Goal: Task Accomplishment & Management: Use online tool/utility

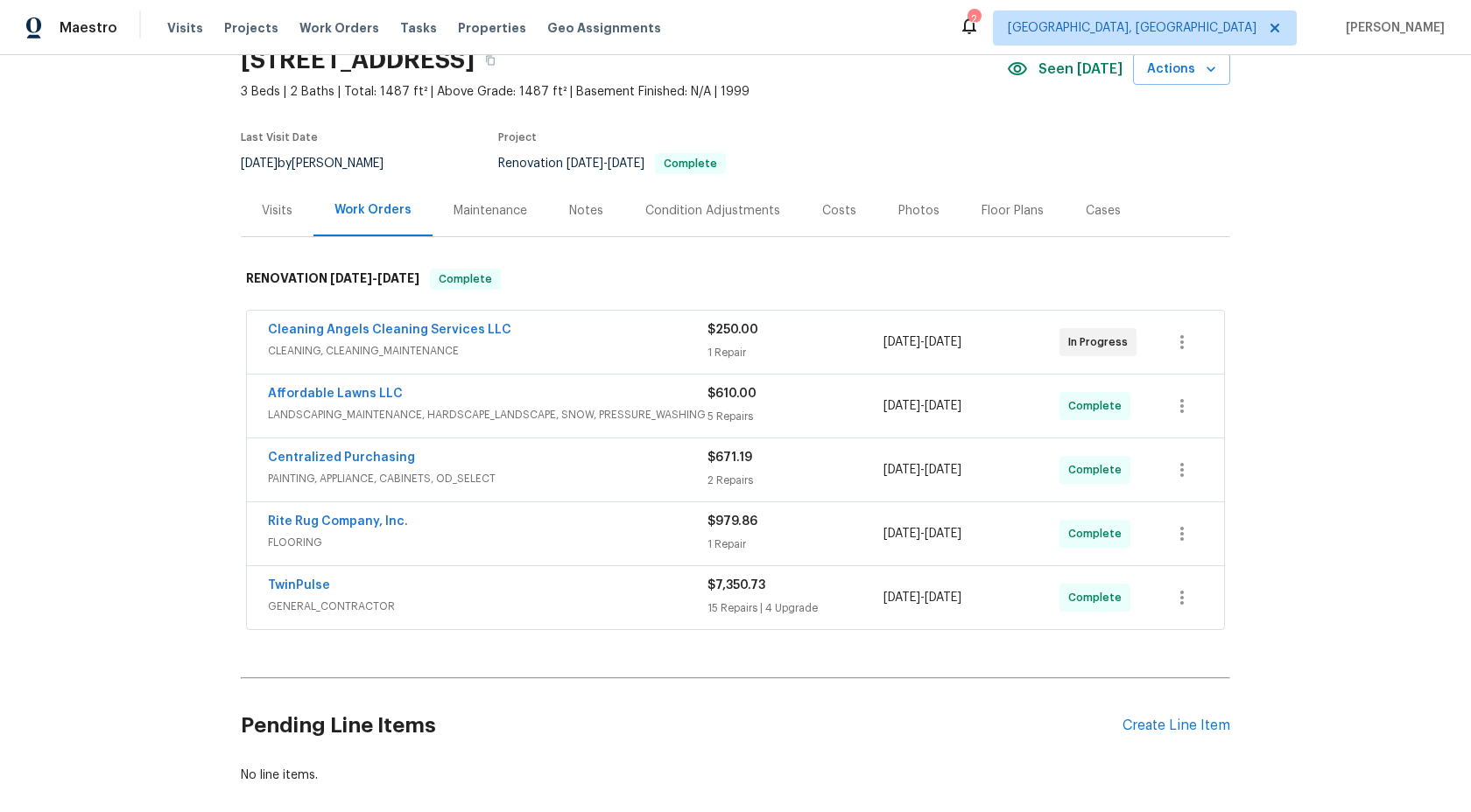
scroll to position [171, 0]
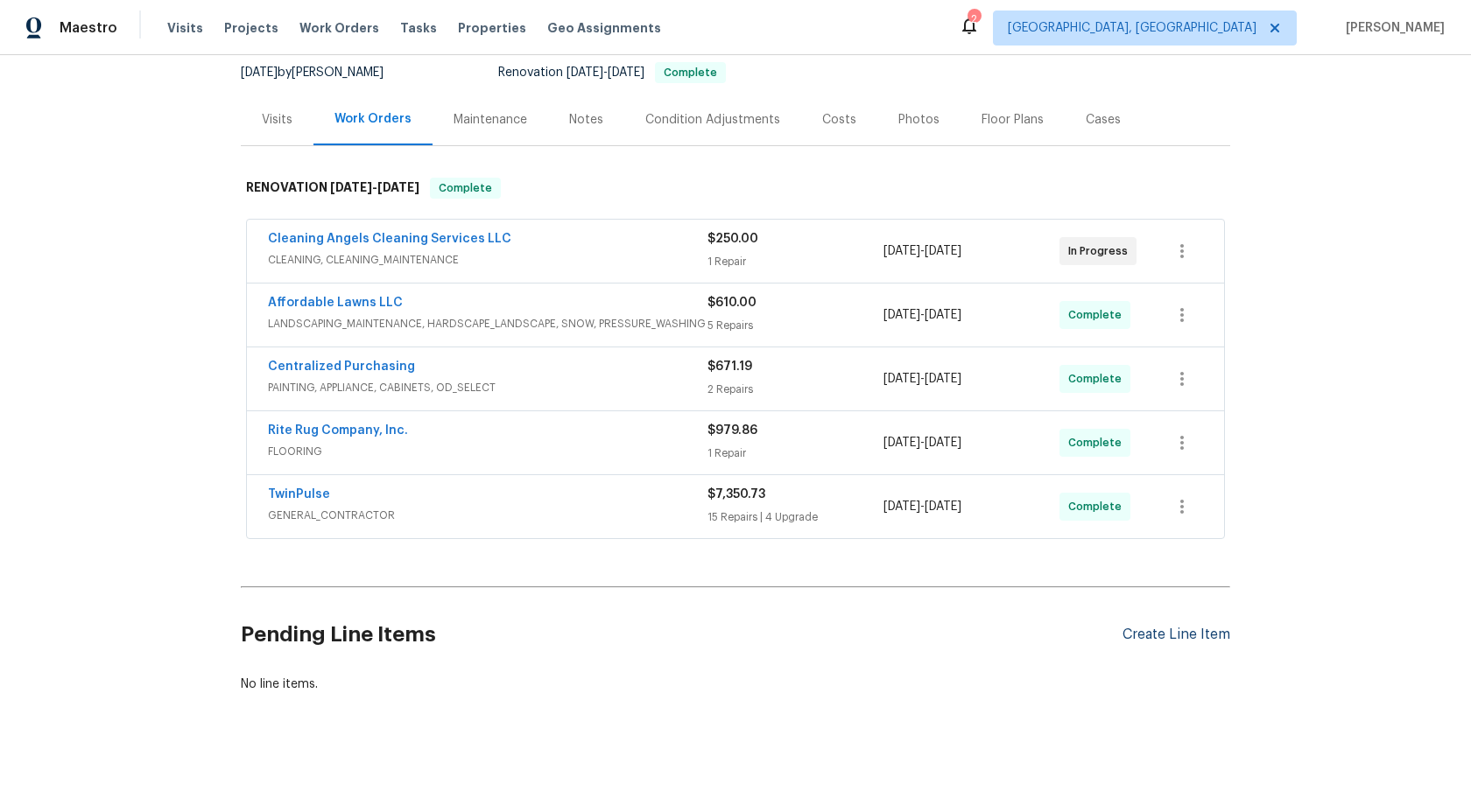
click at [1190, 634] on div "Create Line Item" at bounding box center [1177, 634] width 107 height 16
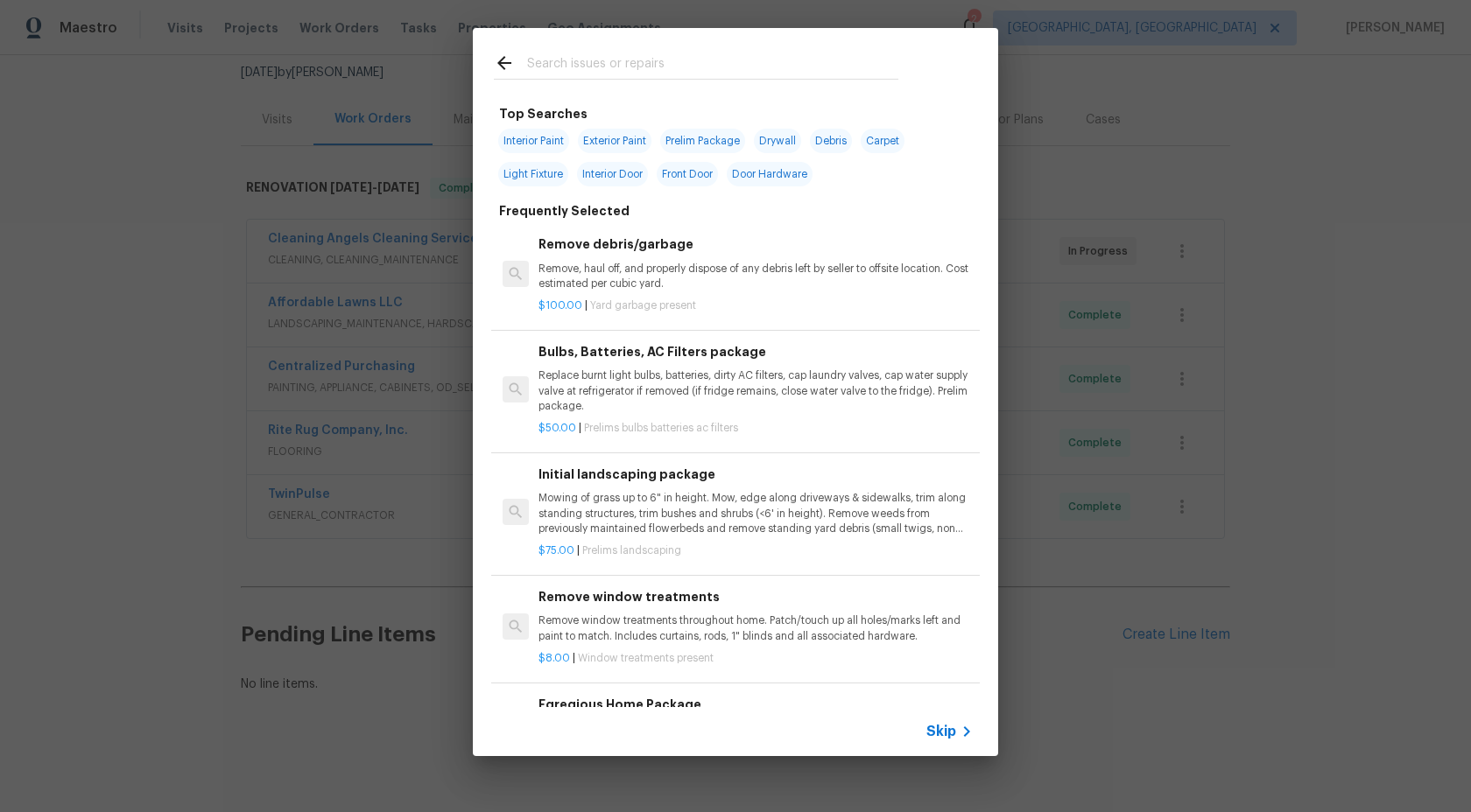
click at [1215, 241] on div "Top Searches Interior Paint Exterior Paint Prelim Package Drywall Debris Carpet…" at bounding box center [735, 392] width 1471 height 785
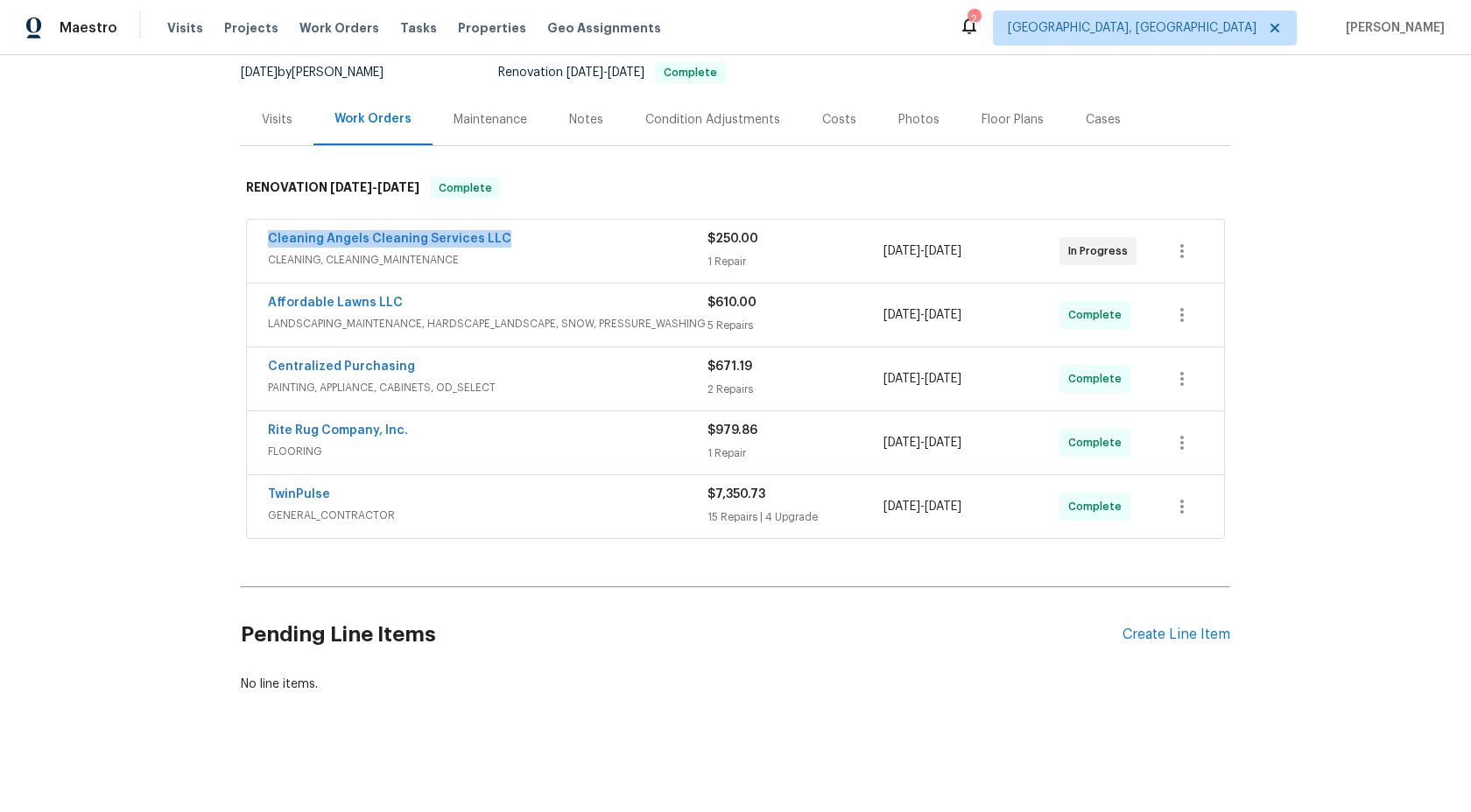
drag, startPoint x: 512, startPoint y: 237, endPoint x: 194, endPoint y: 236, distance: 318.0
click at [194, 236] on div "Back to all projects 105 Redbay Ln, Clayton, NC 27527 3 Beds | 2 Baths | Total:…" at bounding box center [735, 434] width 1471 height 757
copy link "Cleaning Angels Cleaning Services LLC"
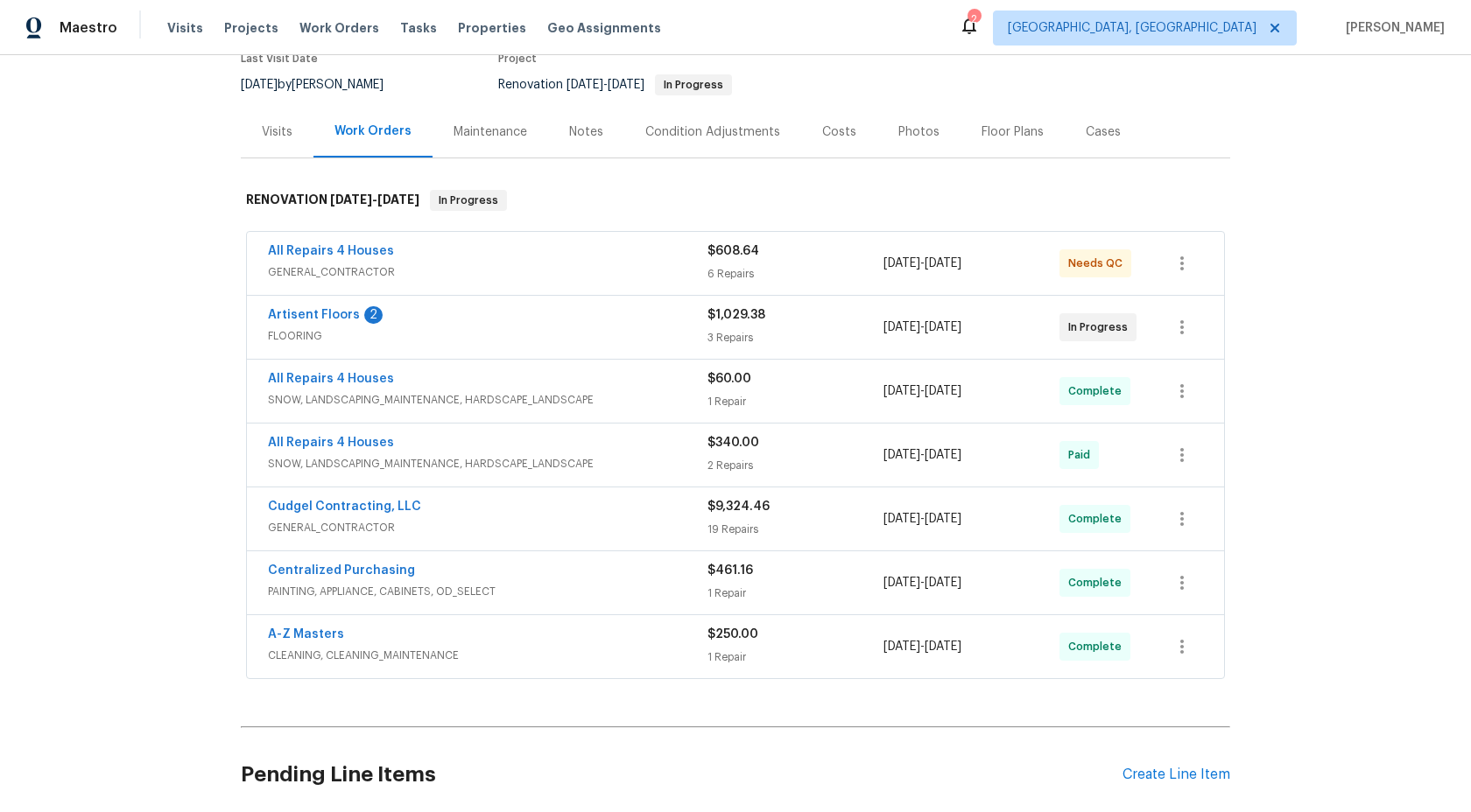
scroll to position [37, 0]
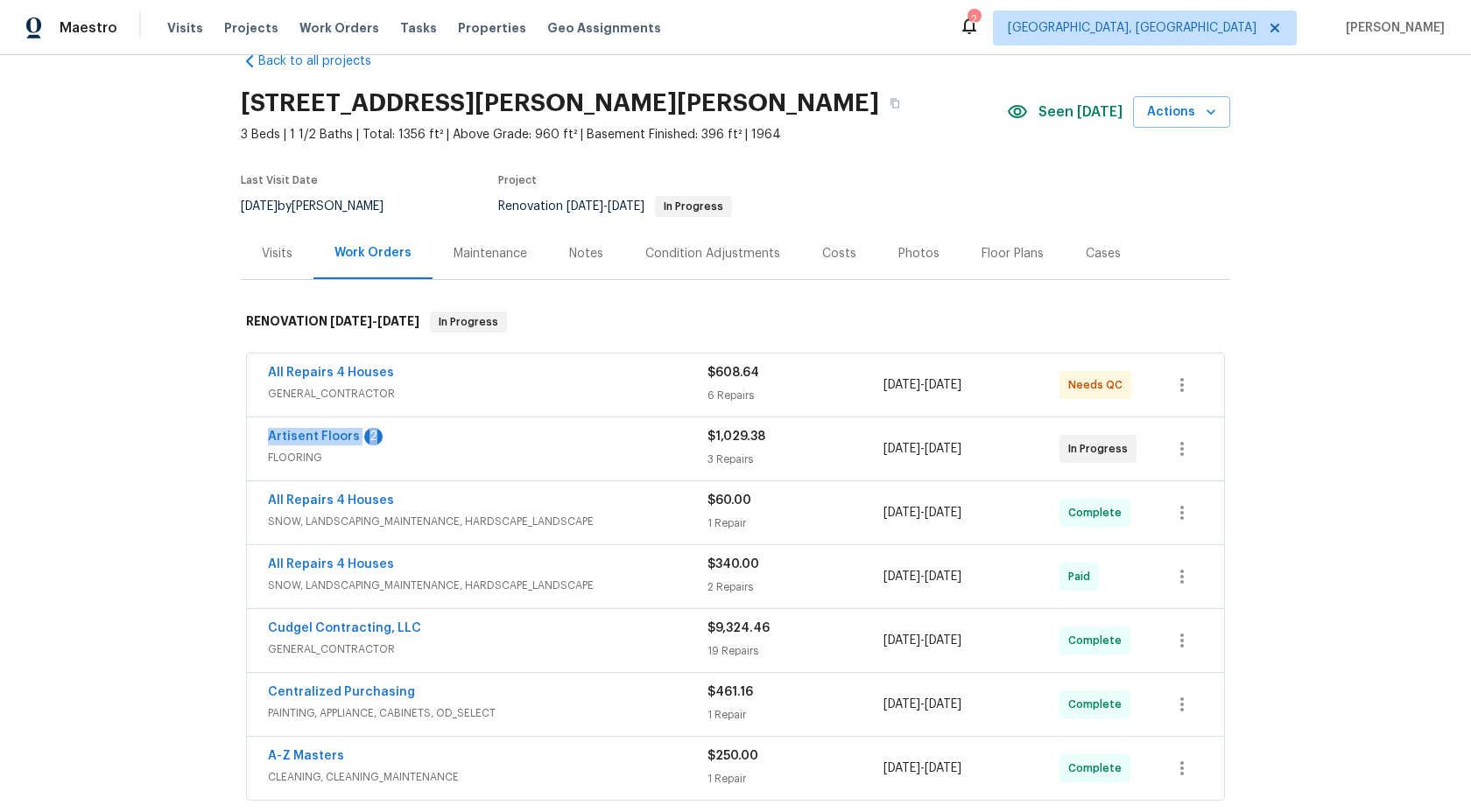
drag, startPoint x: 399, startPoint y: 436, endPoint x: 211, endPoint y: 436, distance: 188.0
click at [211, 436] on div "Back to all projects 12 Wallach Dr, Fenton, MO 63026 3 Beds | 1 1/2 Baths | Tot…" at bounding box center [735, 434] width 1471 height 757
copy div "Artisent Floors 2"
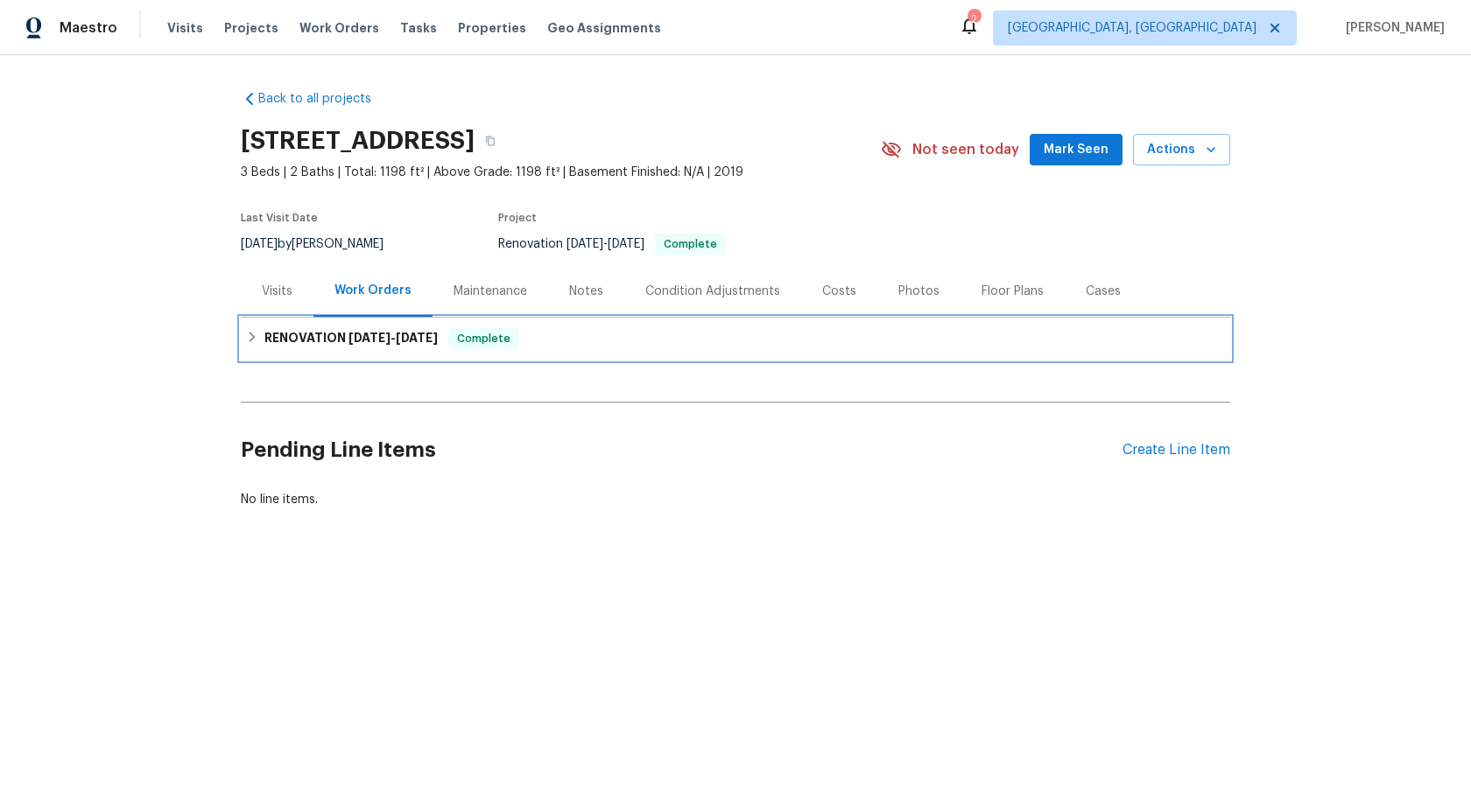
click at [451, 334] on div "RENOVATION 8/18/25 - 8/25/25 Complete" at bounding box center [735, 339] width 979 height 21
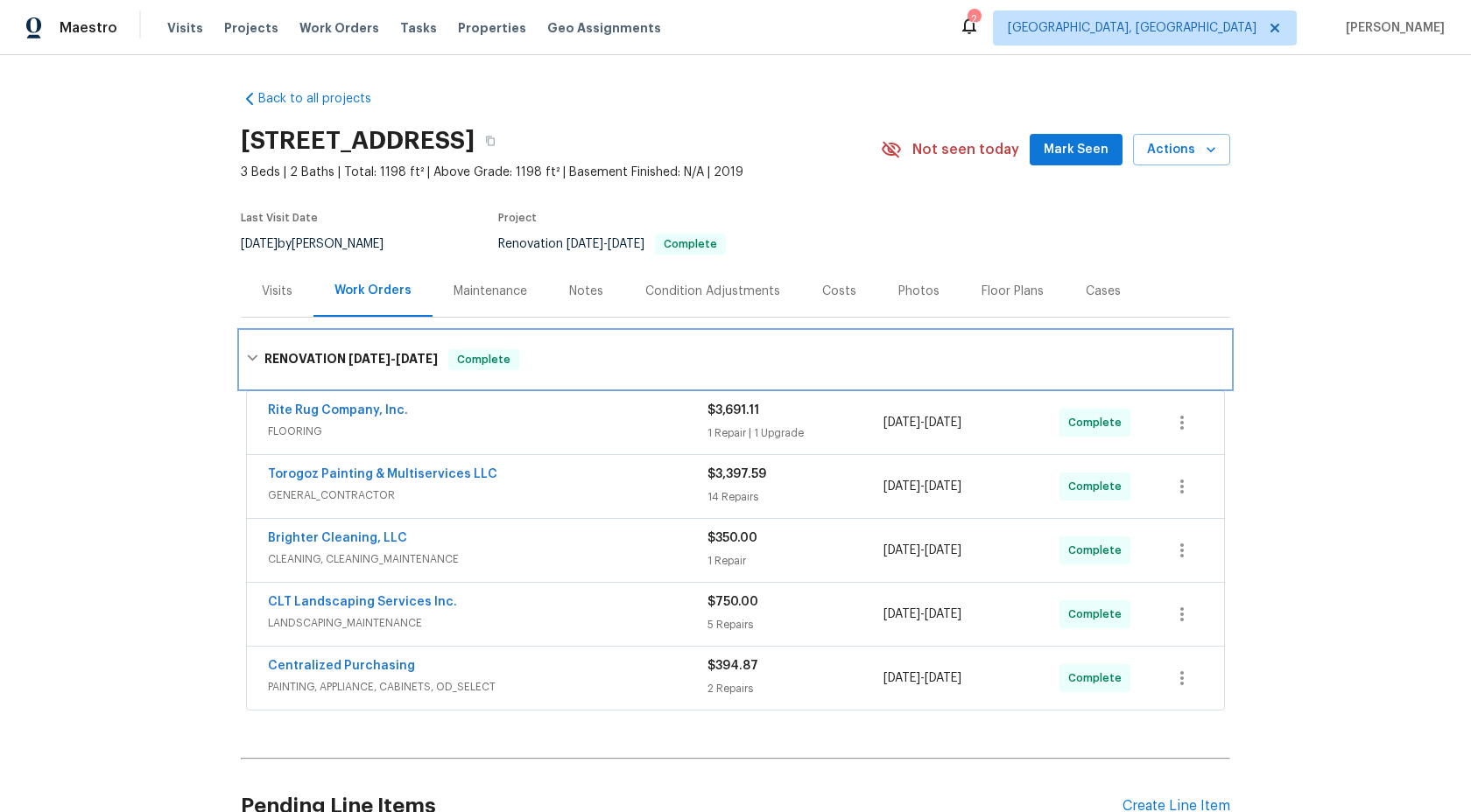
click at [451, 336] on div "RENOVATION 8/18/25 - 8/25/25 Complete" at bounding box center [735, 360] width 990 height 56
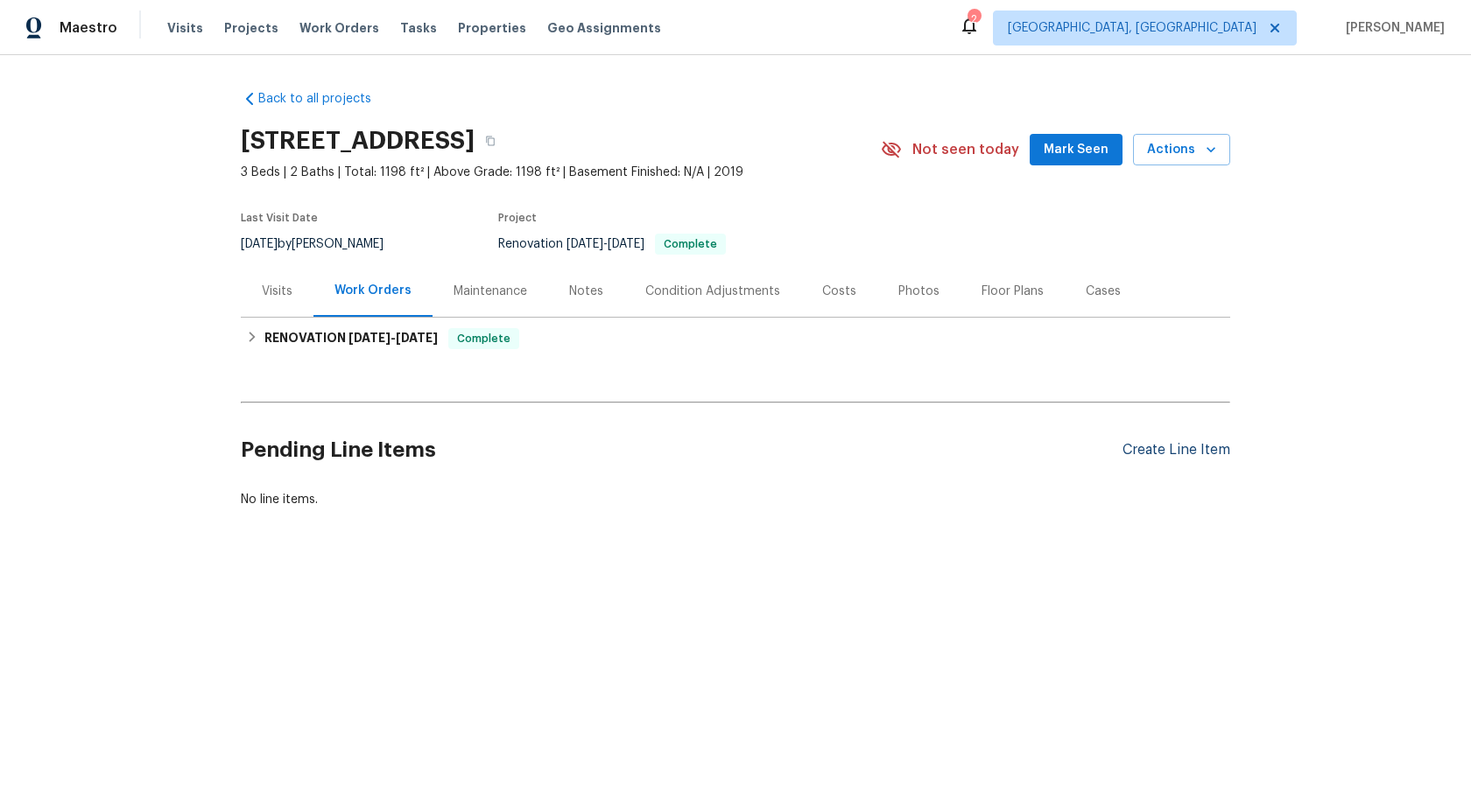
click at [1167, 445] on div "Create Line Item" at bounding box center [1177, 451] width 107 height 16
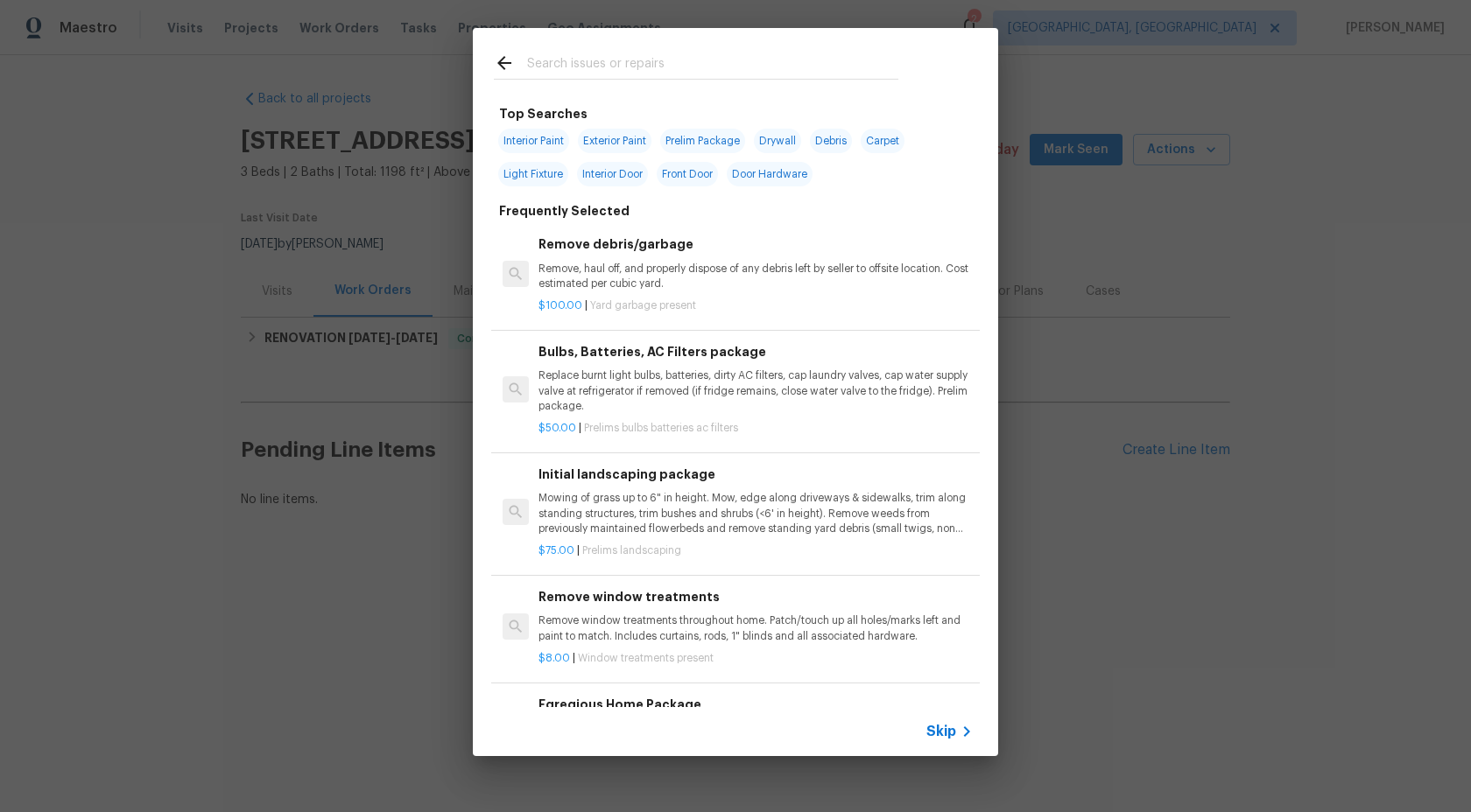
click at [930, 725] on span "Skip" at bounding box center [941, 731] width 30 height 17
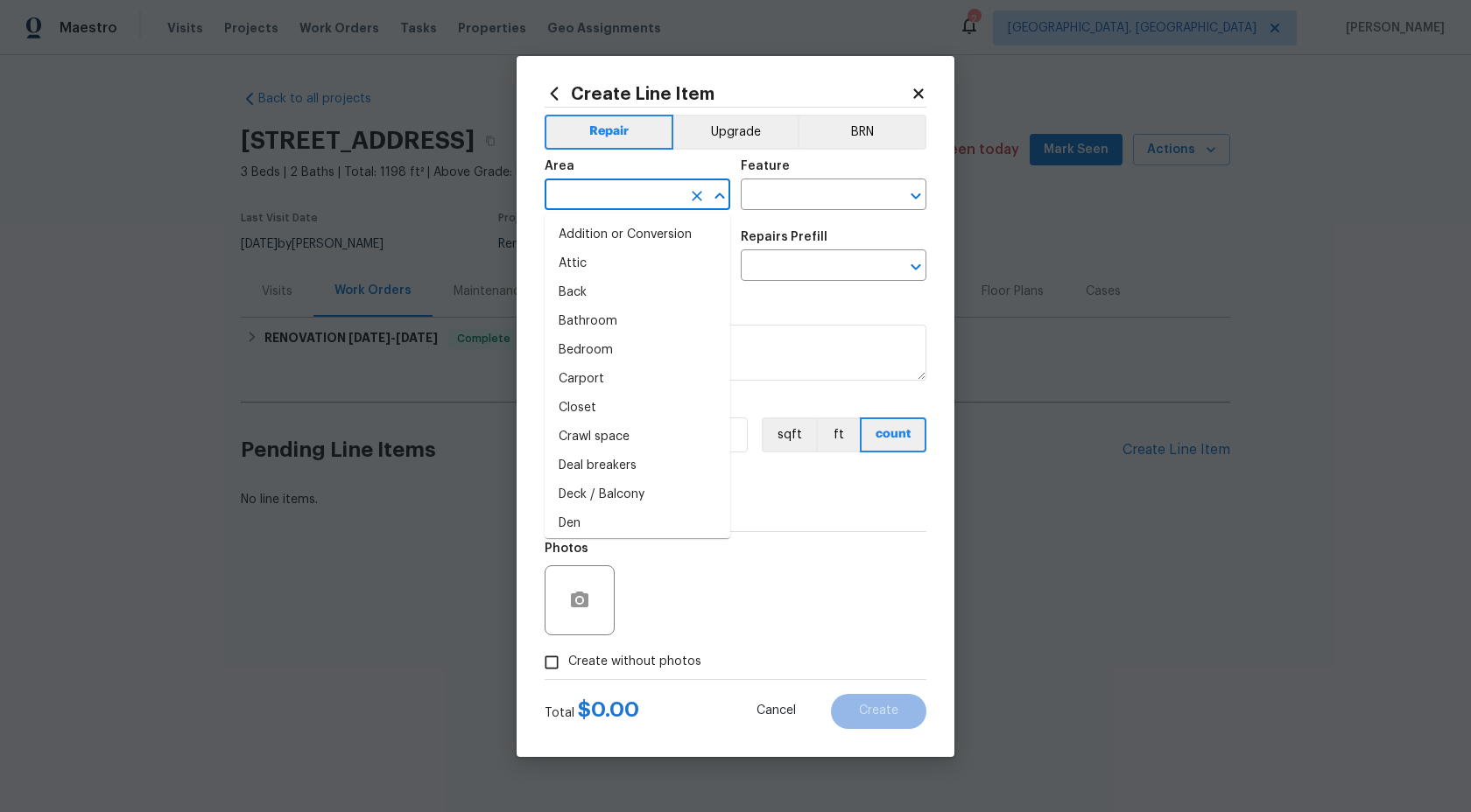
click at [630, 194] on input "text" at bounding box center [613, 197] width 137 height 27
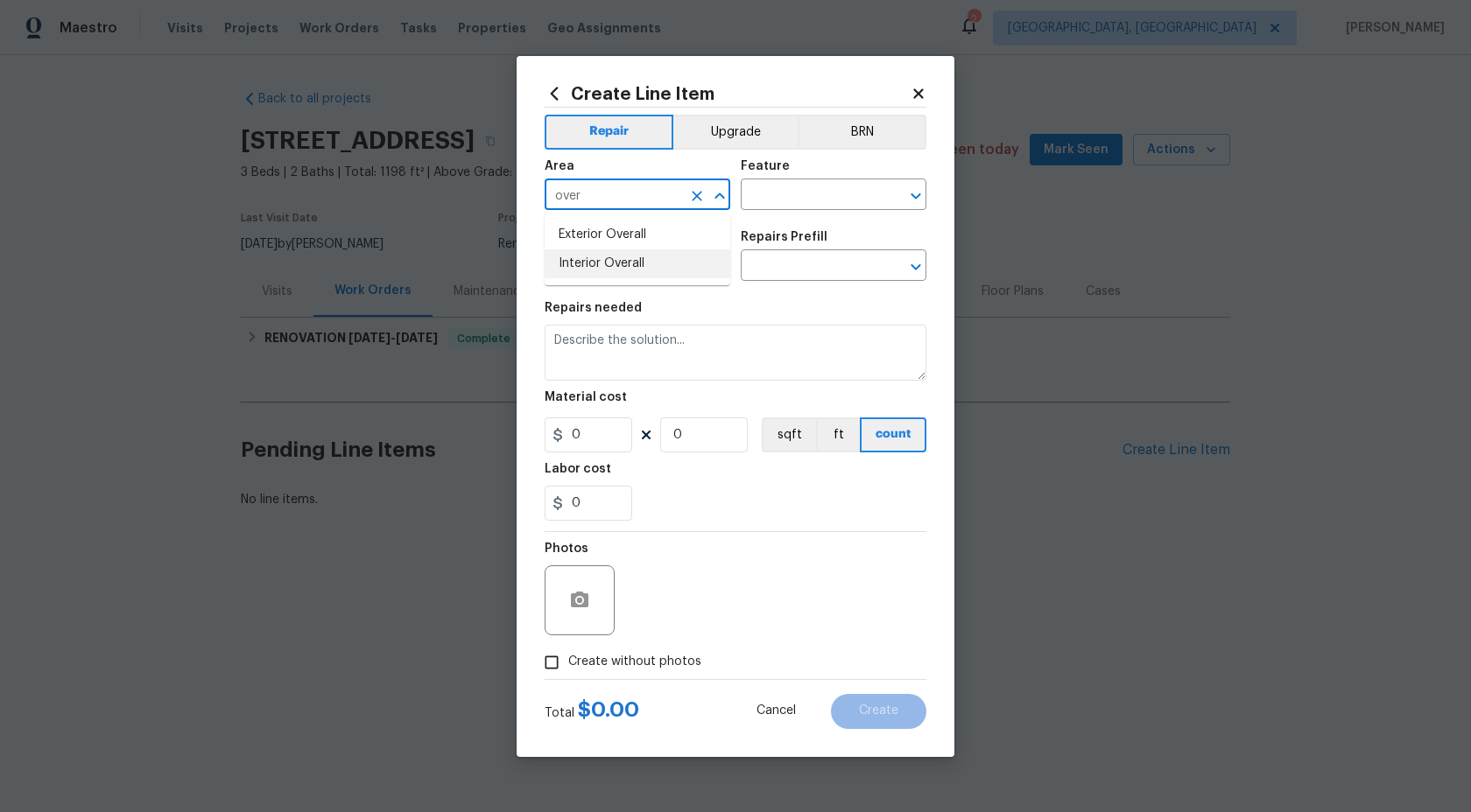
click at [622, 270] on li "Interior Overall" at bounding box center [638, 264] width 186 height 29
type input "Interior Overall"
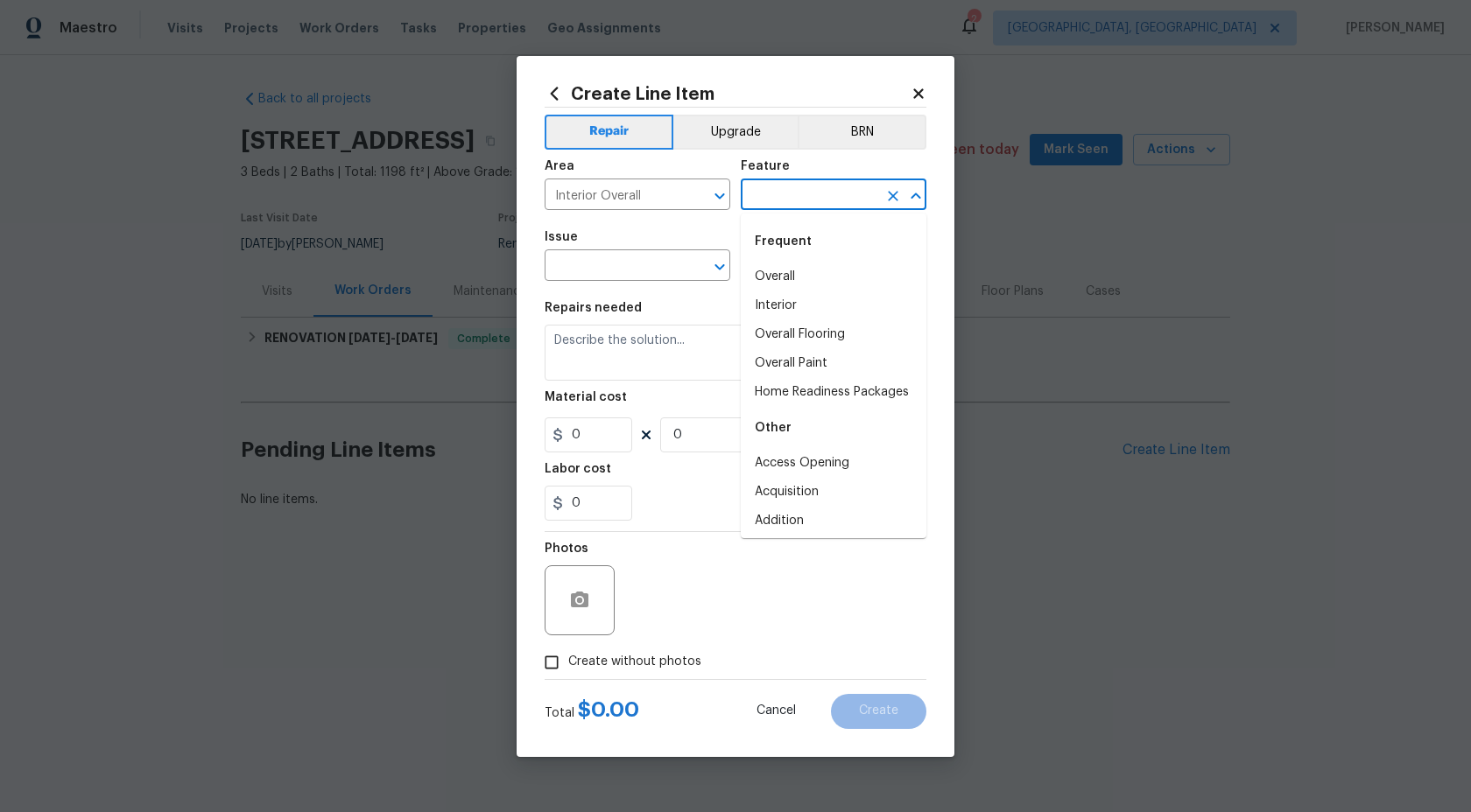
click at [790, 188] on input "text" at bounding box center [809, 197] width 137 height 27
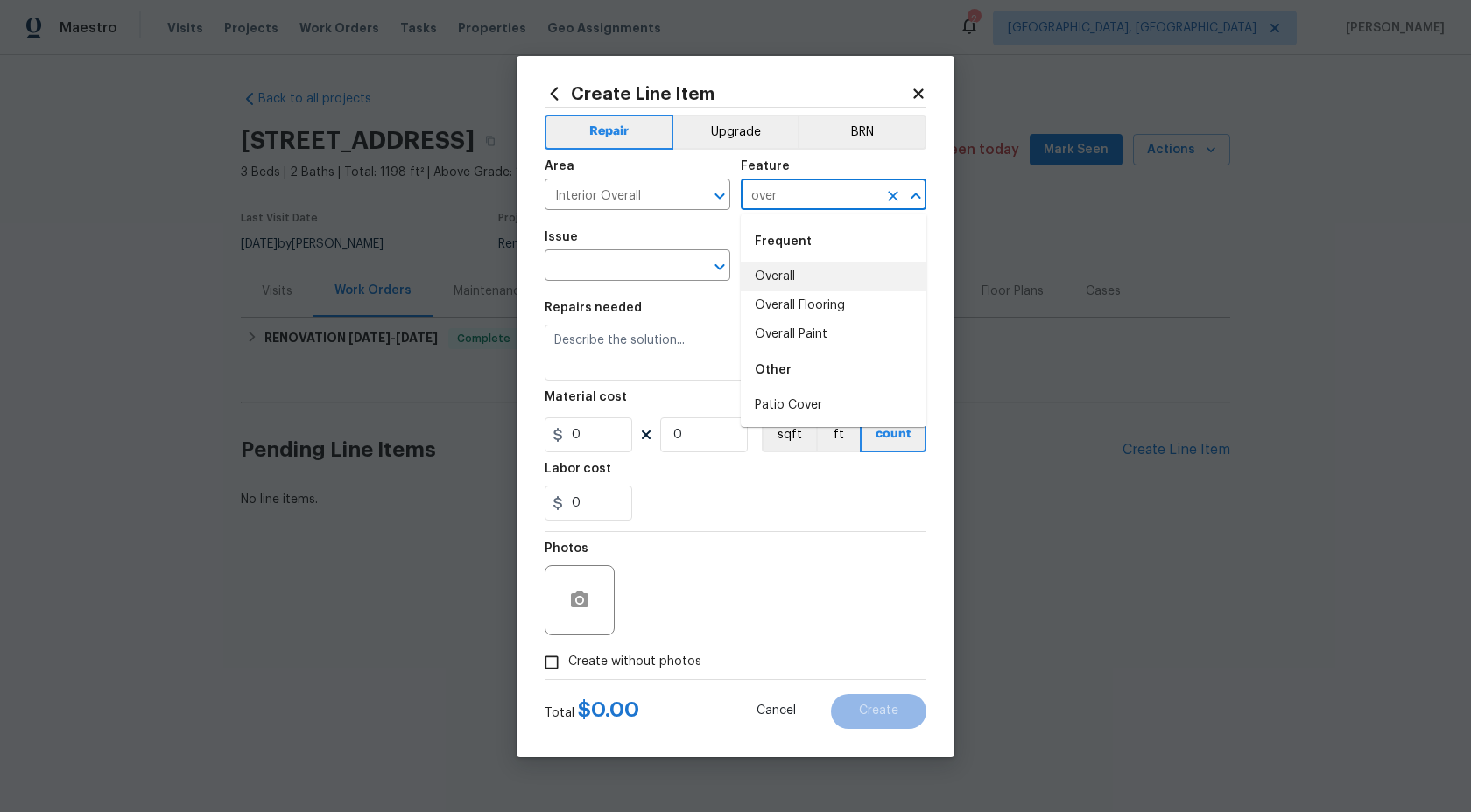
click at [790, 274] on li "Overall" at bounding box center [833, 277] width 186 height 29
type input "Overall"
click at [612, 269] on input "text" at bounding box center [613, 268] width 137 height 27
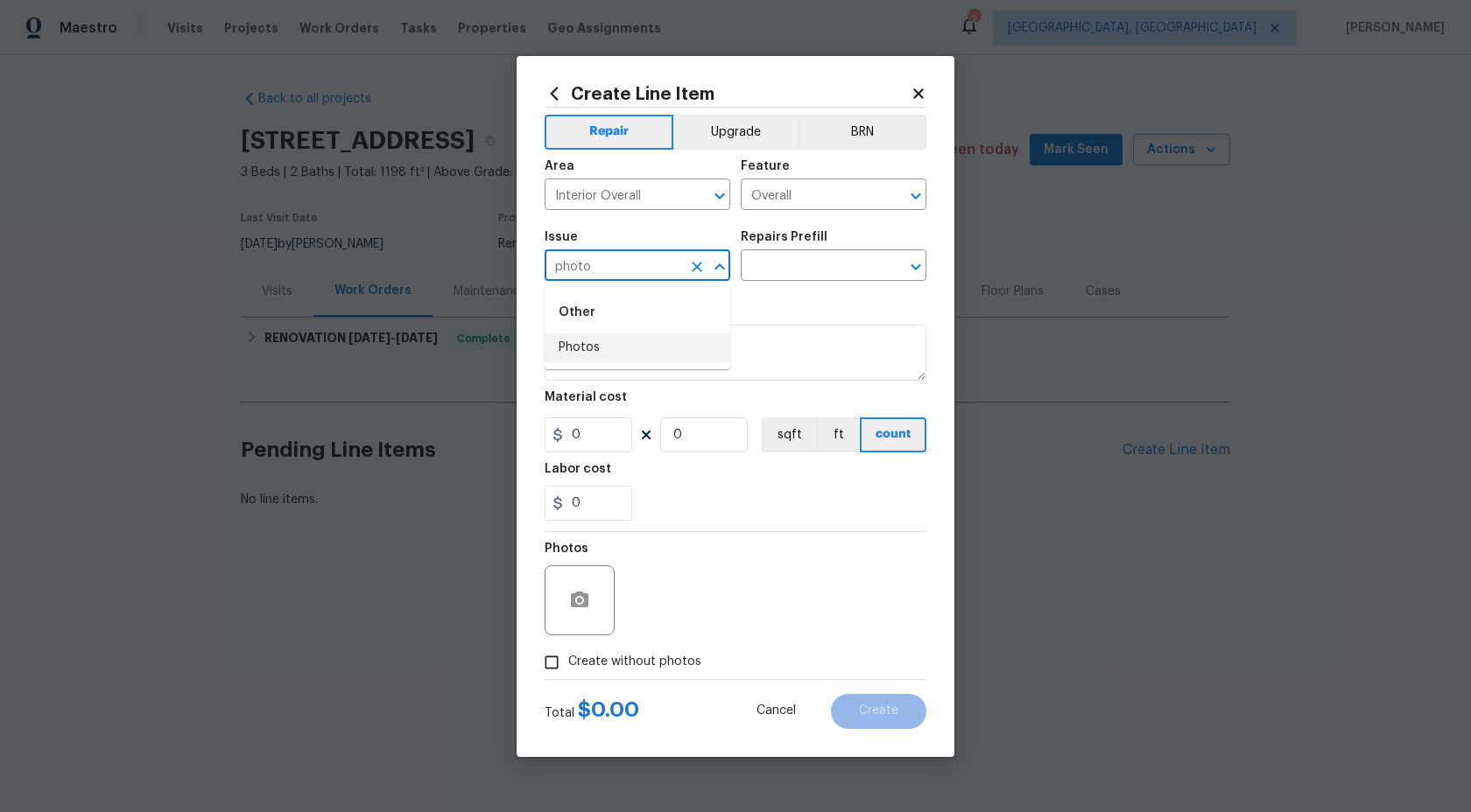
click at [591, 337] on li "Photos" at bounding box center [638, 348] width 186 height 29
type input "Photos"
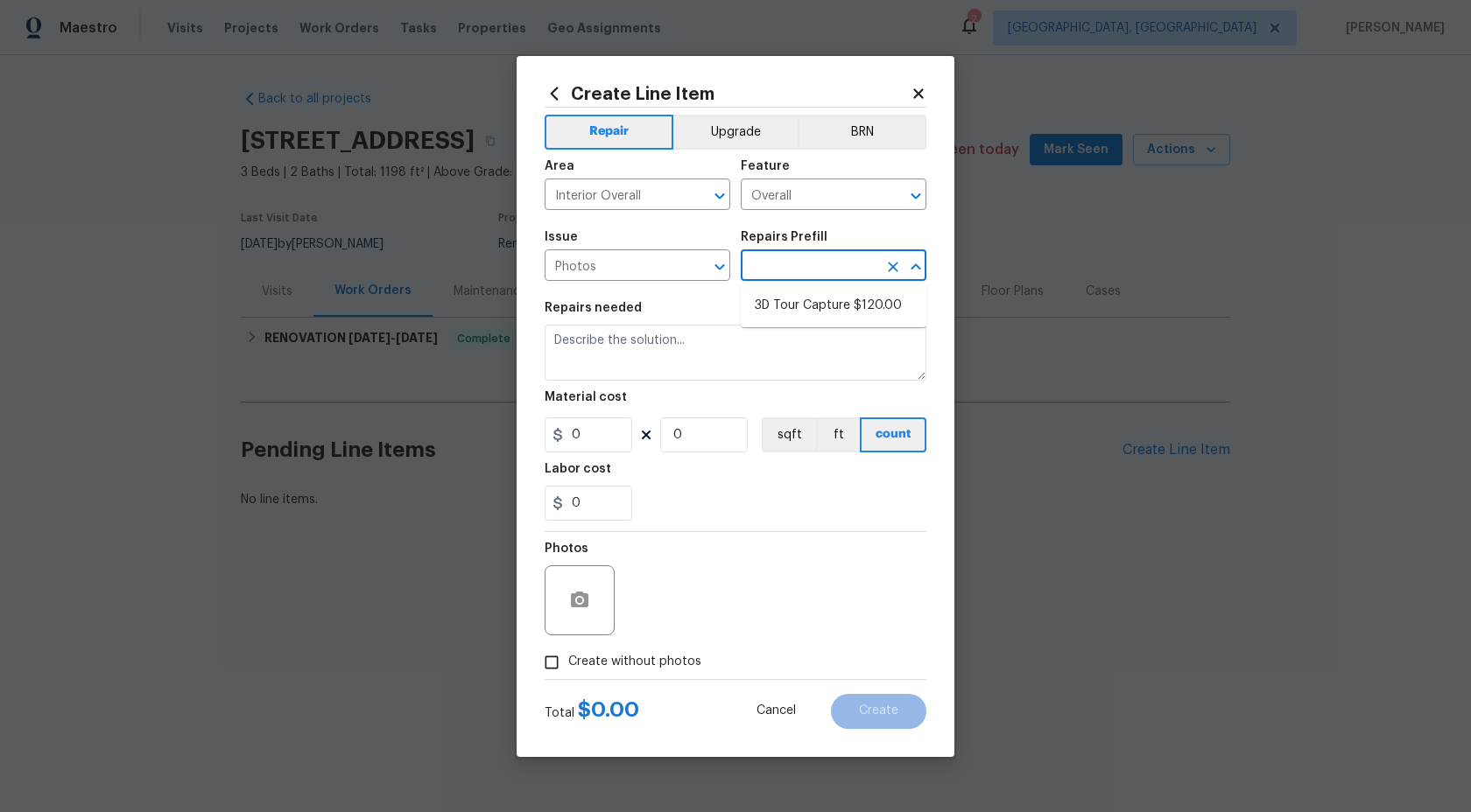
click at [807, 266] on input "text" at bounding box center [809, 268] width 137 height 27
click at [797, 297] on li "3D Tour Capture $120.00" at bounding box center [833, 306] width 186 height 29
type input "3D Tour Capture $120.00"
type textarea "Capture 3D tour of home"
type input "1"
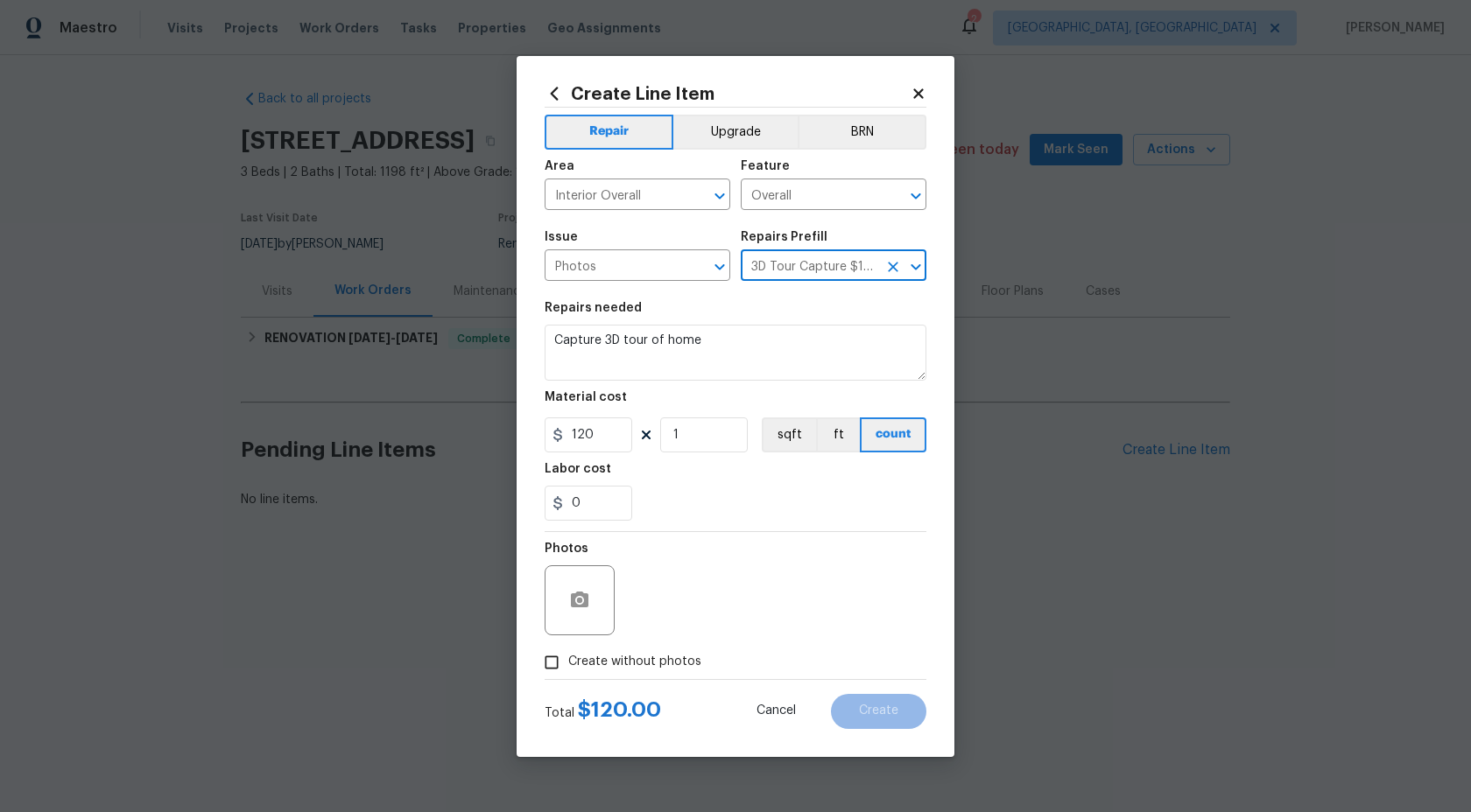
type input "120"
click at [557, 658] on input "Create without photos" at bounding box center [552, 663] width 34 height 34
checkbox input "true"
click at [785, 552] on div "Reason*" at bounding box center [777, 553] width 298 height 23
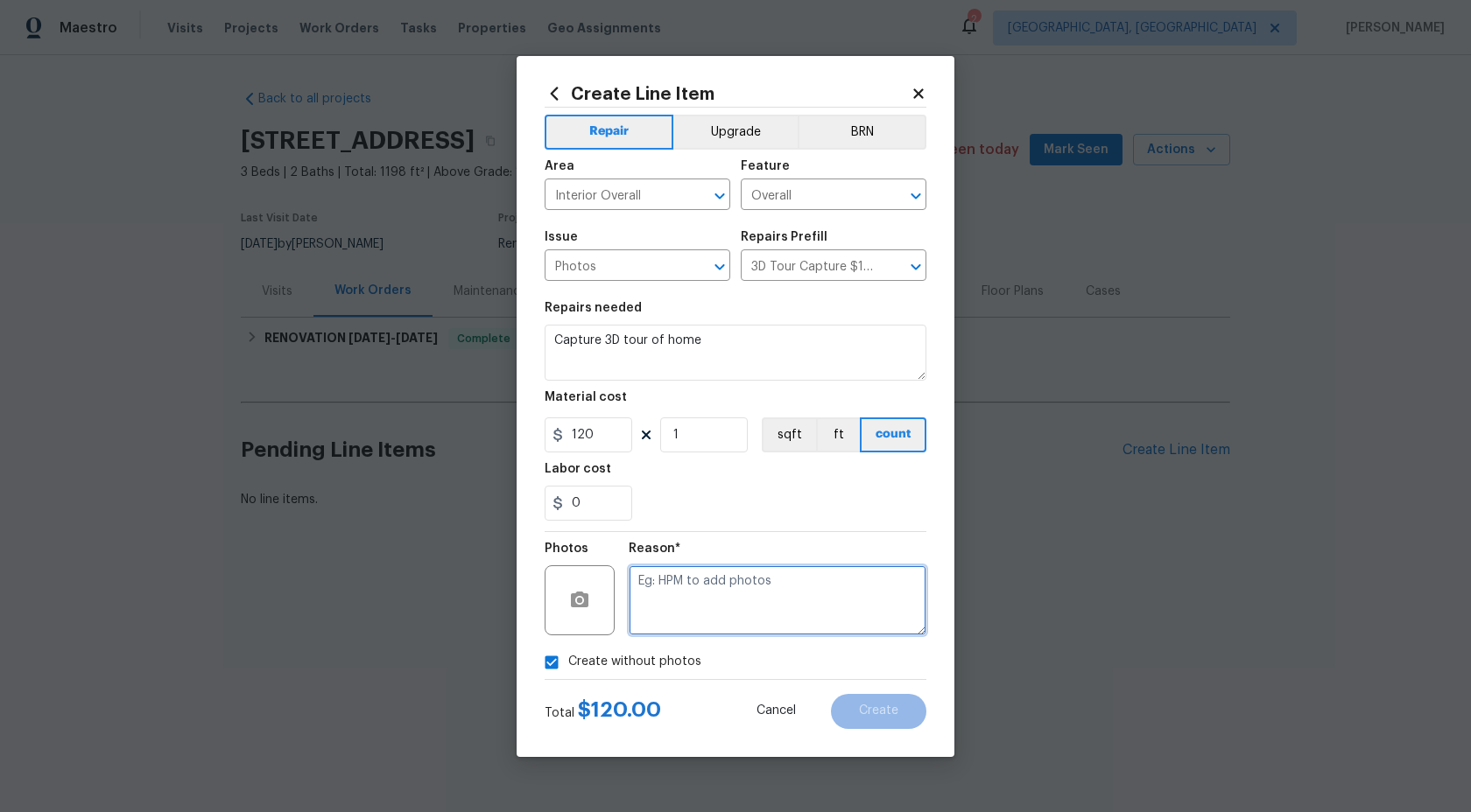
click at [750, 587] on textarea at bounding box center [777, 600] width 298 height 70
type textarea "."
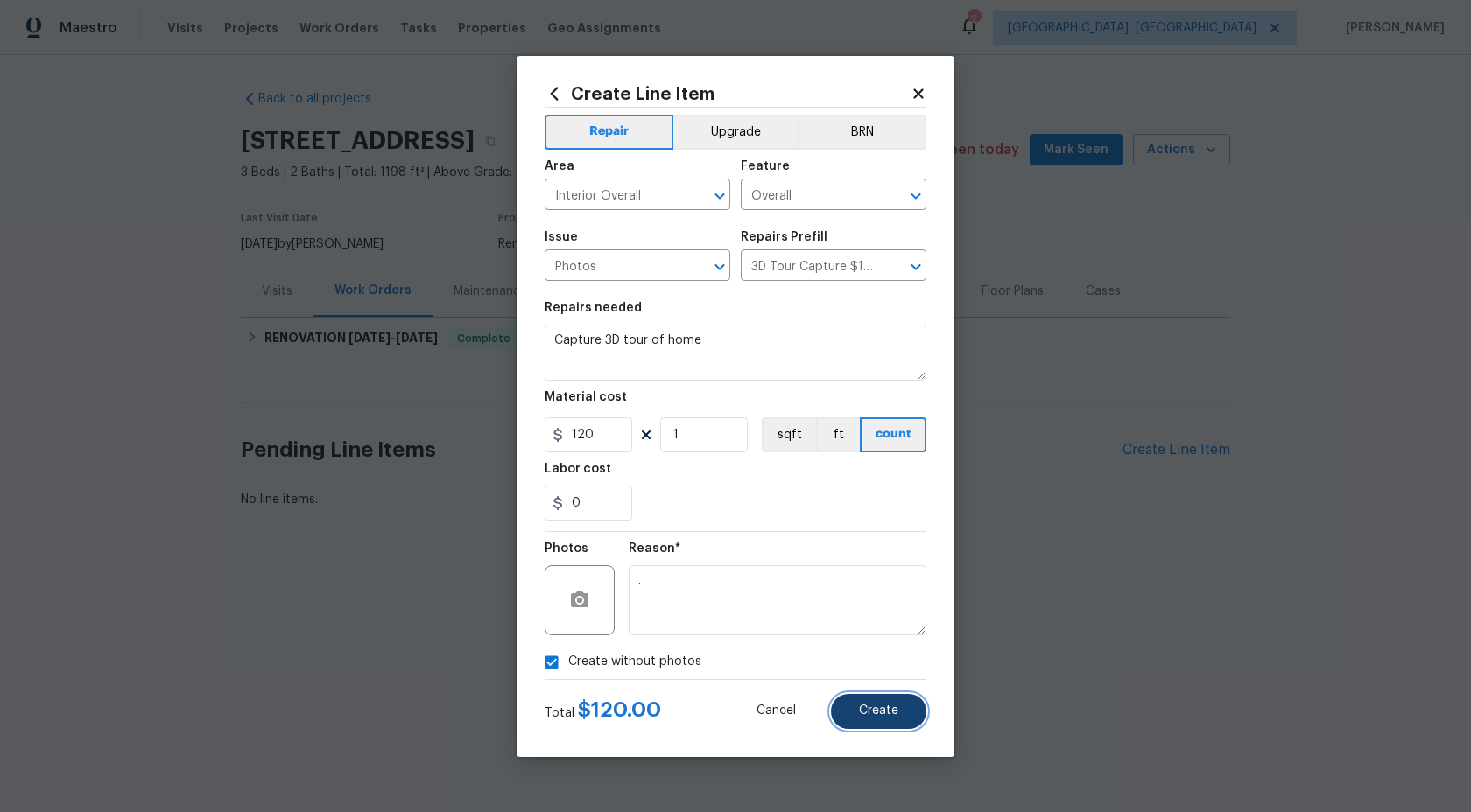
click at [877, 718] on button "Create" at bounding box center [879, 712] width 96 height 35
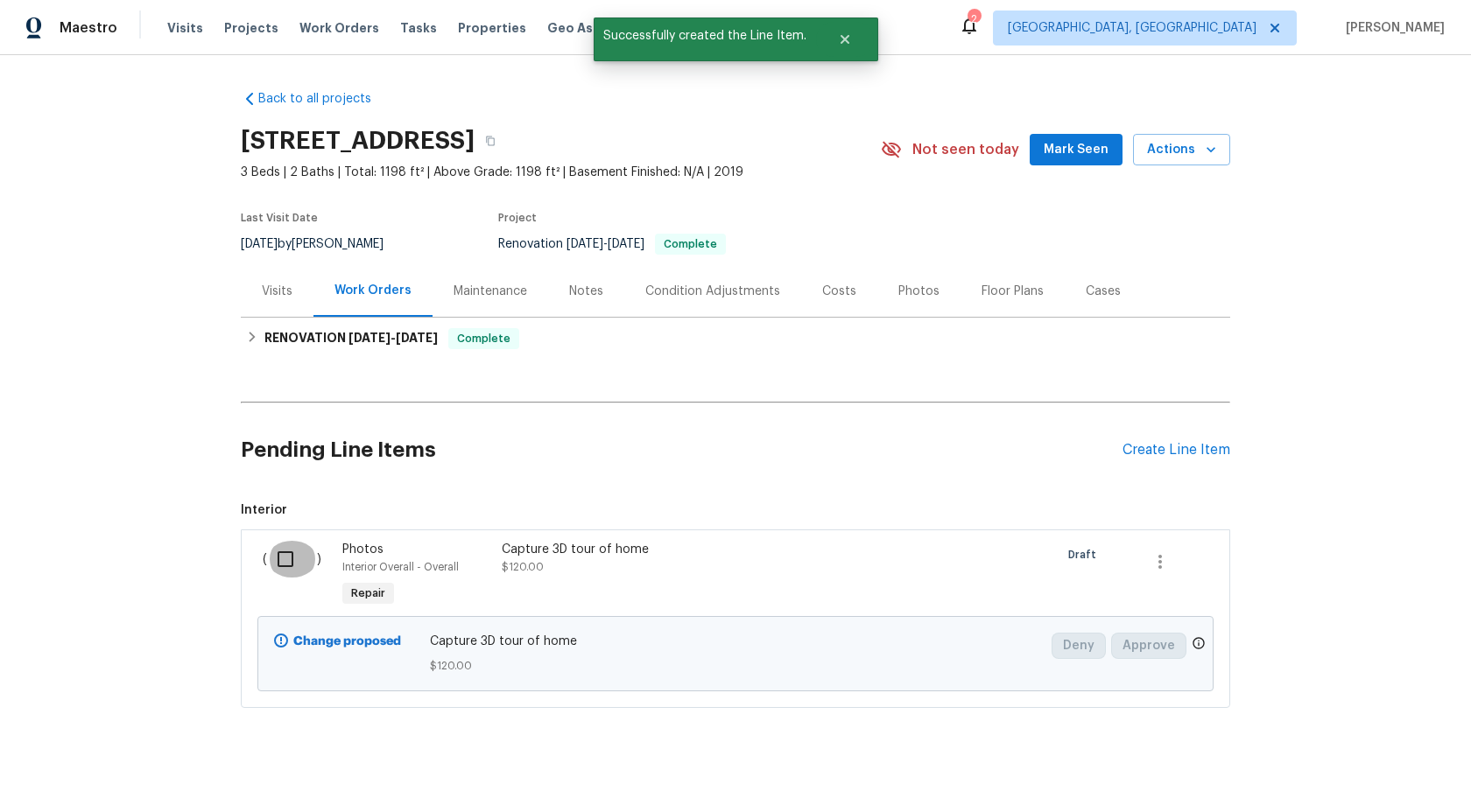
click at [288, 563] on input "checkbox" at bounding box center [291, 559] width 50 height 36
checkbox input "true"
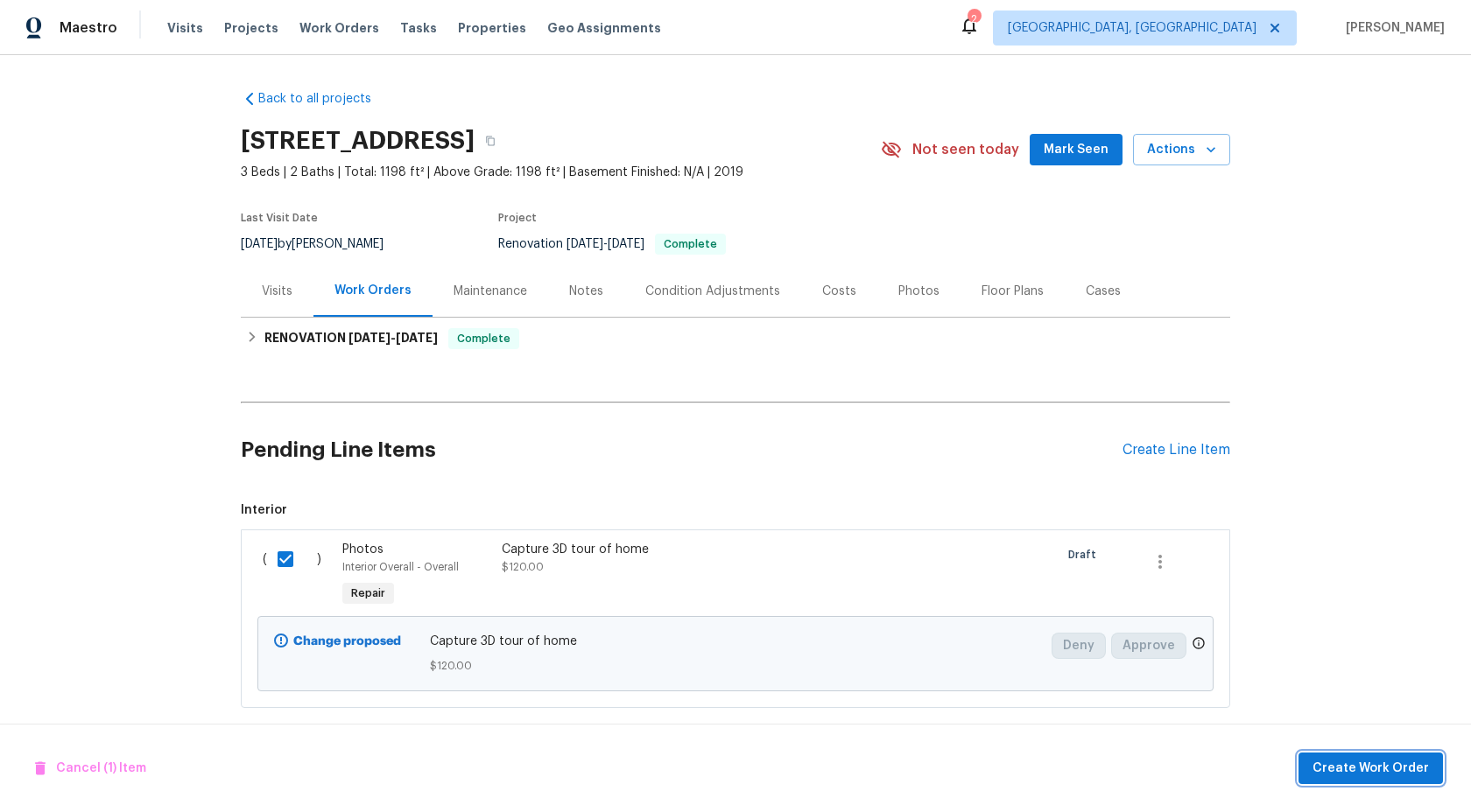
click at [1345, 765] on span "Create Work Order" at bounding box center [1371, 769] width 117 height 22
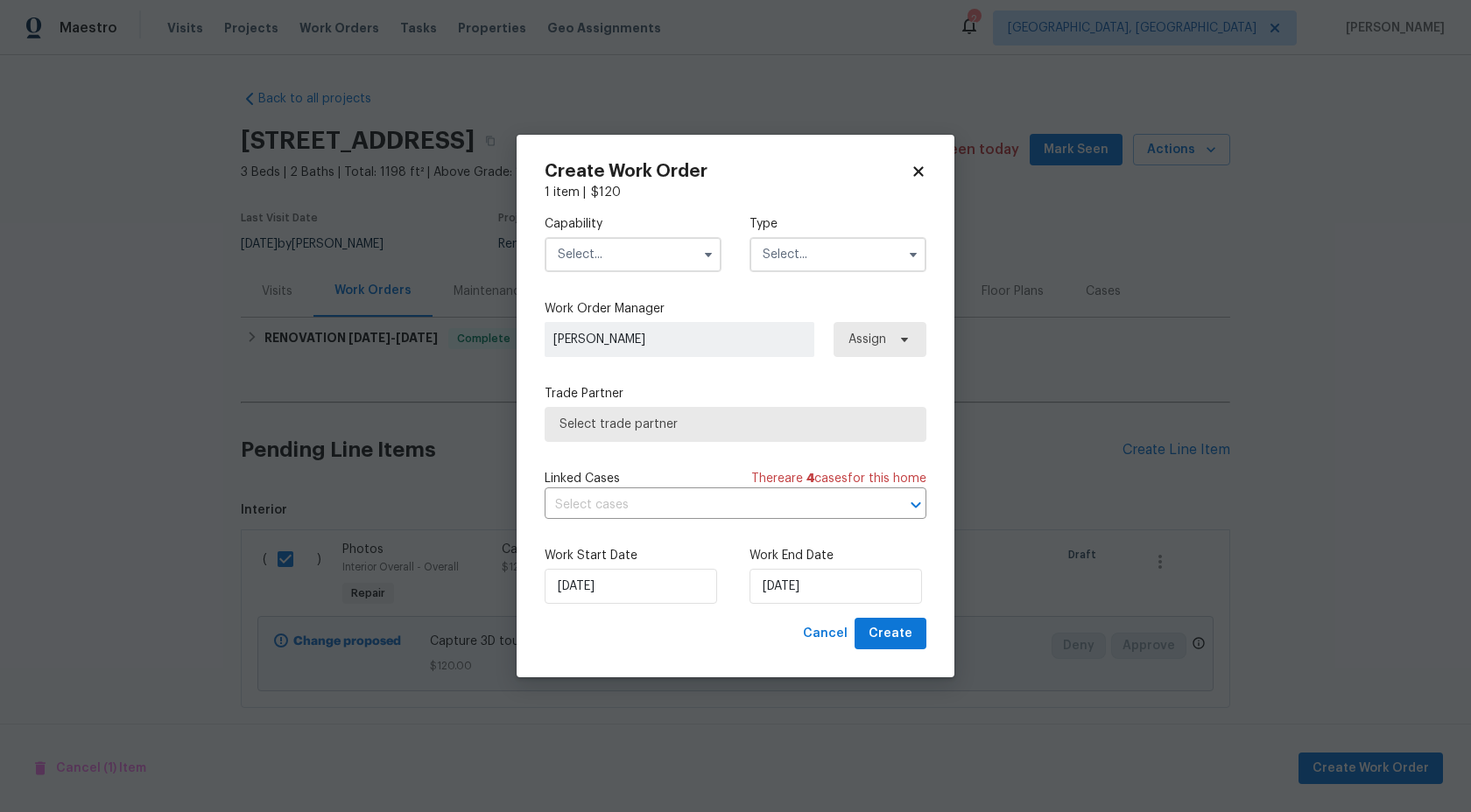
click at [637, 267] on input "text" at bounding box center [633, 255] width 177 height 35
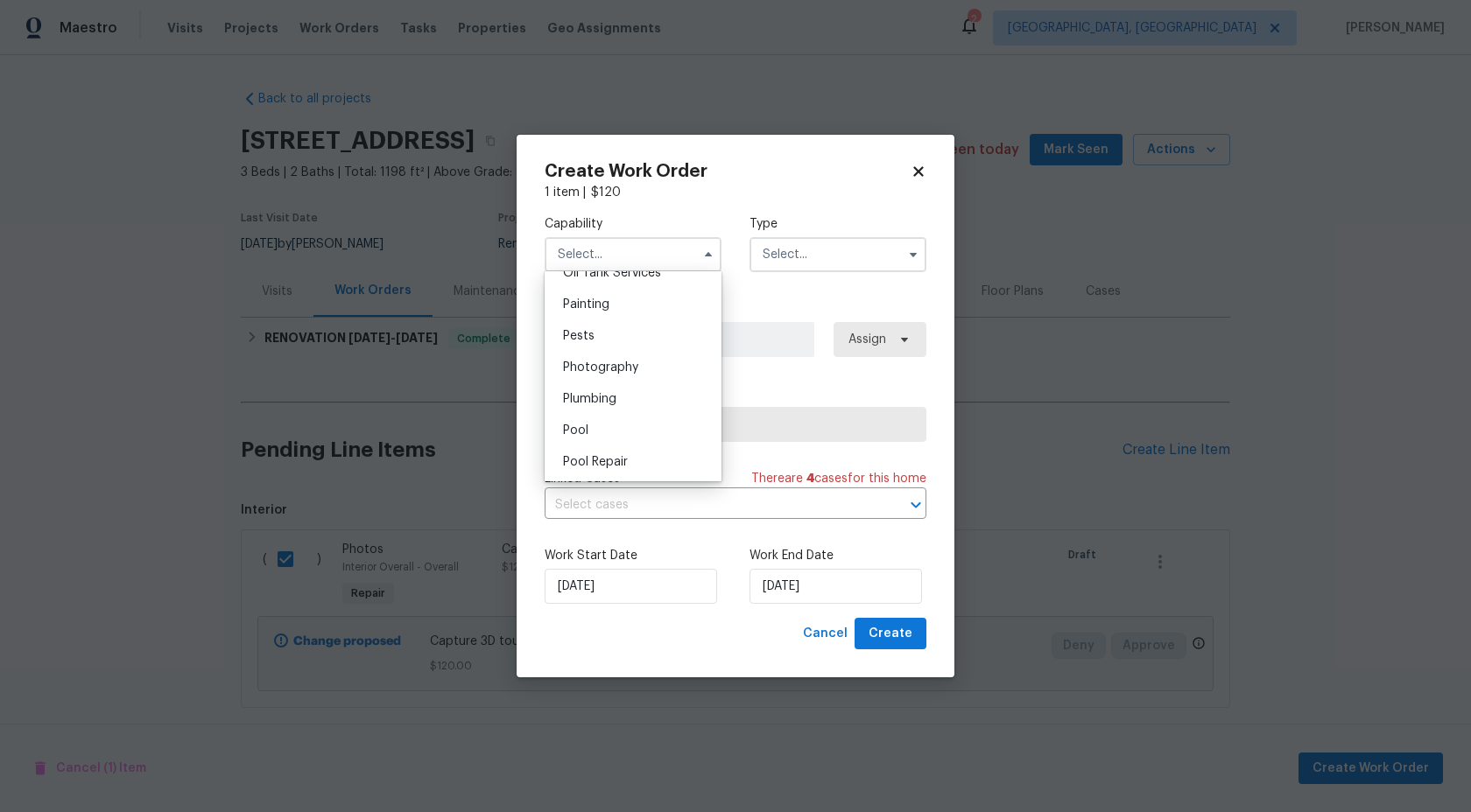
scroll to position [1446, 0]
click at [618, 378] on span "Photography" at bounding box center [600, 380] width 76 height 12
type input "Photography"
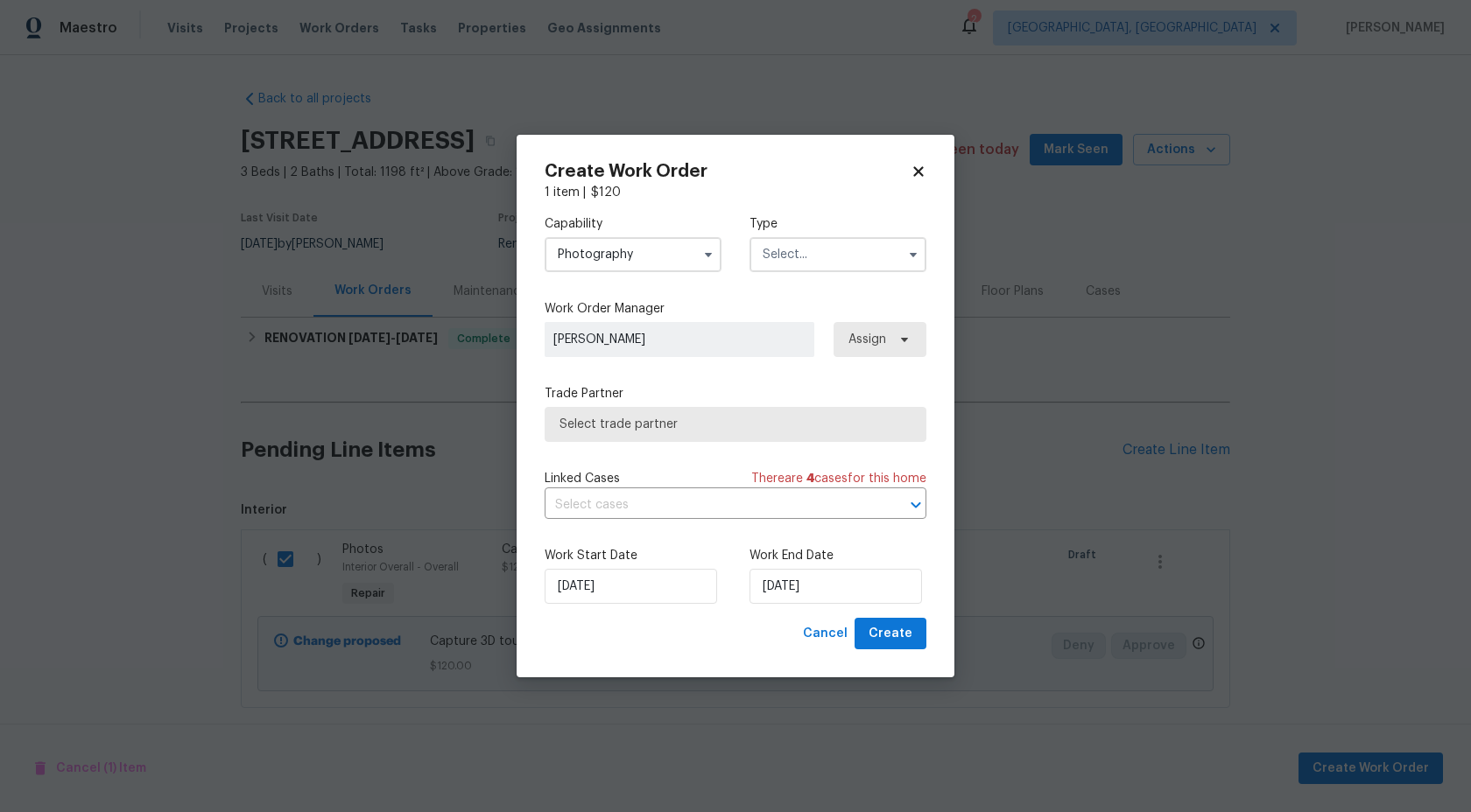
click at [816, 253] on input "text" at bounding box center [838, 255] width 177 height 35
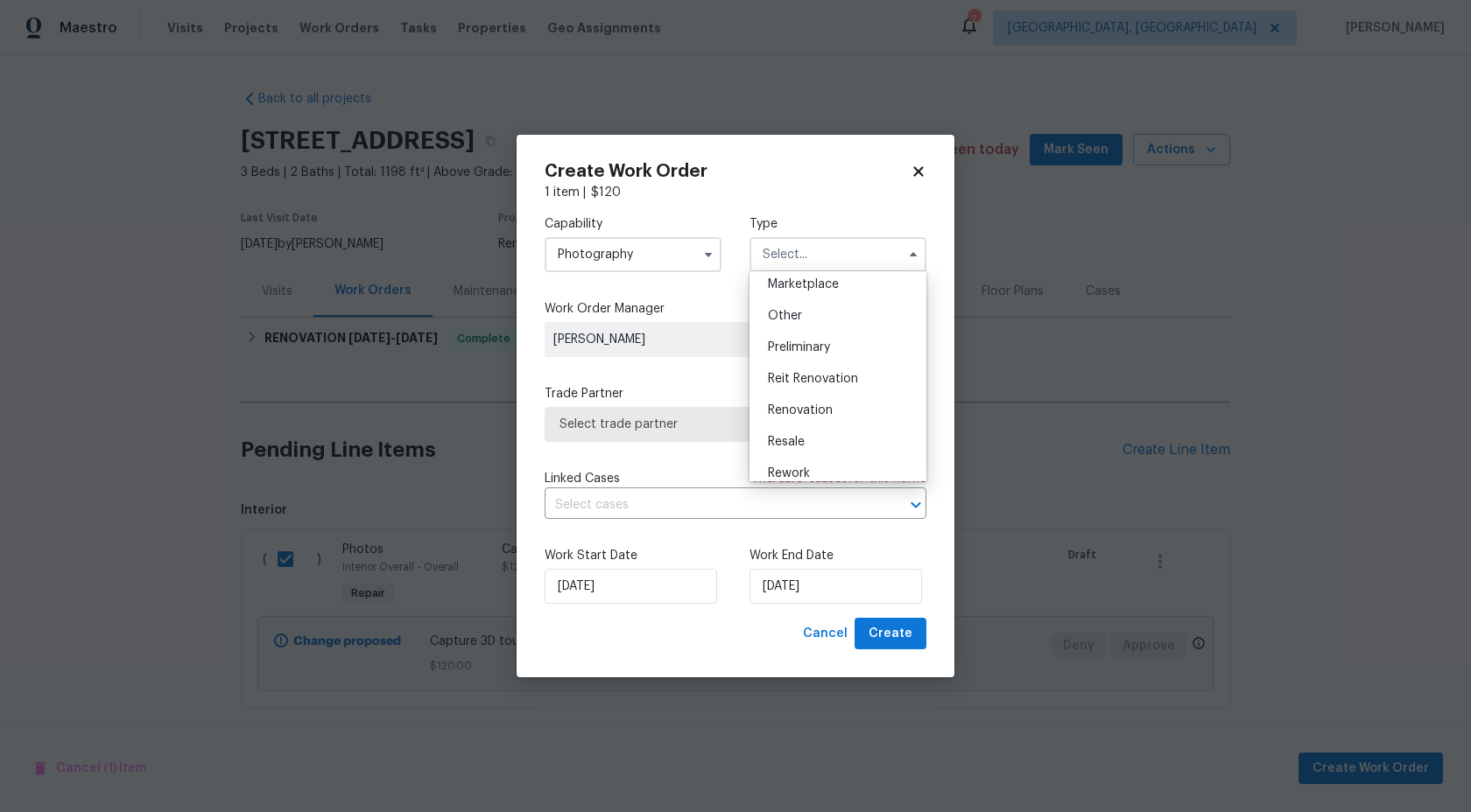
scroll to position [317, 0]
click at [794, 320] on span "Other" at bounding box center [785, 320] width 35 height 12
type input "Other"
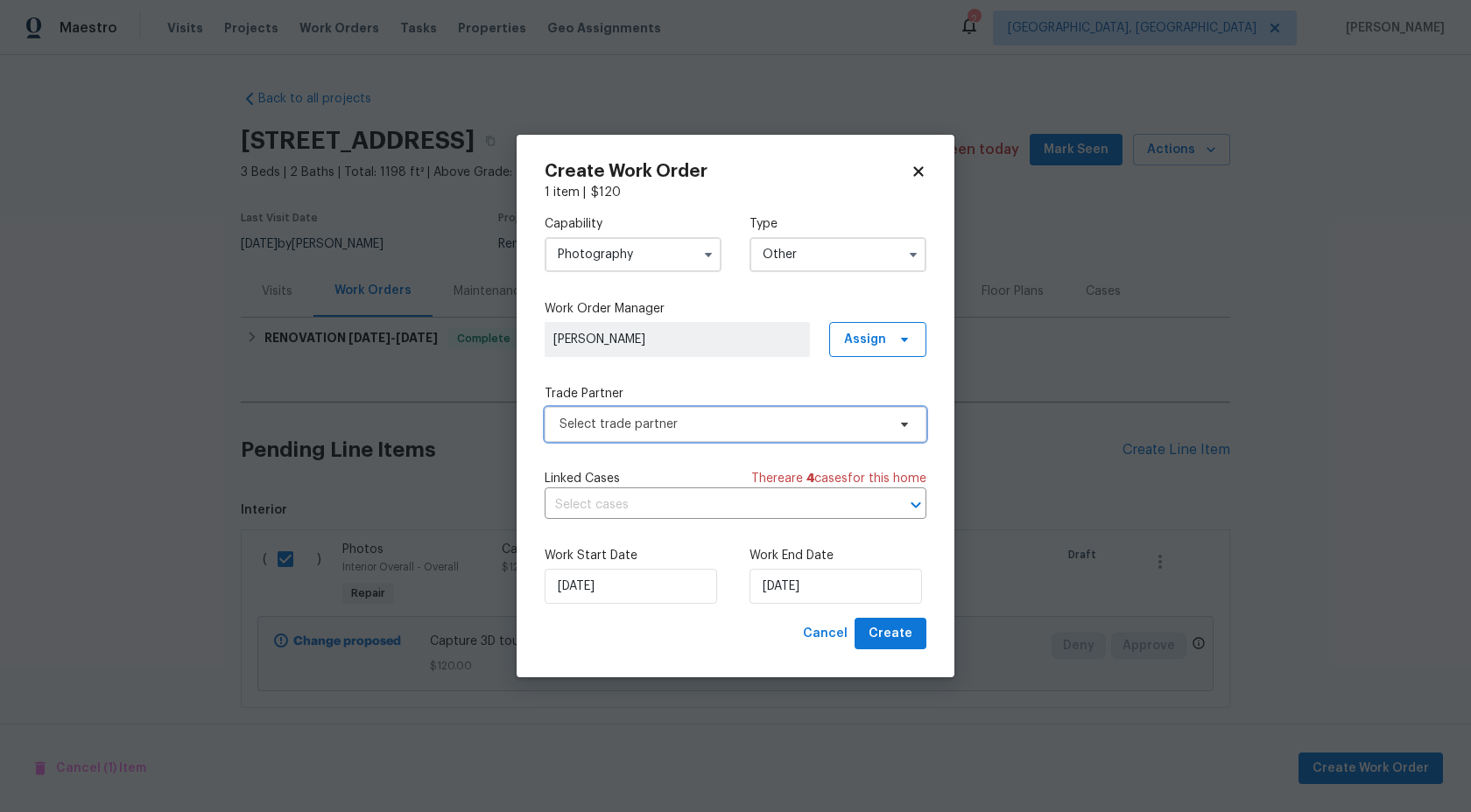
click at [714, 426] on span "Select trade partner" at bounding box center [722, 424] width 327 height 17
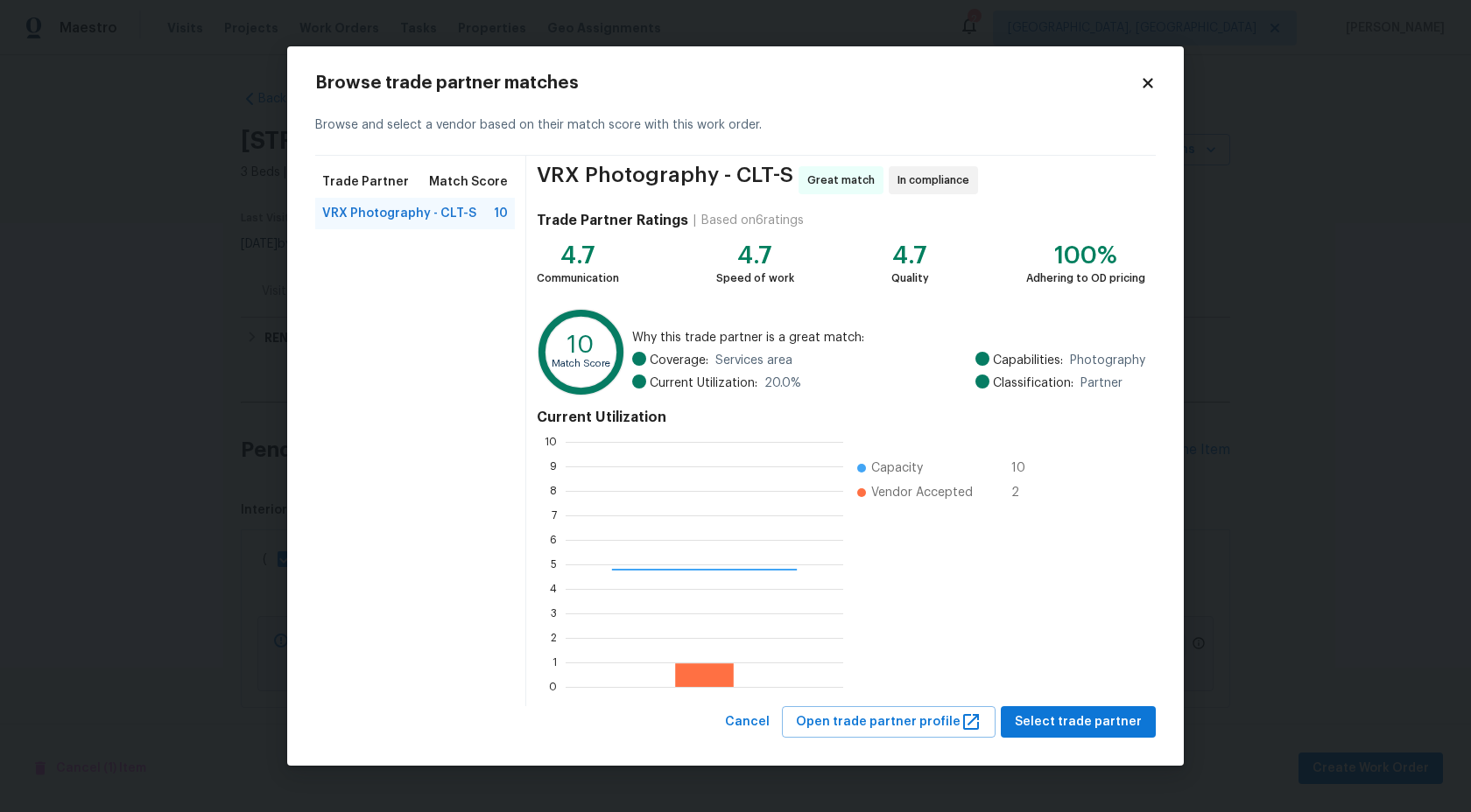
scroll to position [245, 278]
click at [1062, 726] on span "Select trade partner" at bounding box center [1078, 723] width 127 height 22
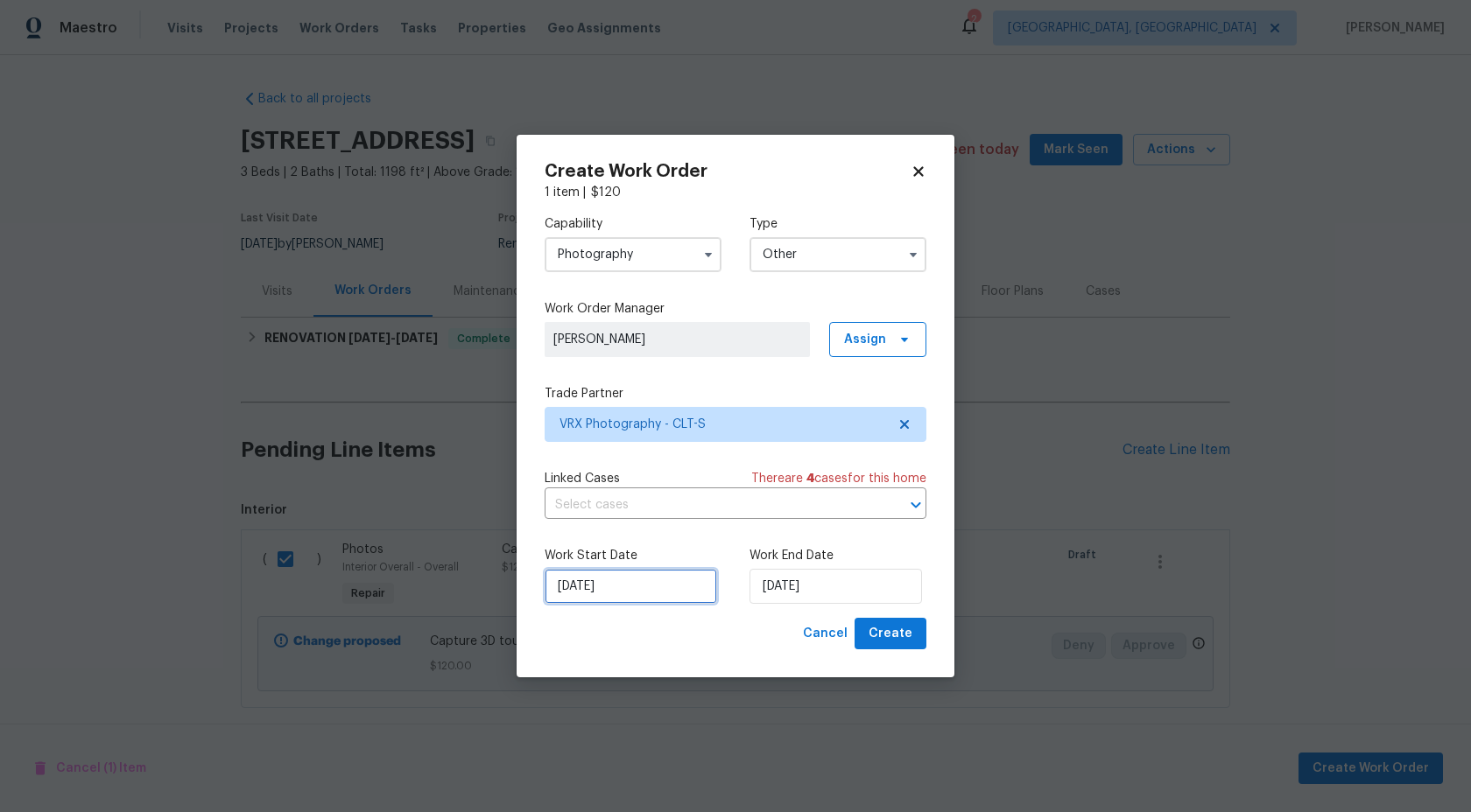
click at [661, 599] on input "26/08/2025" at bounding box center [630, 586] width 172 height 35
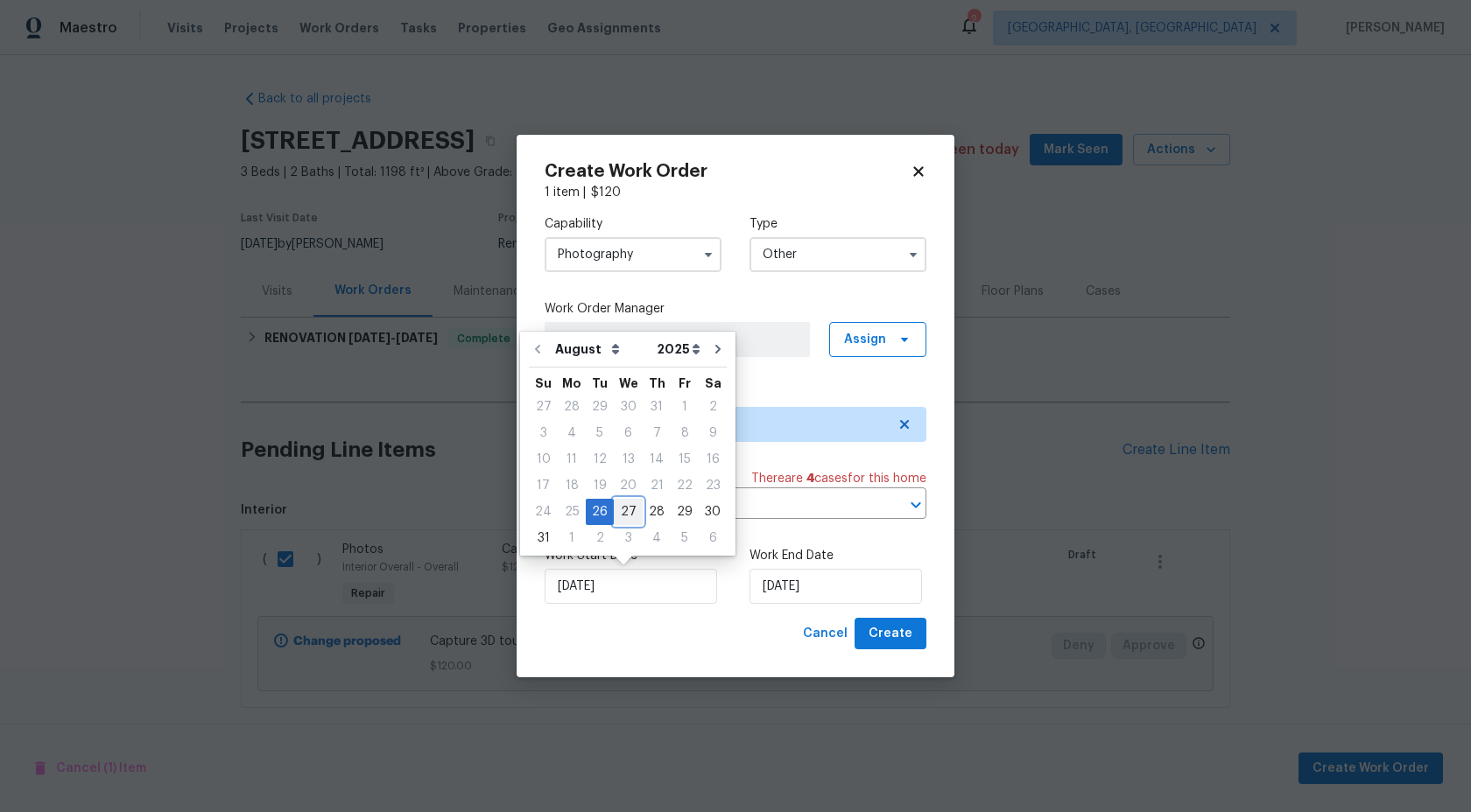
click at [623, 503] on div "27" at bounding box center [628, 512] width 29 height 25
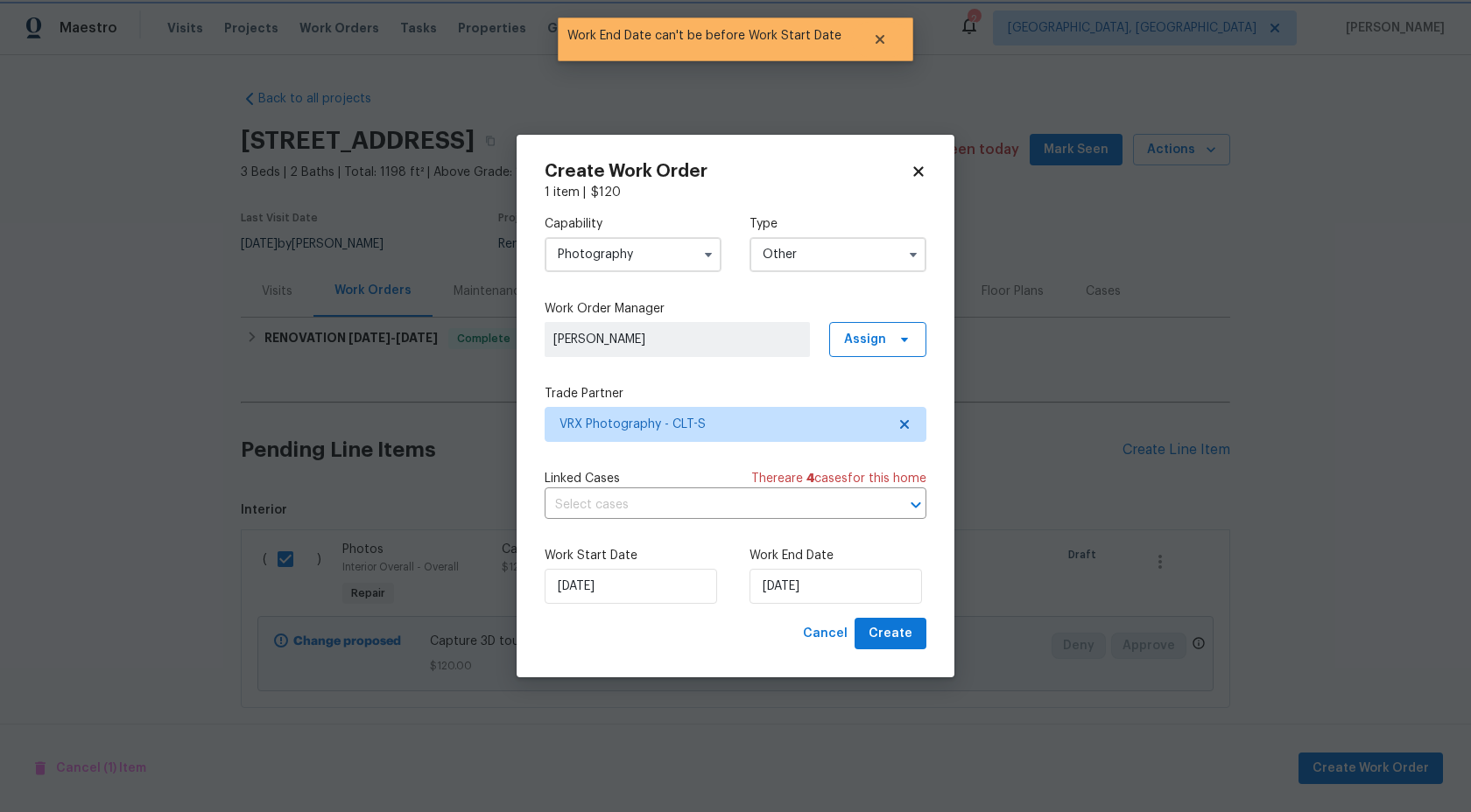
type input "27/08/2025"
click at [828, 600] on input "27/08/2025" at bounding box center [835, 586] width 172 height 35
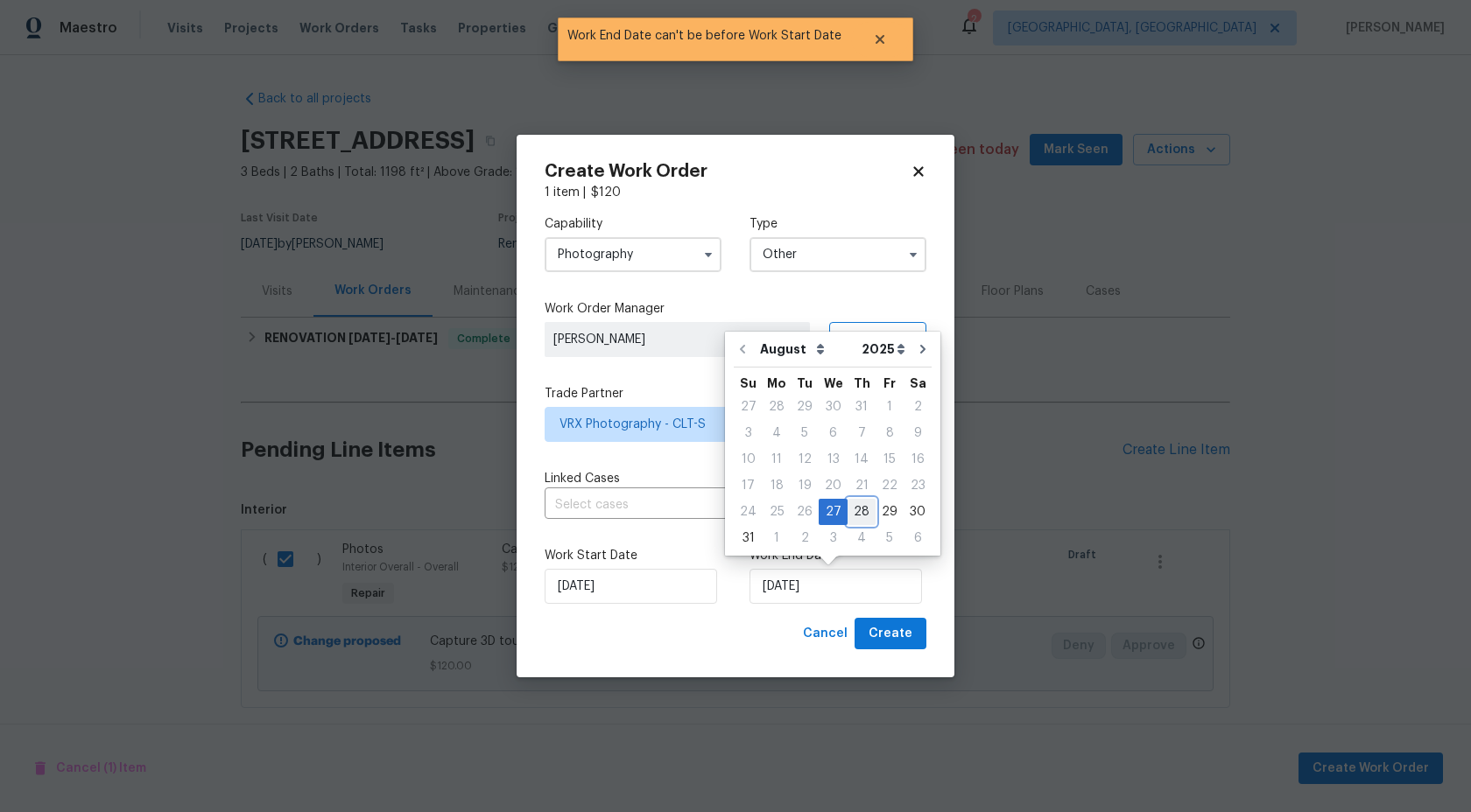
click at [856, 509] on div "28" at bounding box center [862, 512] width 28 height 25
type input "28/08/2025"
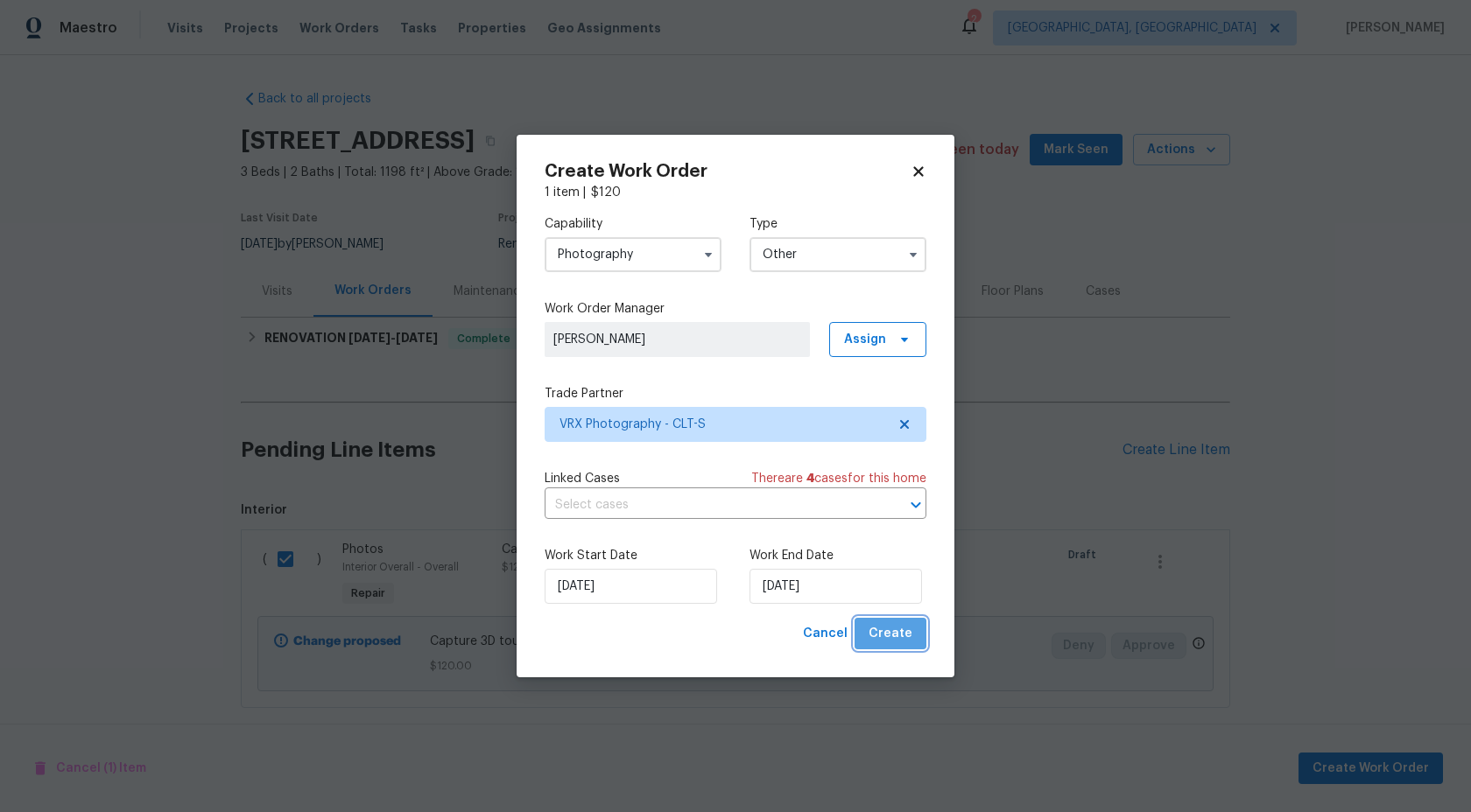
click at [898, 638] on span "Create" at bounding box center [891, 634] width 44 height 22
checkbox input "false"
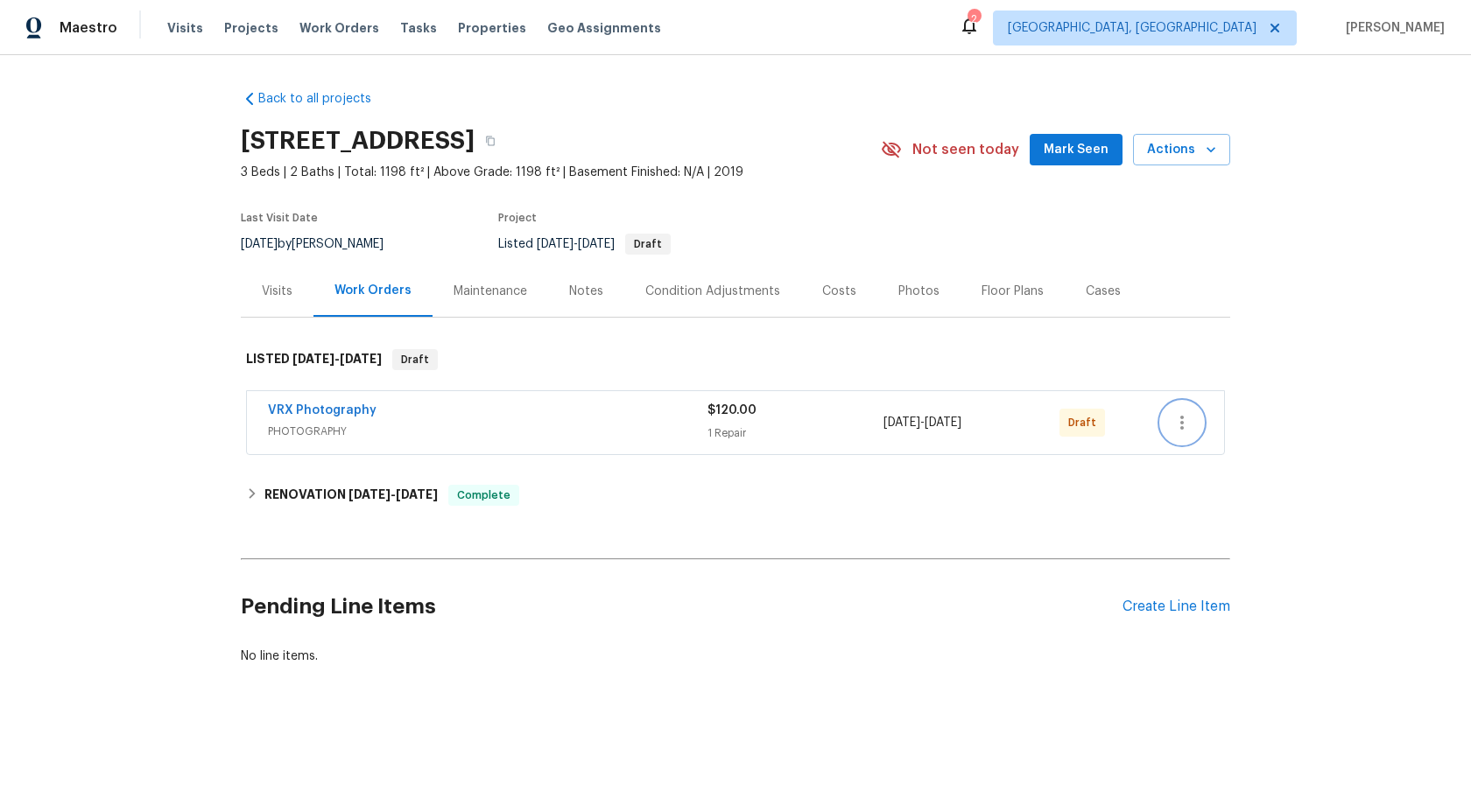
click at [1186, 424] on icon "button" at bounding box center [1182, 422] width 21 height 21
click at [1186, 424] on li "Send to Vendor" at bounding box center [1256, 423] width 189 height 29
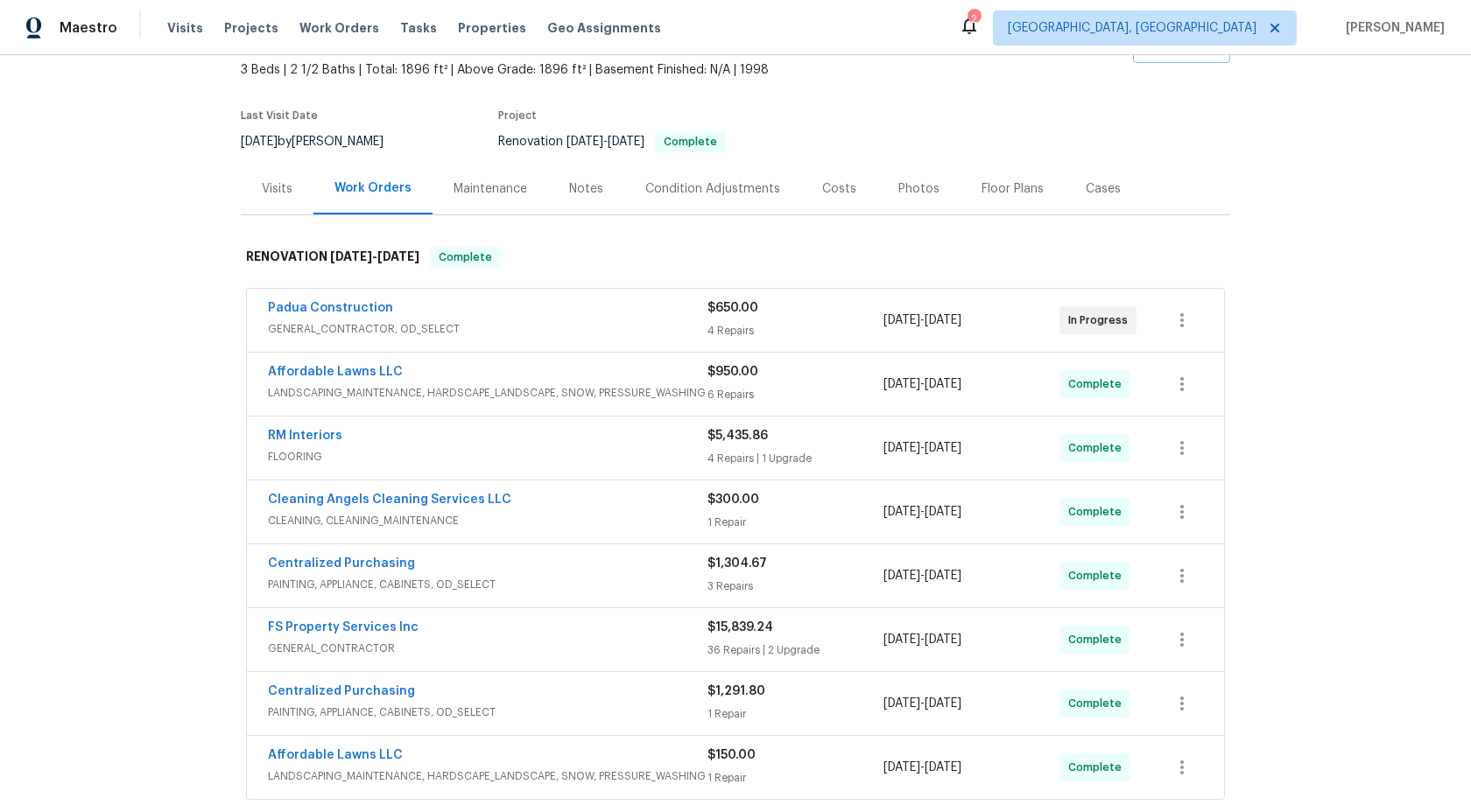
scroll to position [102, 0]
drag, startPoint x: 395, startPoint y: 309, endPoint x: 220, endPoint y: 308, distance: 175.0
click at [220, 308] on div "Back to all projects [STREET_ADDRESS] 3 Beds | 2 1/2 Baths | Total: 1896 ft² | …" at bounding box center [735, 434] width 1471 height 757
copy link "Padua Construction"
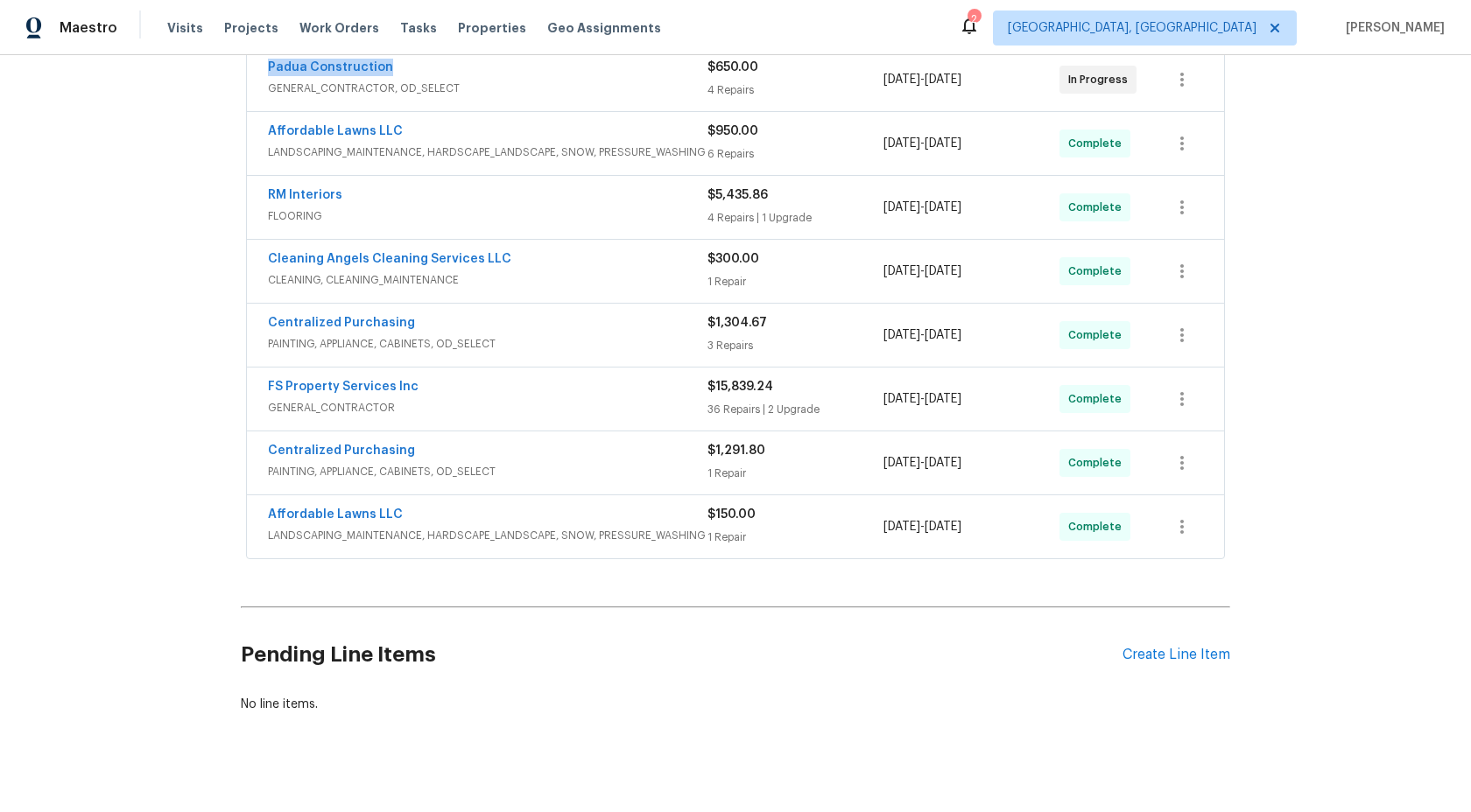
scroll to position [0, 0]
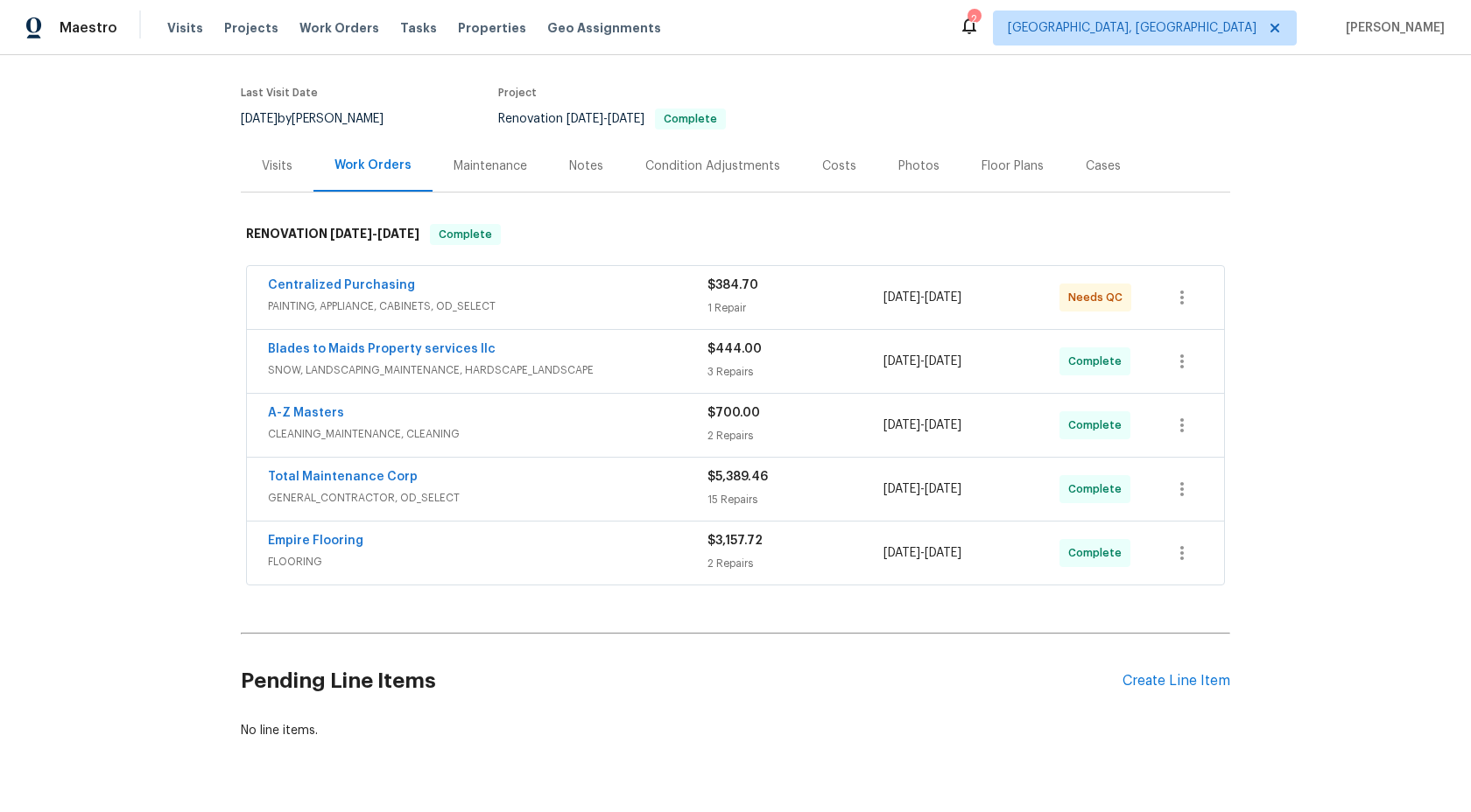
scroll to position [171, 0]
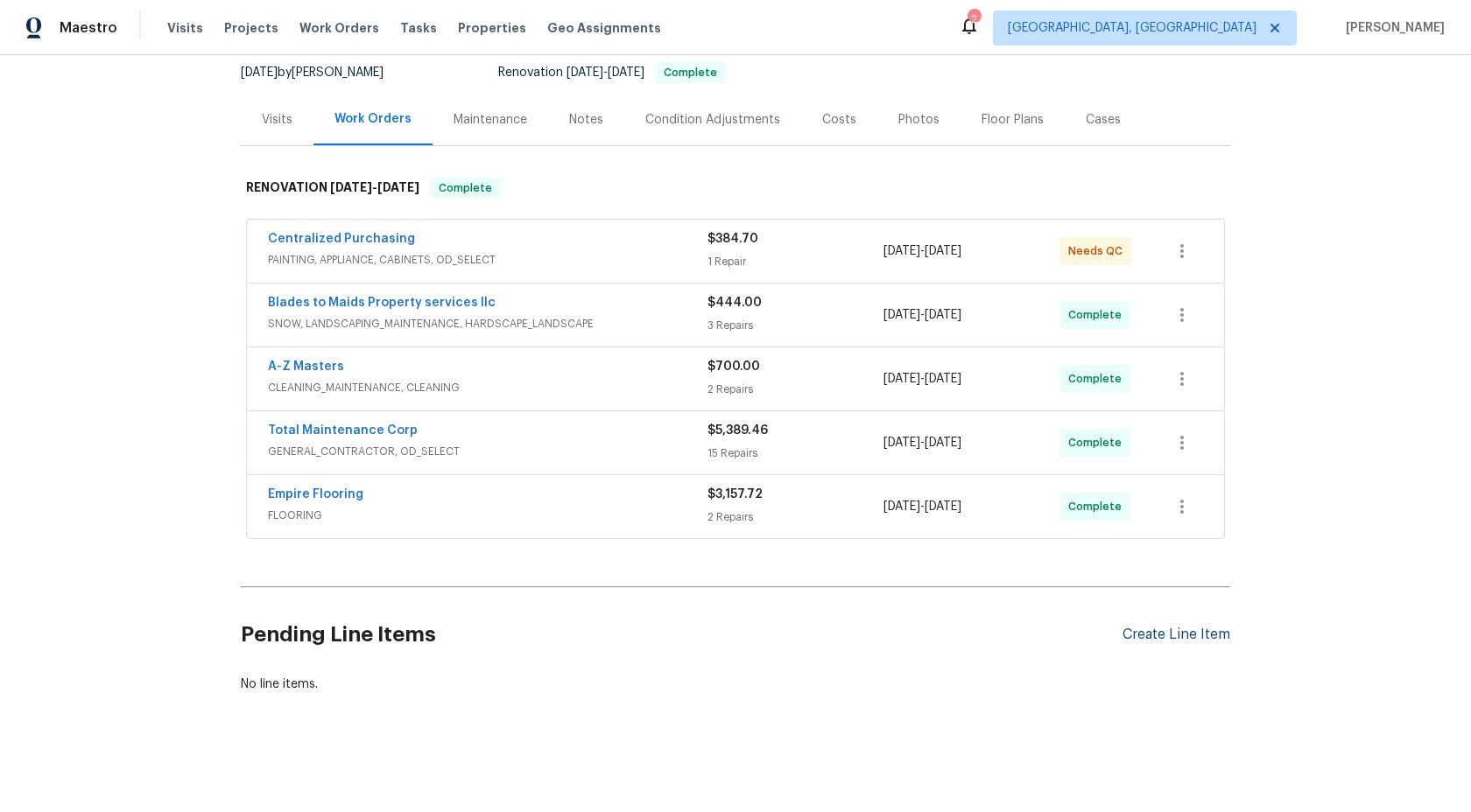
click at [1190, 629] on div "Create Line Item" at bounding box center [1177, 634] width 107 height 16
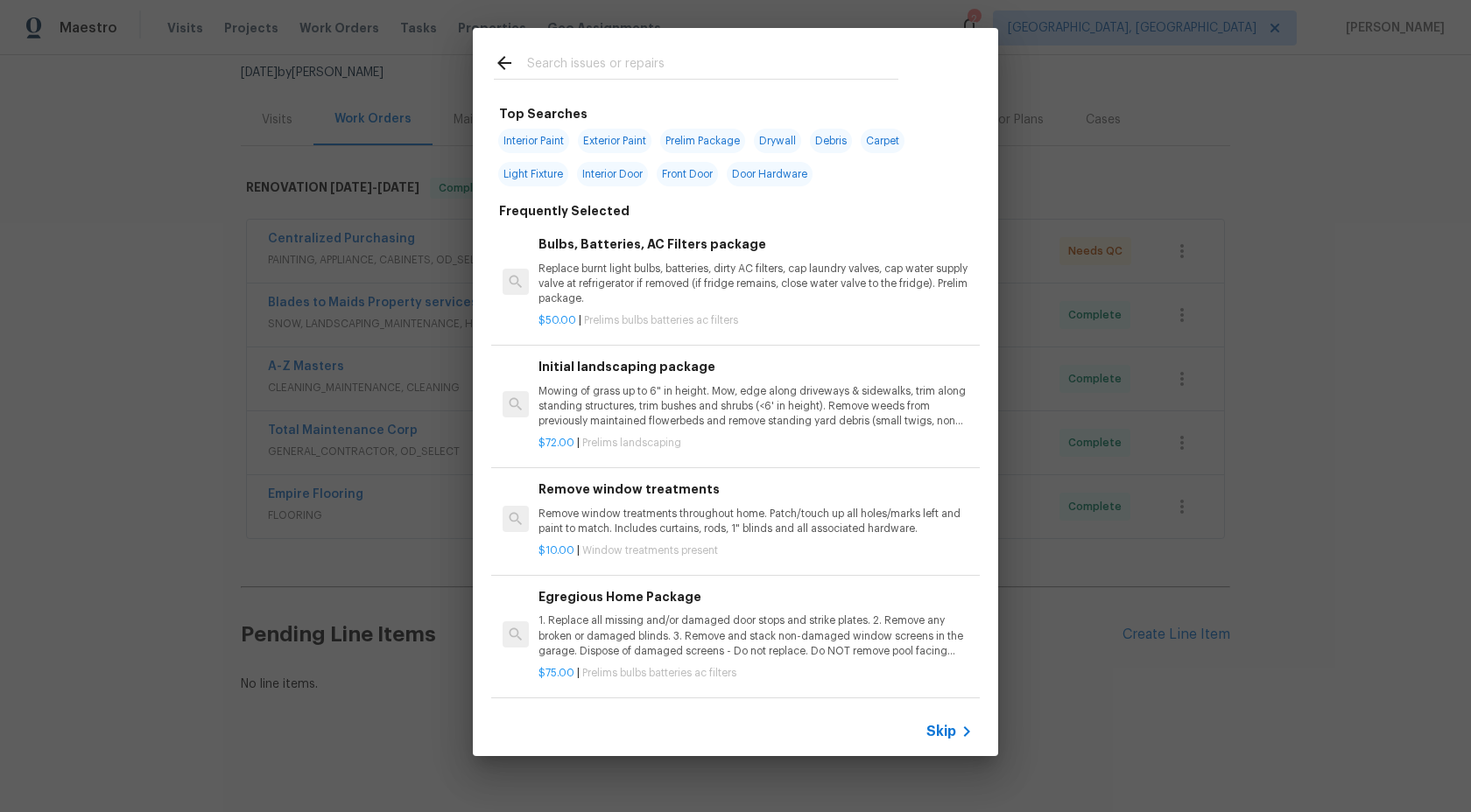
click at [938, 728] on span "Skip" at bounding box center [941, 731] width 30 height 17
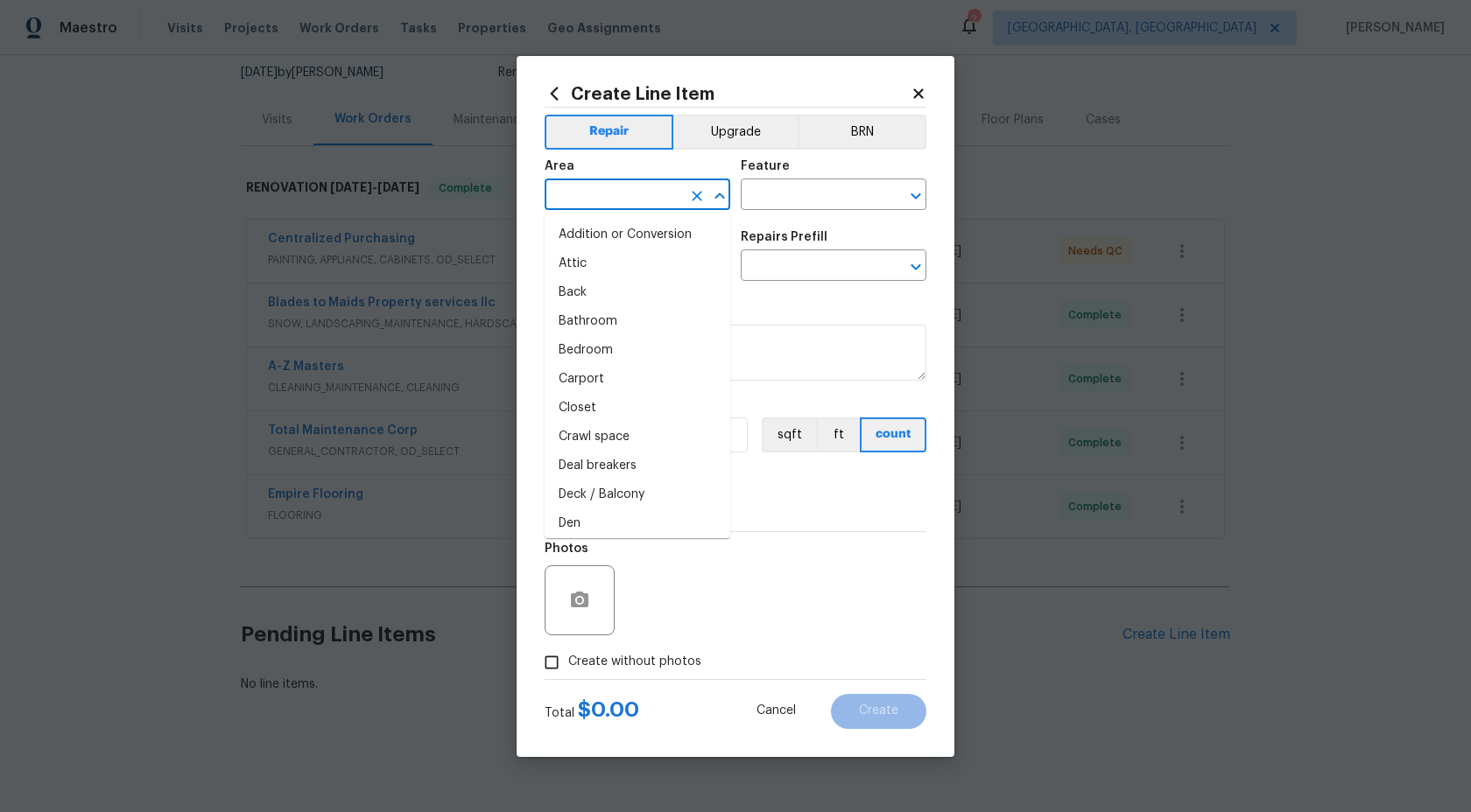
click at [620, 194] on input "text" at bounding box center [613, 197] width 137 height 27
click at [605, 259] on li "Interior Overall" at bounding box center [638, 264] width 186 height 29
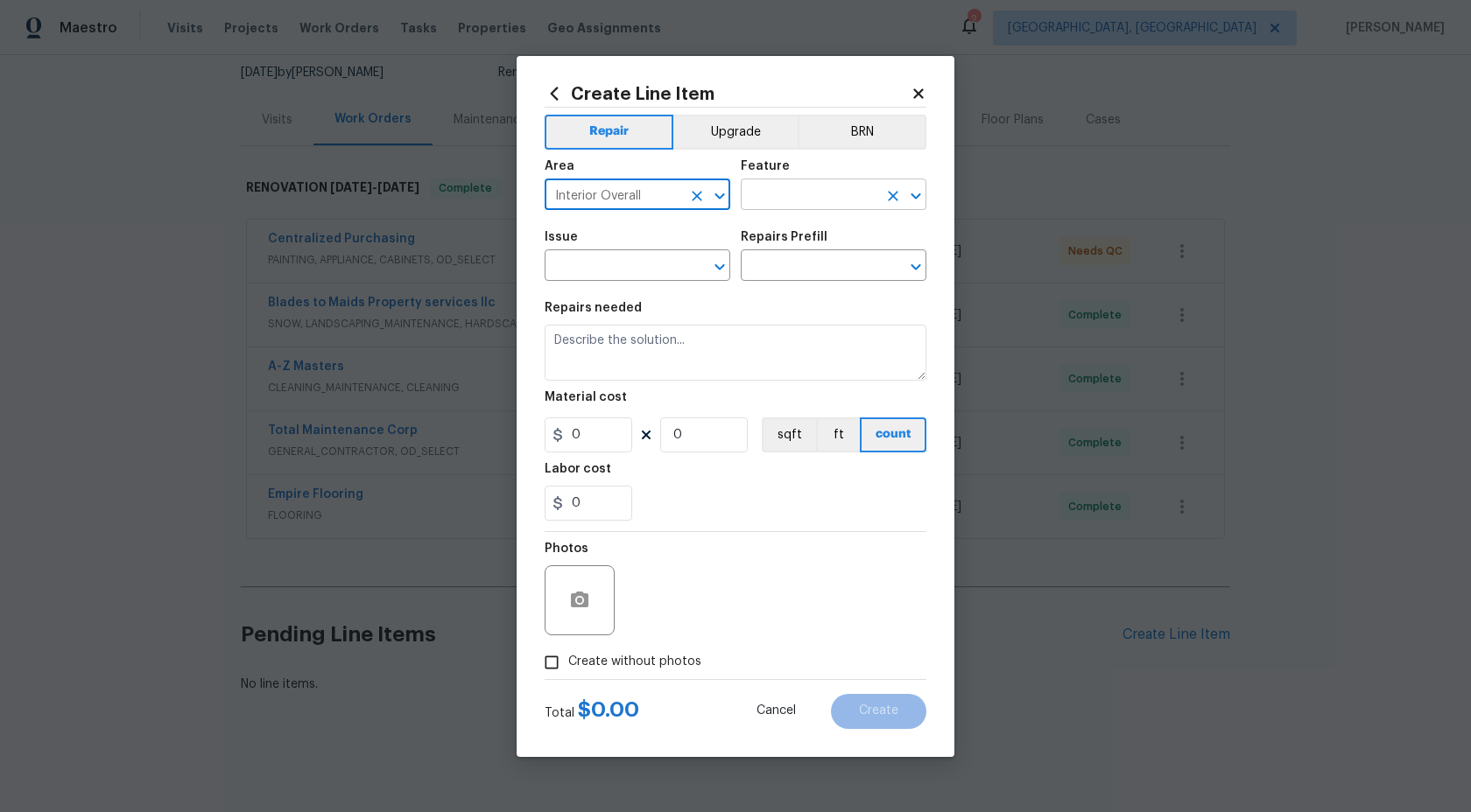
type input "Interior Overall"
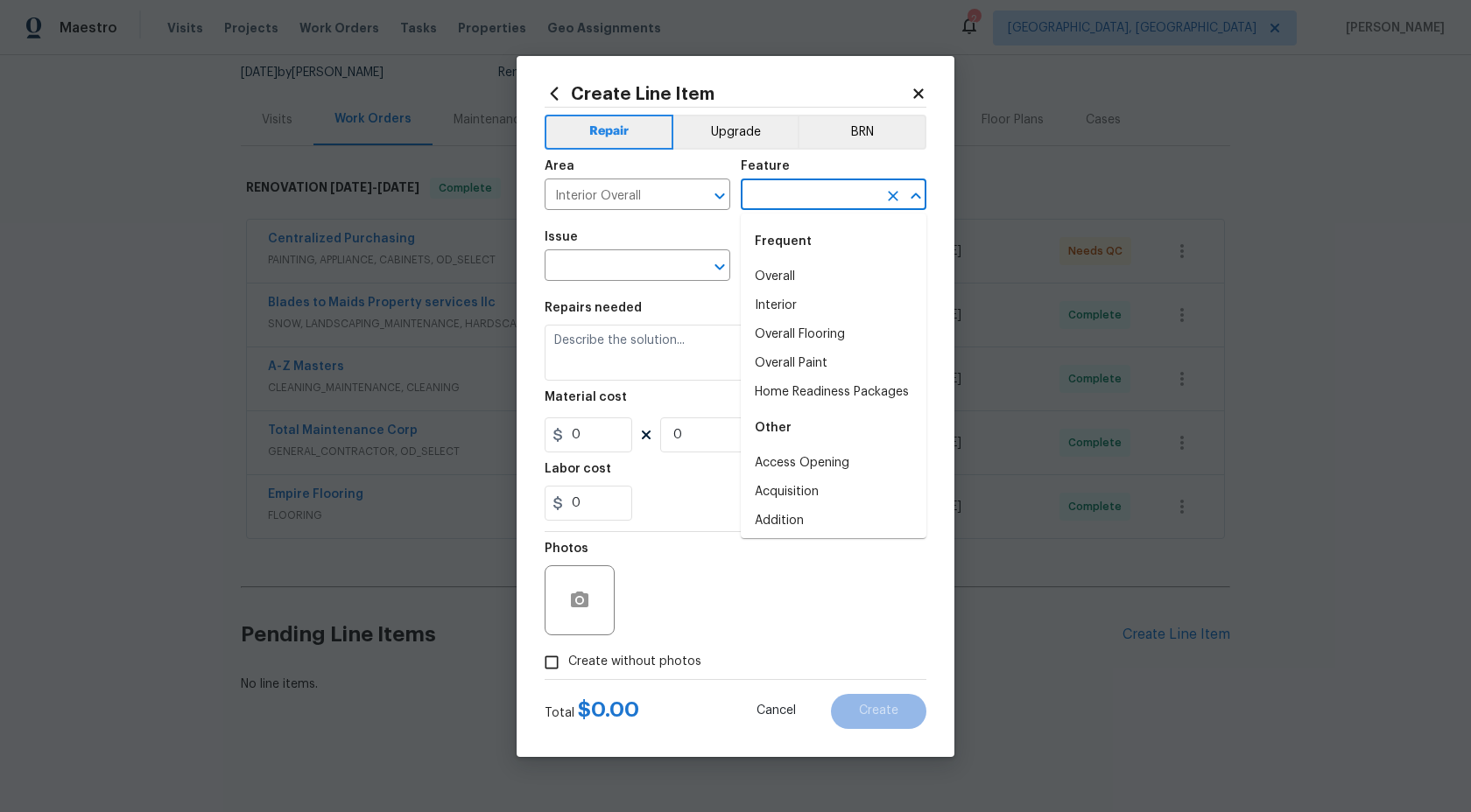
click at [783, 197] on input "text" at bounding box center [809, 197] width 137 height 27
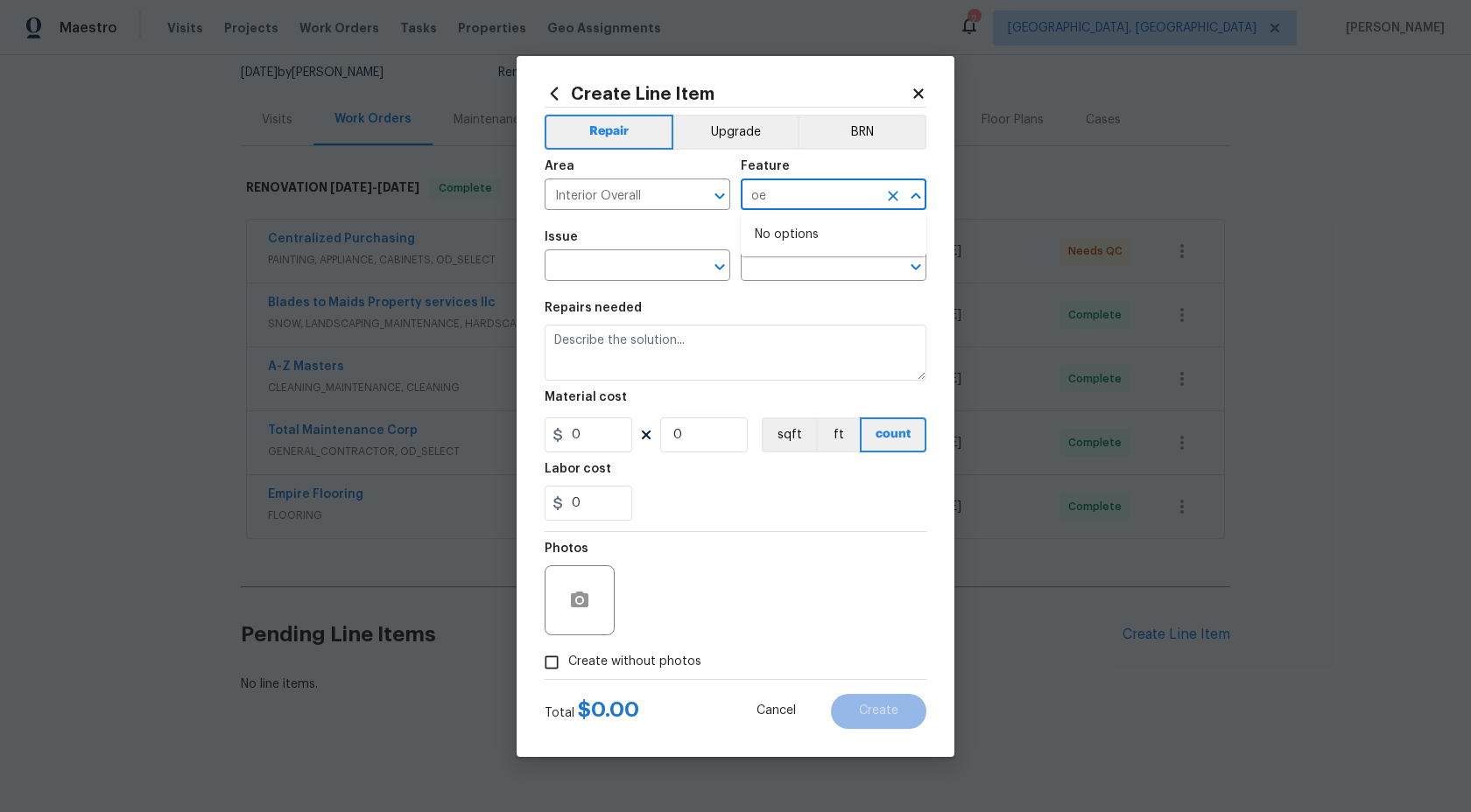
type input "o"
click at [784, 282] on li "Overall" at bounding box center [833, 277] width 186 height 29
type input "Overall"
click at [631, 280] on span "Issue ​" at bounding box center [638, 256] width 186 height 71
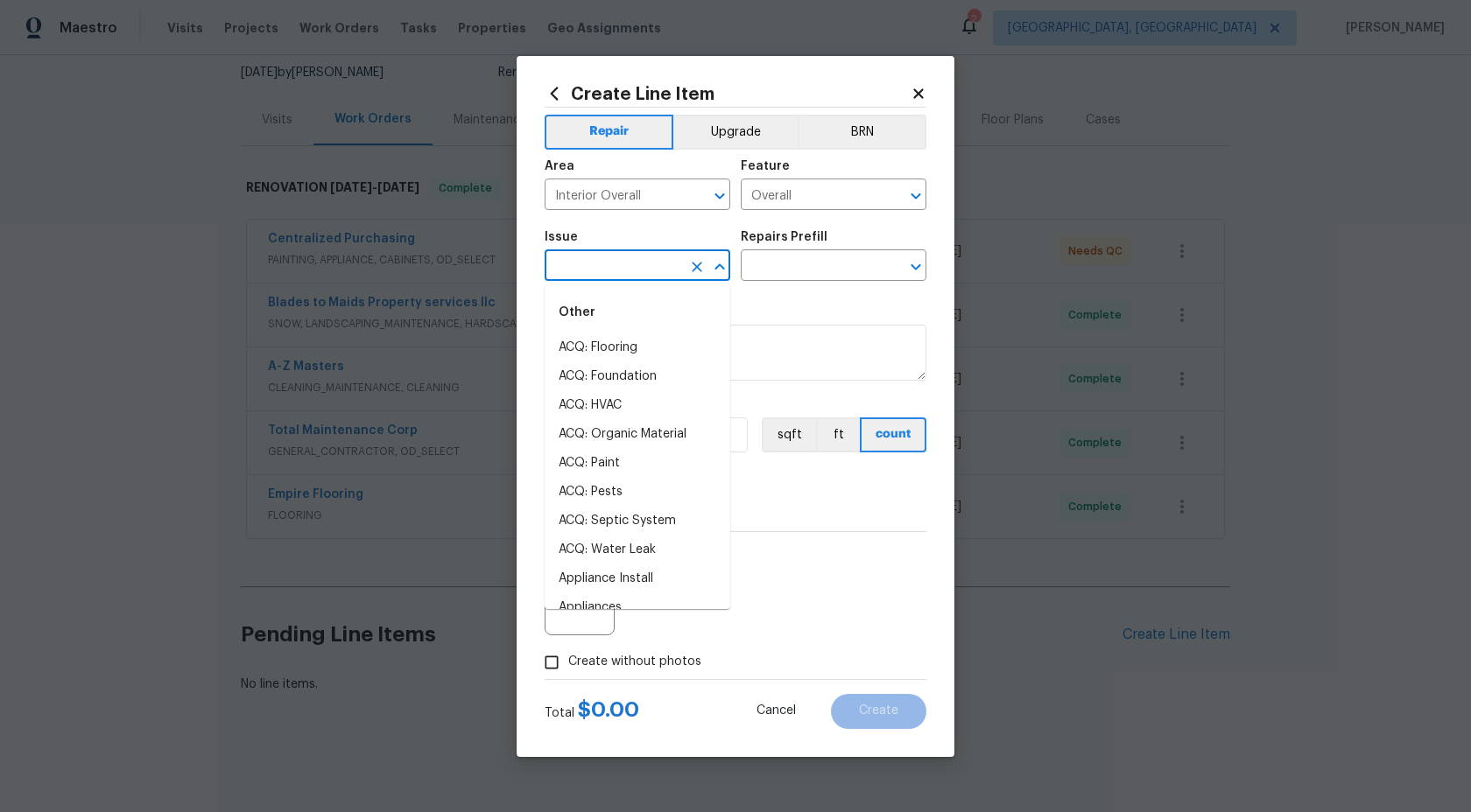
click at [634, 276] on input "text" at bounding box center [613, 268] width 137 height 27
type input "o"
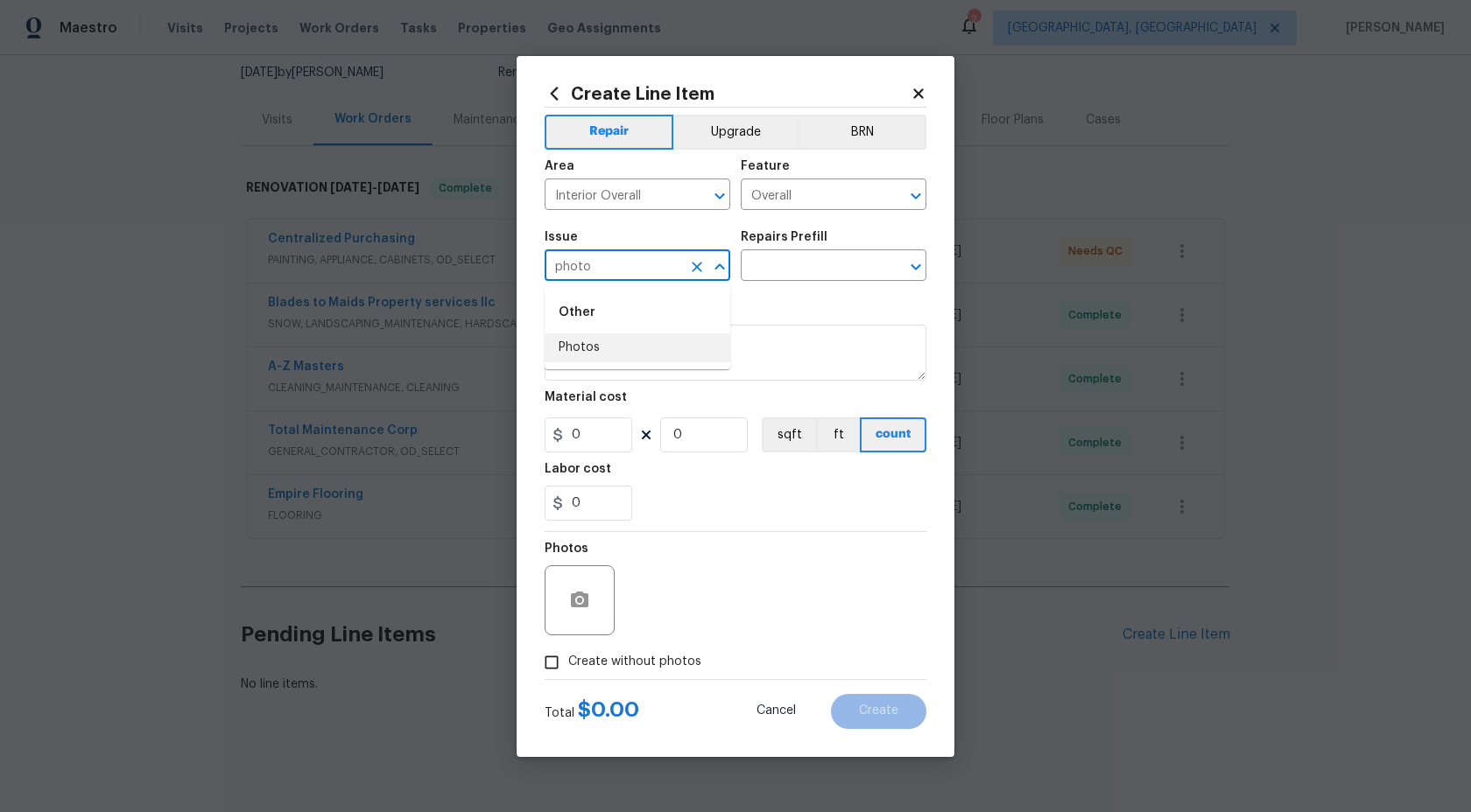
click at [612, 342] on li "Photos" at bounding box center [638, 348] width 186 height 29
type input "Photos"
click at [870, 254] on input "text" at bounding box center [809, 268] width 137 height 27
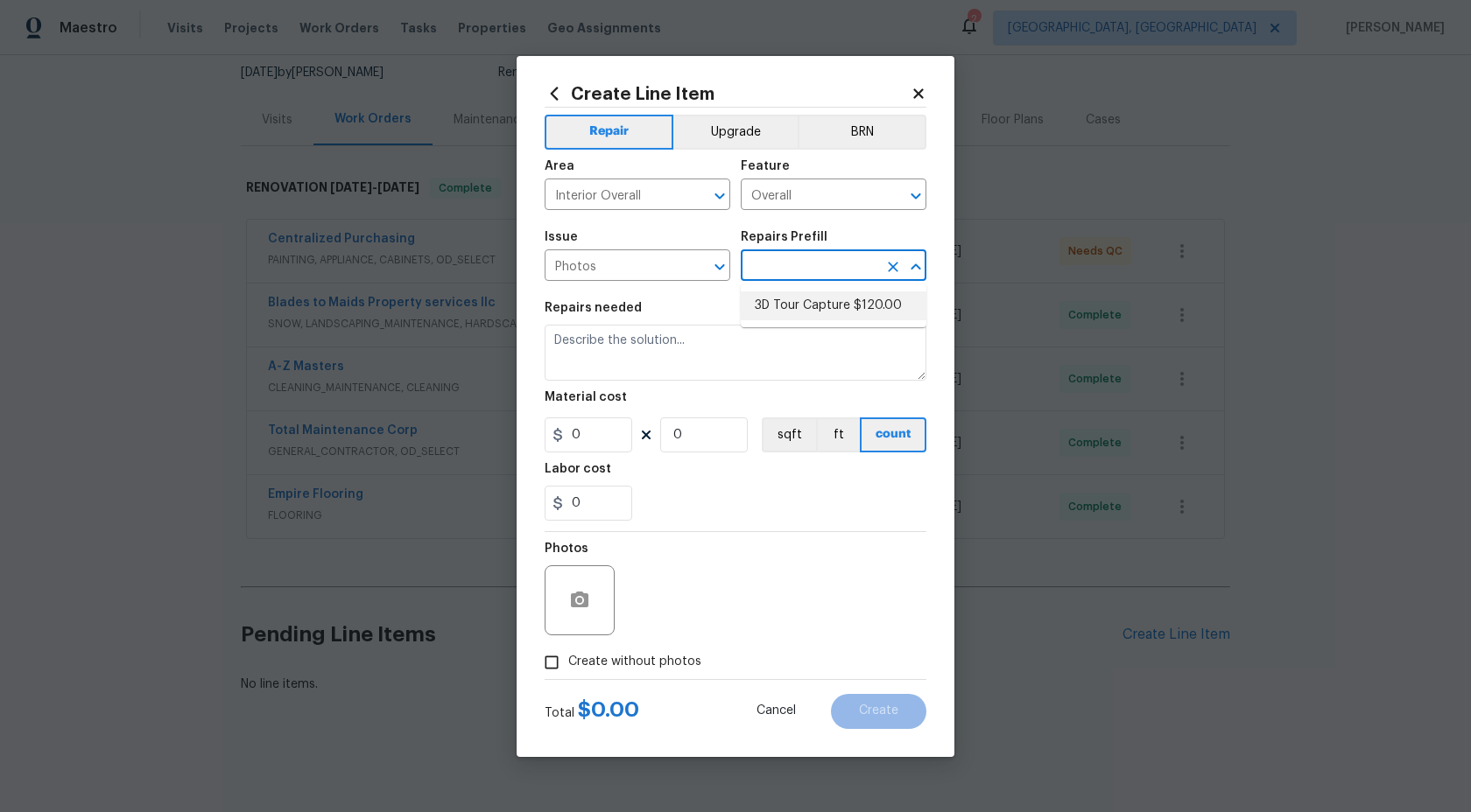
click at [819, 297] on li "3D Tour Capture $120.00" at bounding box center [833, 306] width 186 height 29
type input "3D Tour Capture $120.00"
type textarea "Capture 3D tour of home"
type input "1"
type input "120"
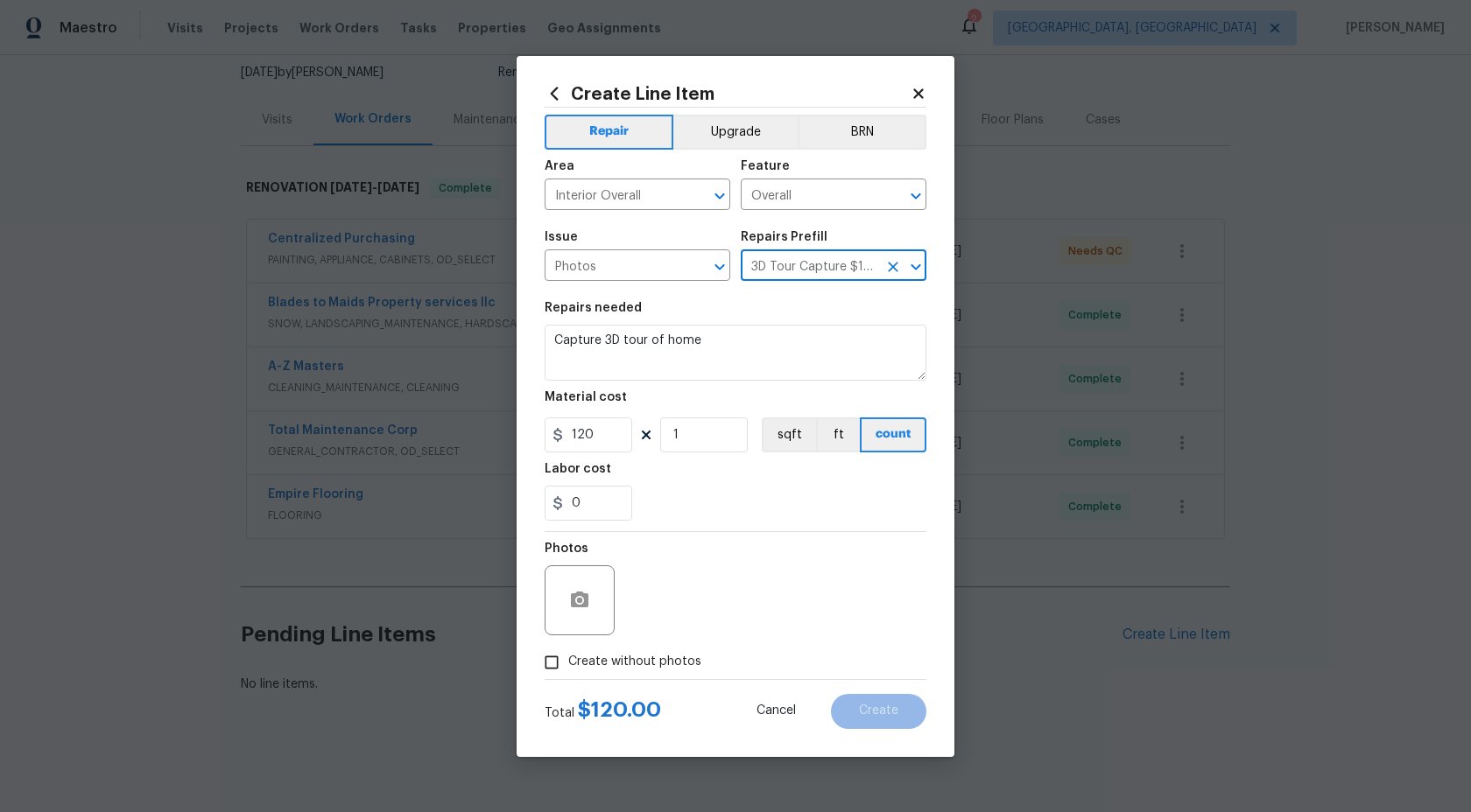
click at [557, 655] on input "Create without photos" at bounding box center [552, 663] width 34 height 34
checkbox input "true"
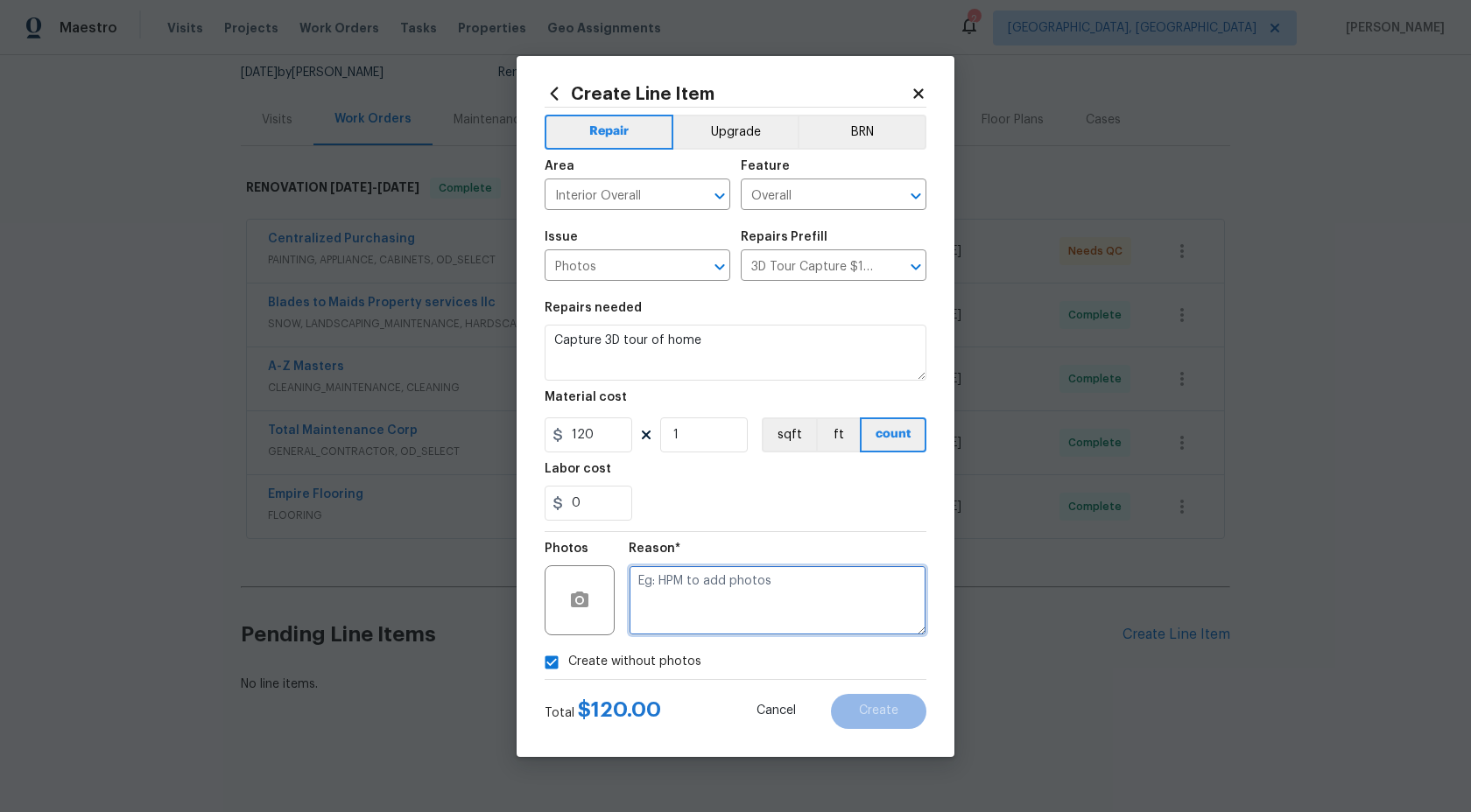
click at [706, 586] on textarea at bounding box center [777, 600] width 298 height 70
type textarea "."
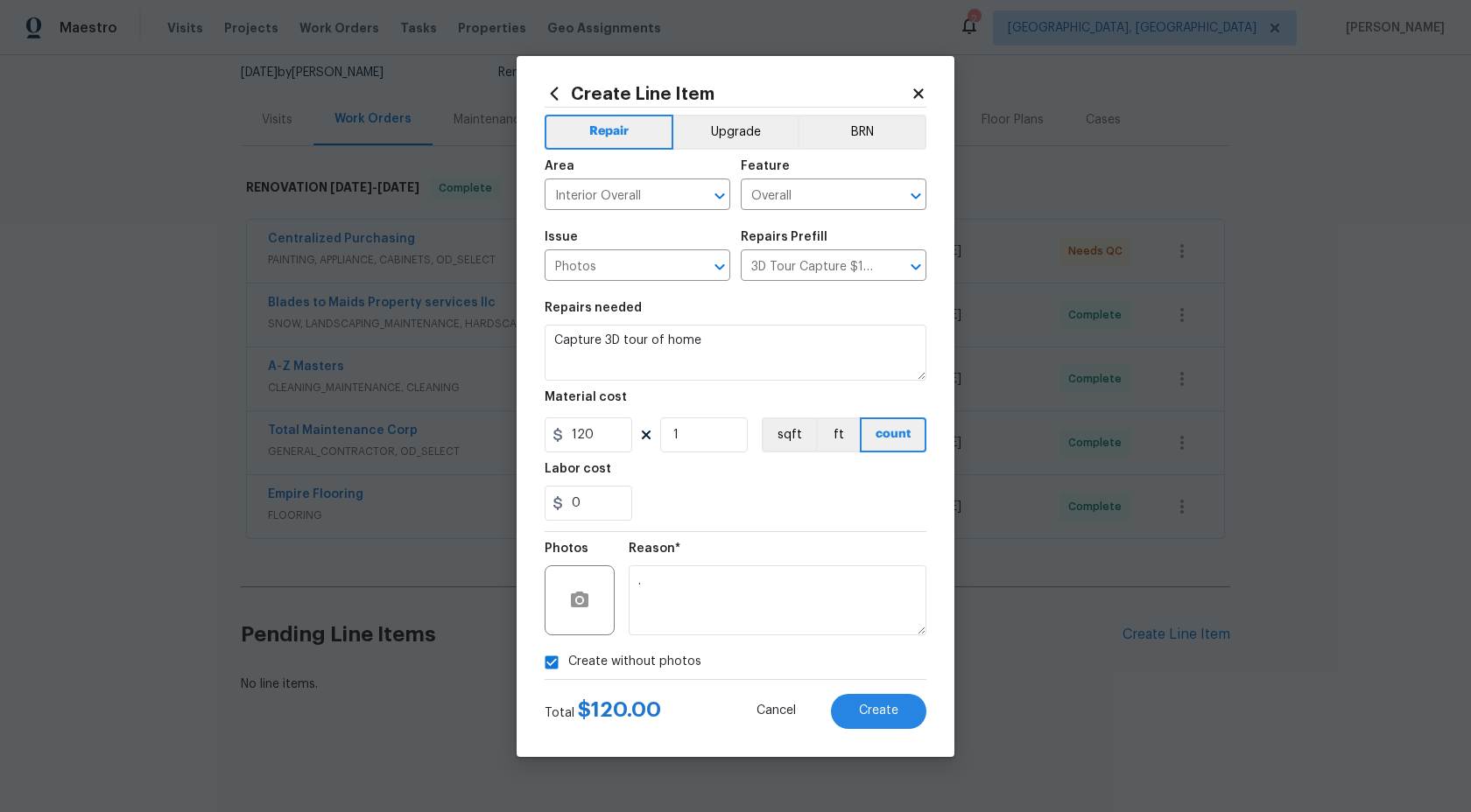
click at [838, 736] on div "Create Line Item Repair Upgrade BRN Area Interior Overall ​ Feature Overall ​ I…" at bounding box center [735, 407] width 438 height 701
click at [865, 719] on button "Create" at bounding box center [879, 712] width 96 height 35
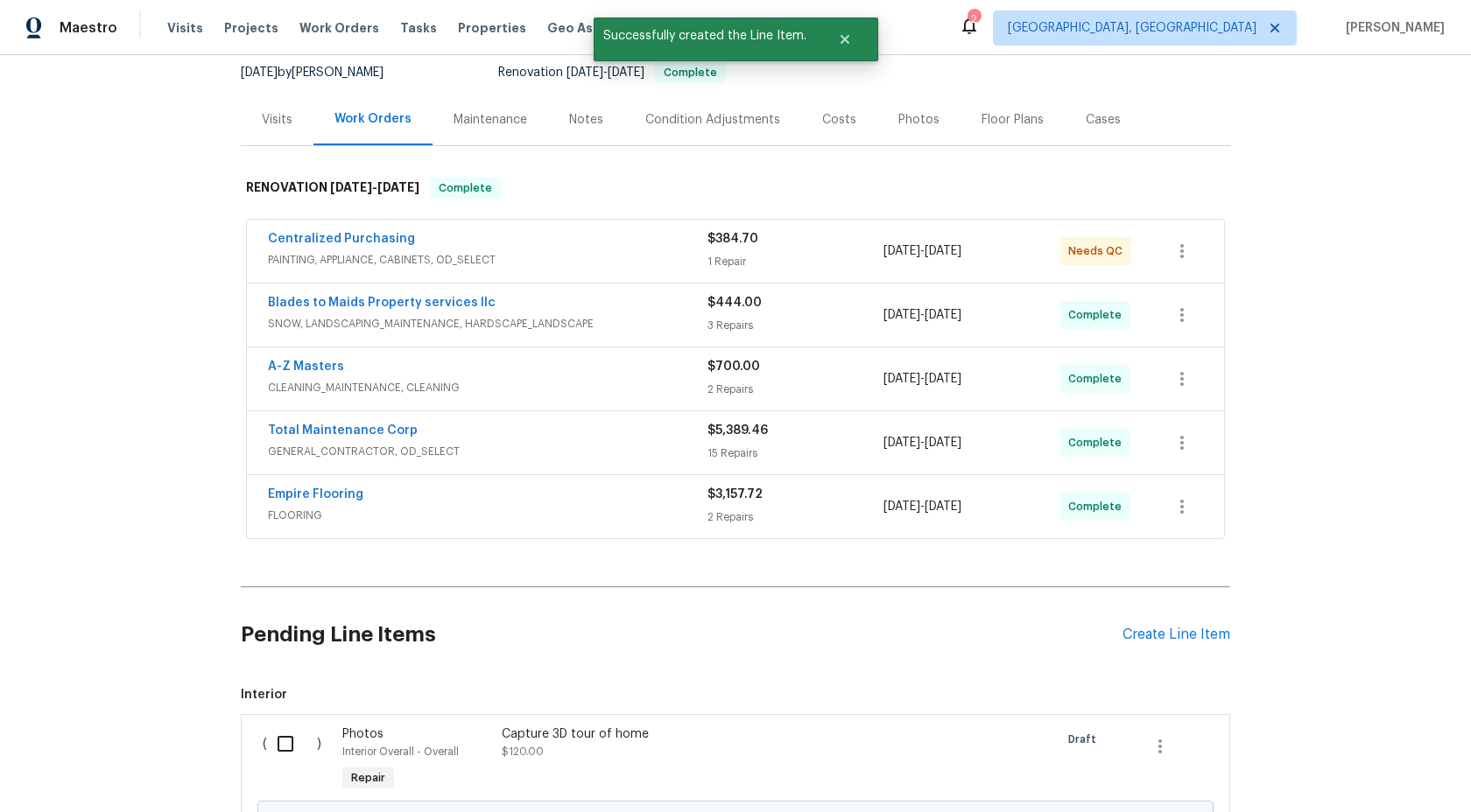
scroll to position [371, 0]
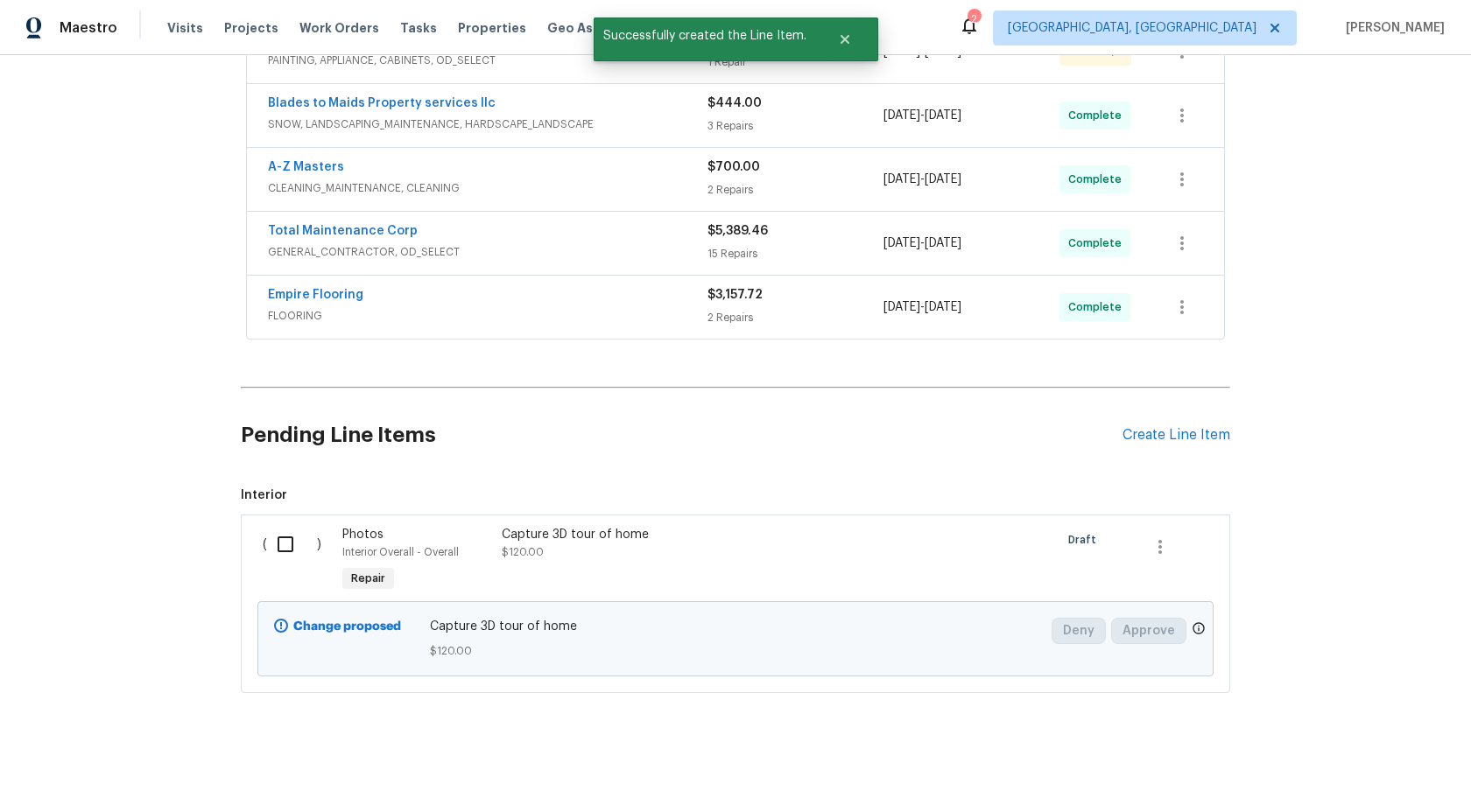
click at [297, 547] on input "checkbox" at bounding box center [291, 544] width 50 height 36
checkbox input "true"
click at [1340, 758] on span "Create Work Order" at bounding box center [1371, 769] width 117 height 22
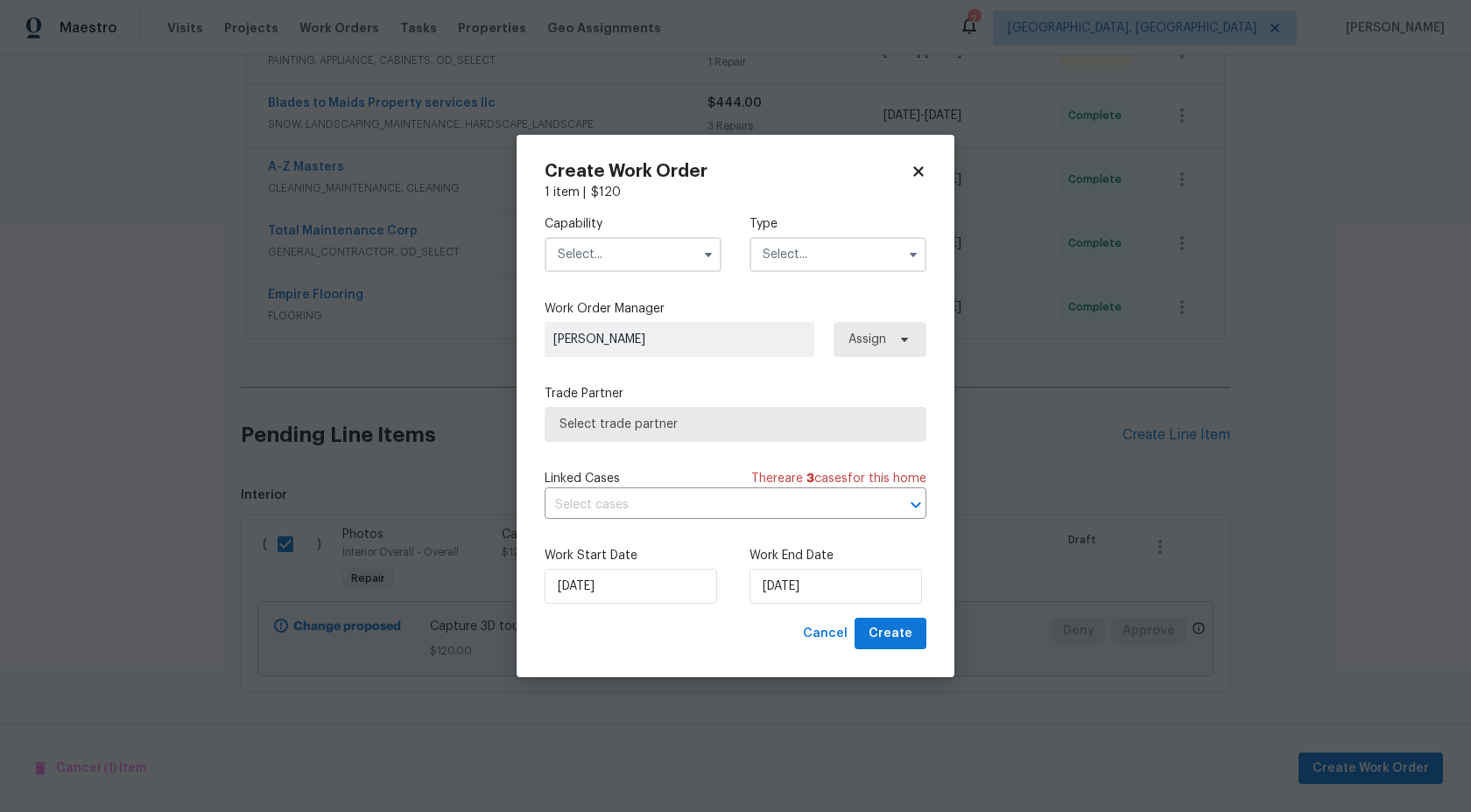
click at [608, 259] on input "text" at bounding box center [633, 255] width 177 height 35
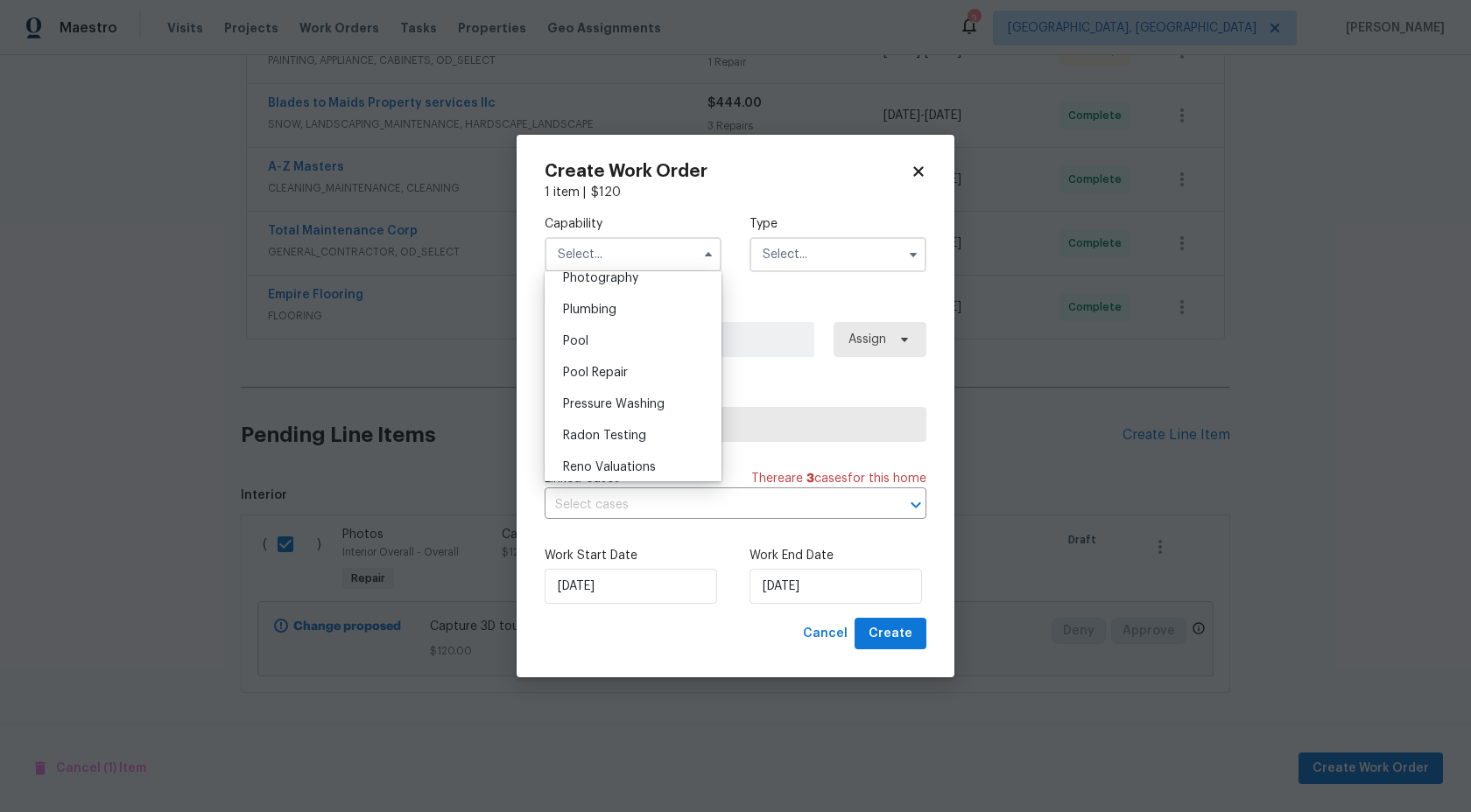
scroll to position [1484, 0]
click at [610, 346] on span "Photography" at bounding box center [600, 340] width 76 height 12
type input "Photography"
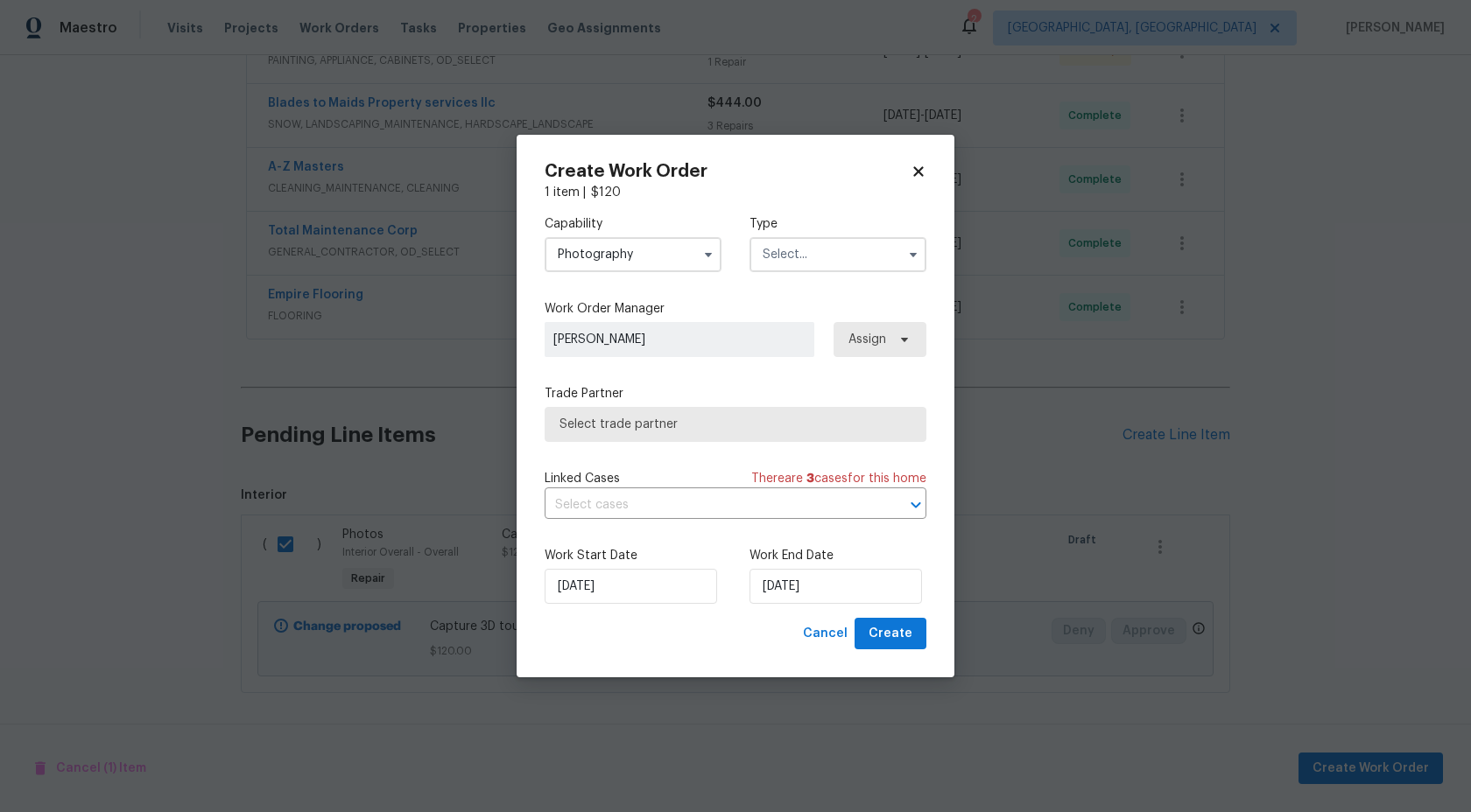
drag, startPoint x: 792, startPoint y: 247, endPoint x: 792, endPoint y: 264, distance: 17.0
click at [792, 248] on input "text" at bounding box center [838, 255] width 177 height 35
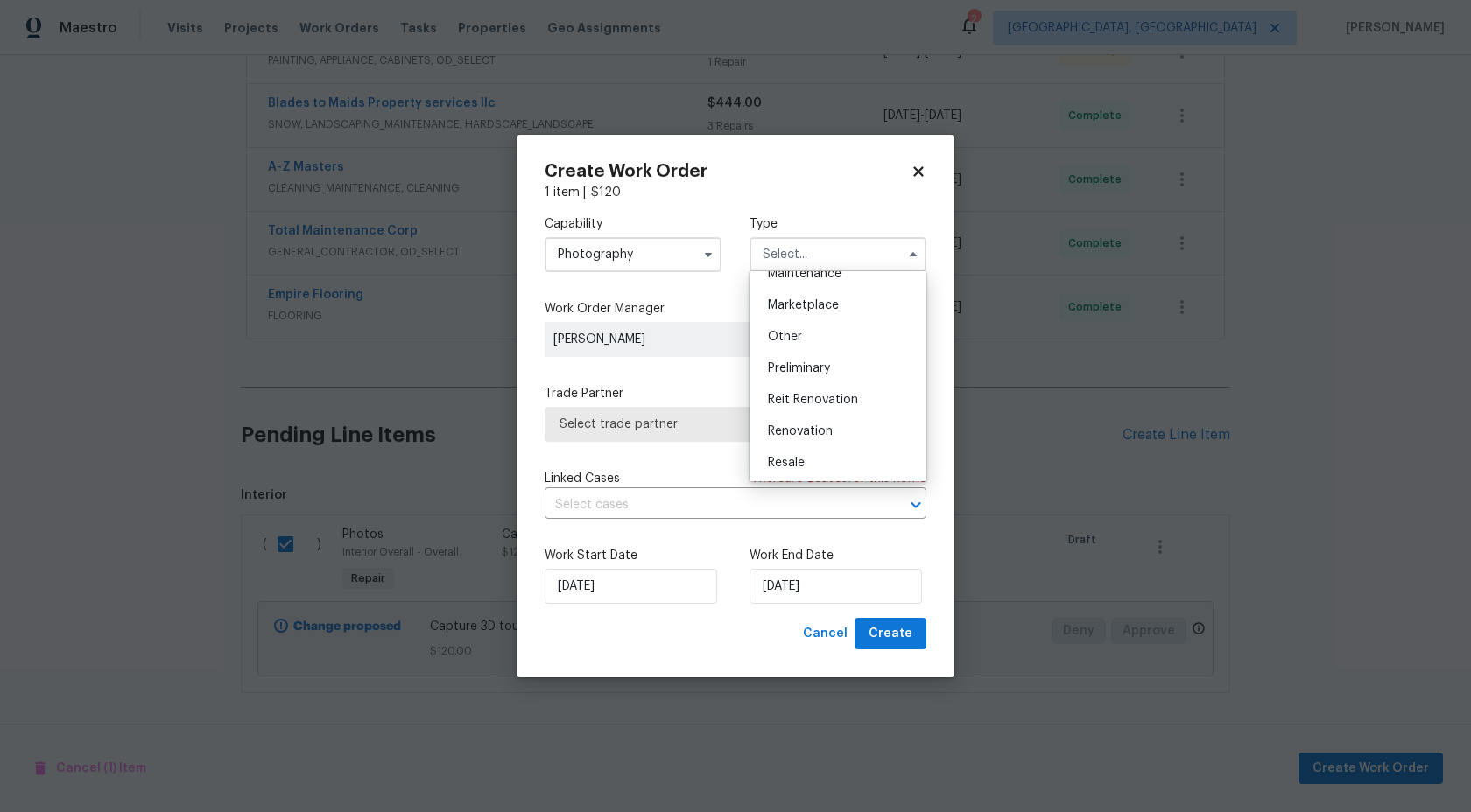
scroll to position [298, 0]
click at [798, 348] on div "Other" at bounding box center [838, 340] width 169 height 32
type input "Other"
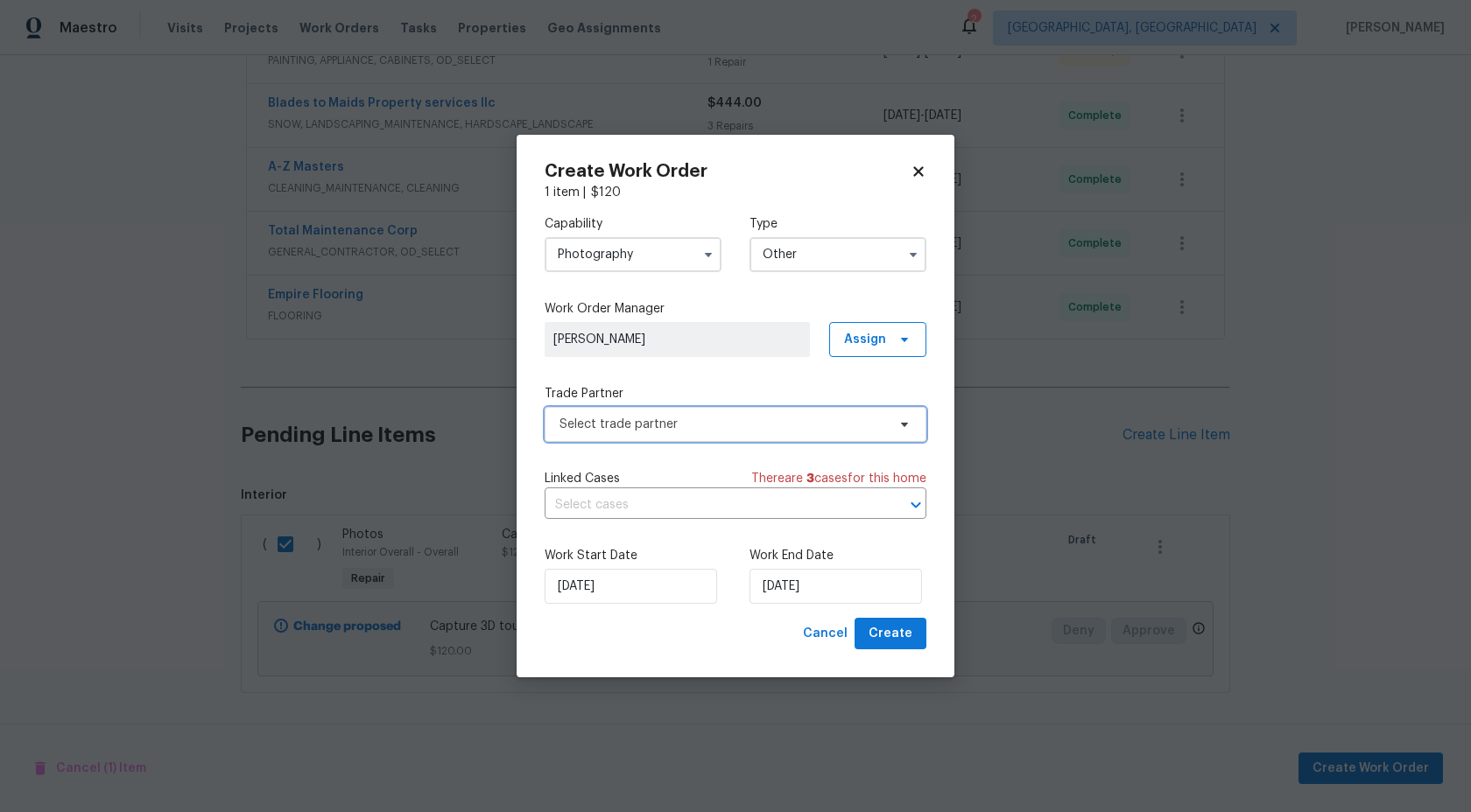
click at [701, 420] on span "Select trade partner" at bounding box center [722, 424] width 327 height 17
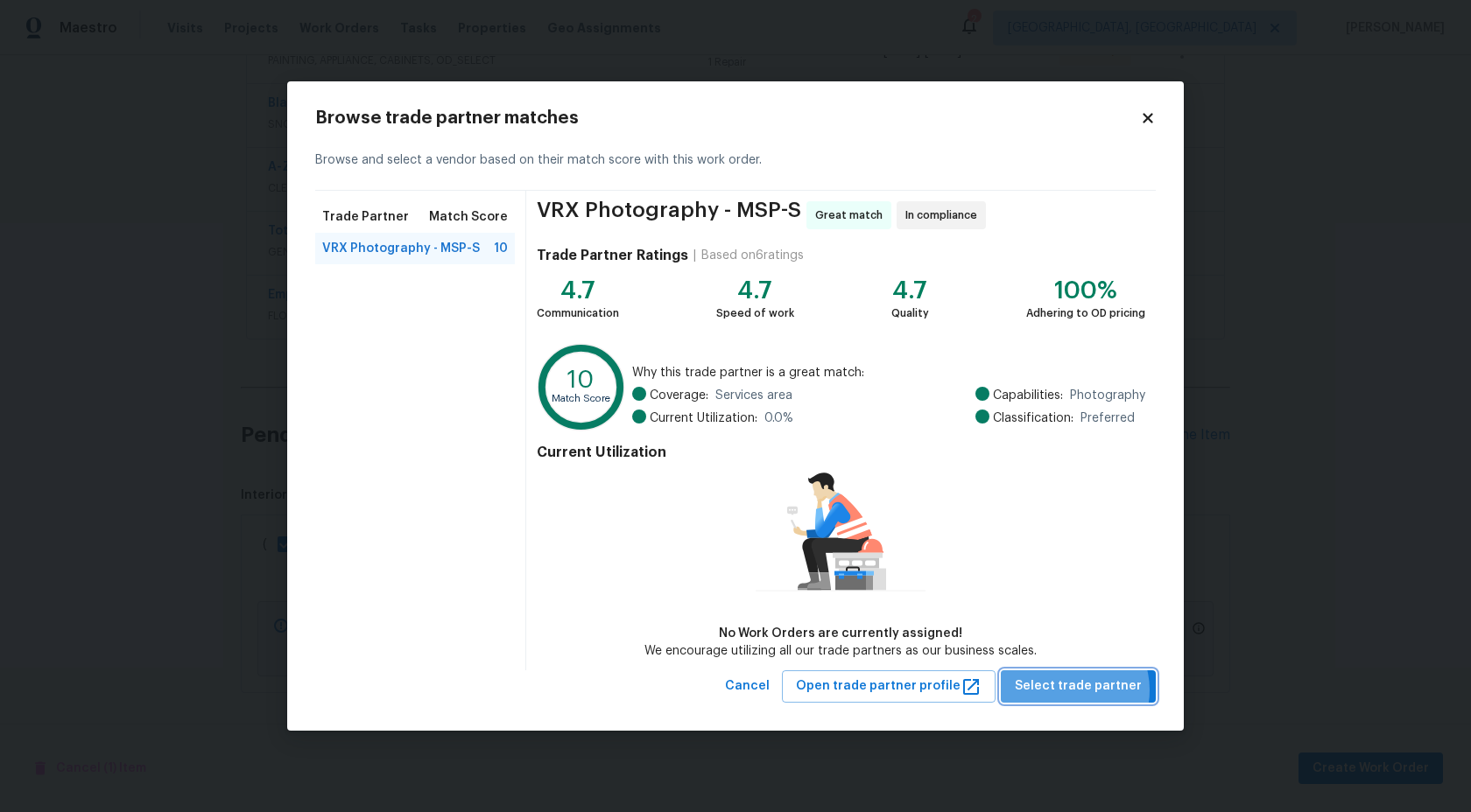
click at [1074, 690] on span "Select trade partner" at bounding box center [1078, 686] width 127 height 22
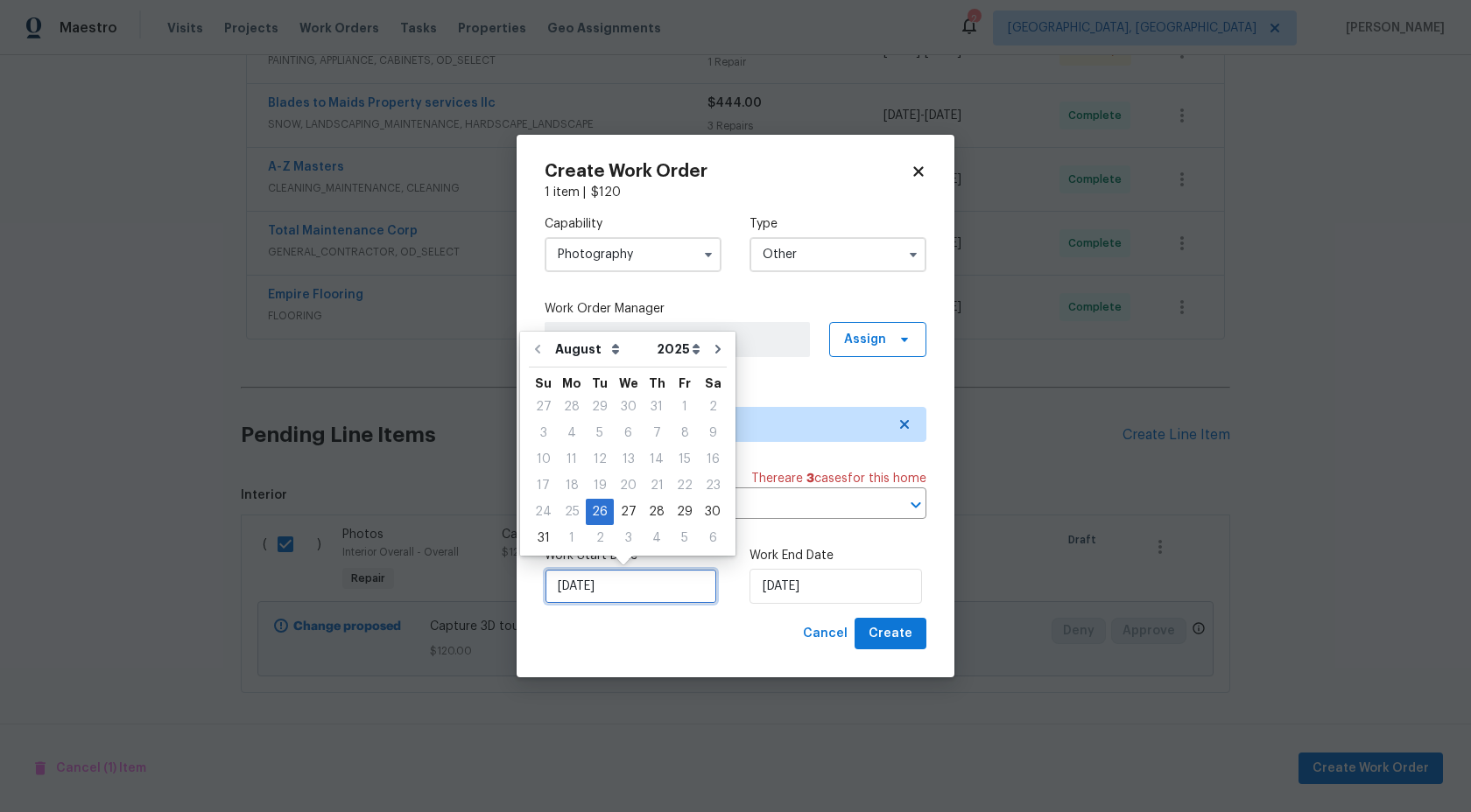
click at [649, 580] on input "[DATE]" at bounding box center [630, 586] width 172 height 35
click at [628, 504] on div "27" at bounding box center [628, 512] width 29 height 25
type input "[DATE]"
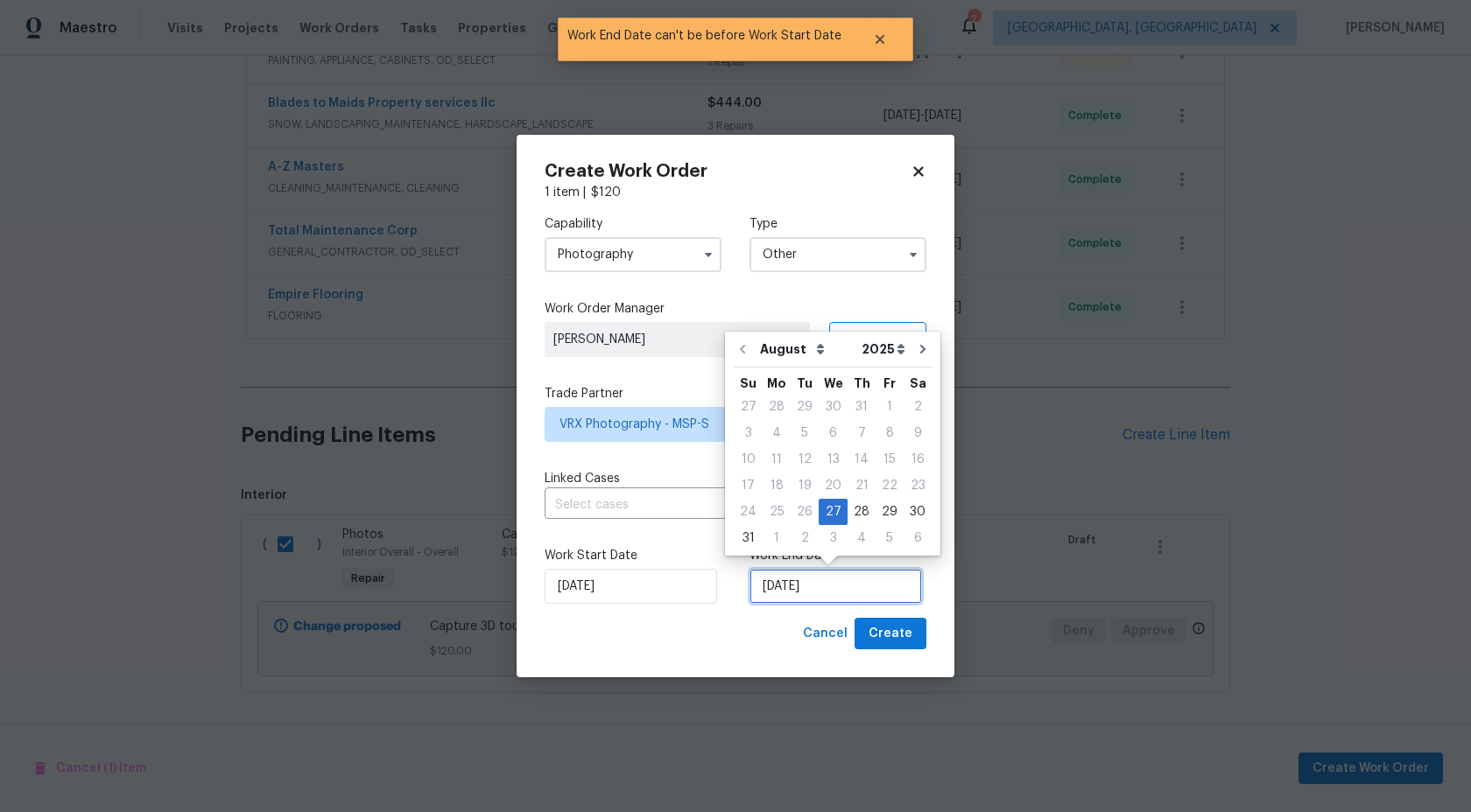
click at [770, 577] on input "27/08/2025" at bounding box center [835, 586] width 172 height 35
click at [857, 506] on div "28" at bounding box center [862, 512] width 28 height 25
type input "28/08/2025"
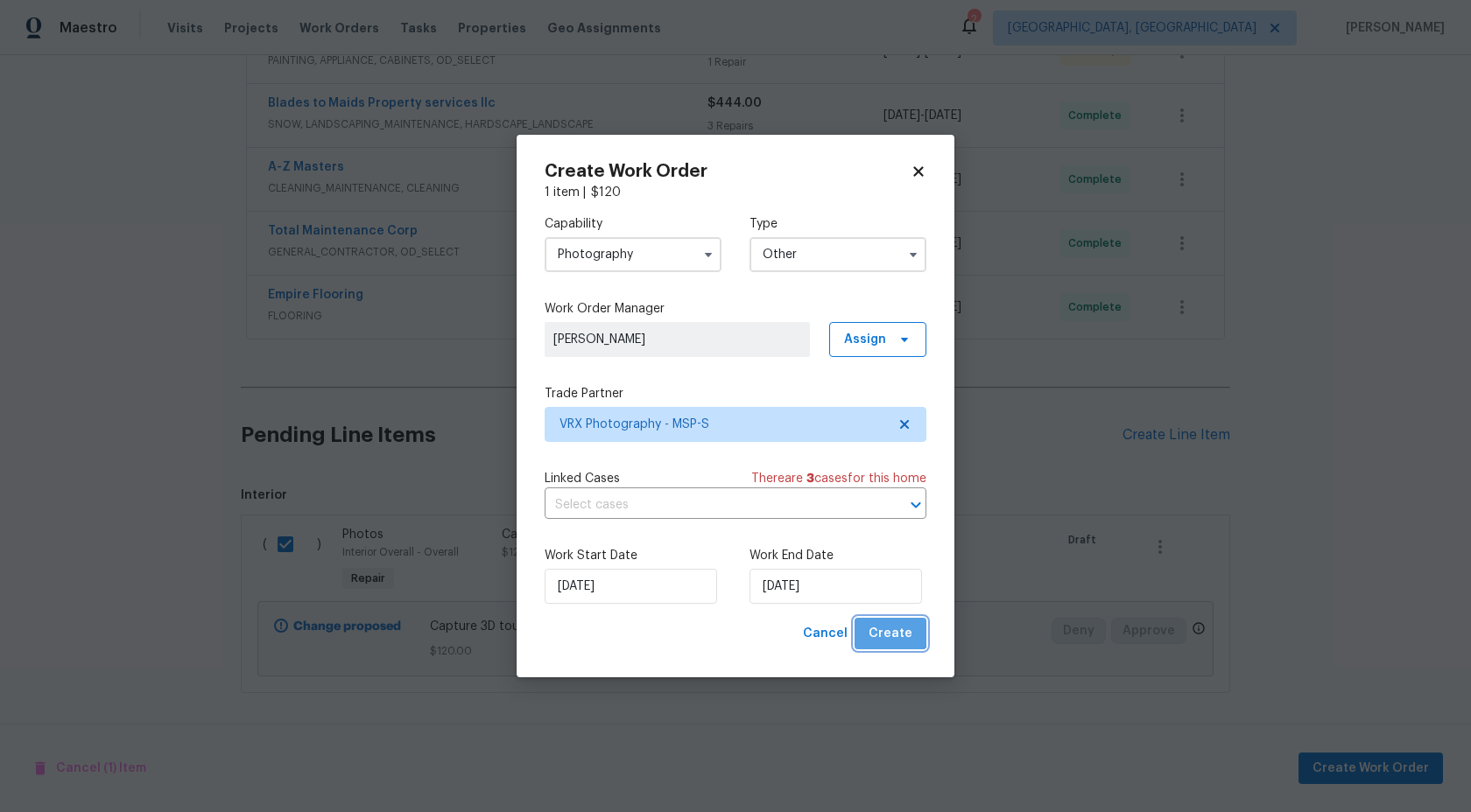
click at [889, 624] on span "Create" at bounding box center [891, 634] width 44 height 22
checkbox input "false"
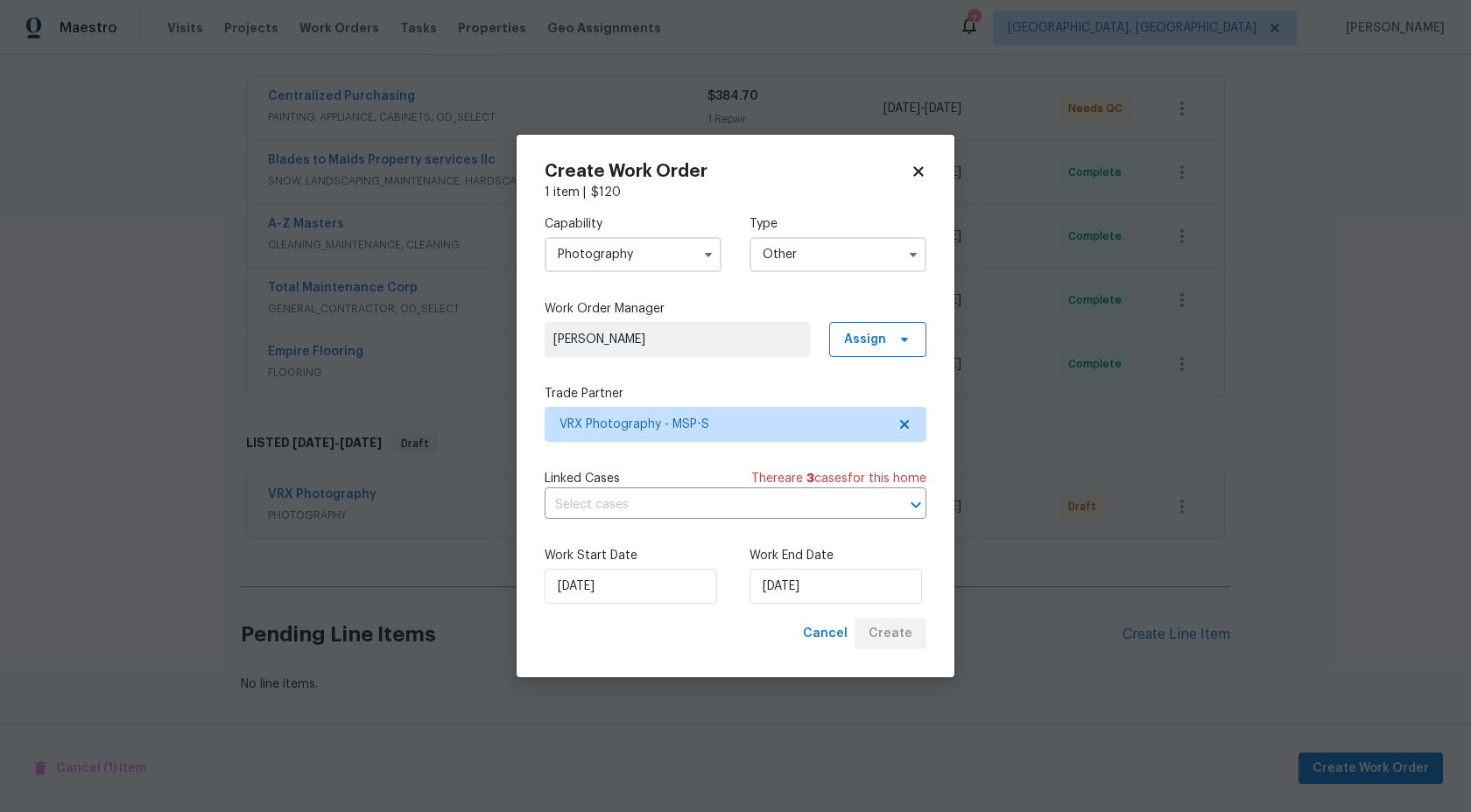
scroll to position [314, 0]
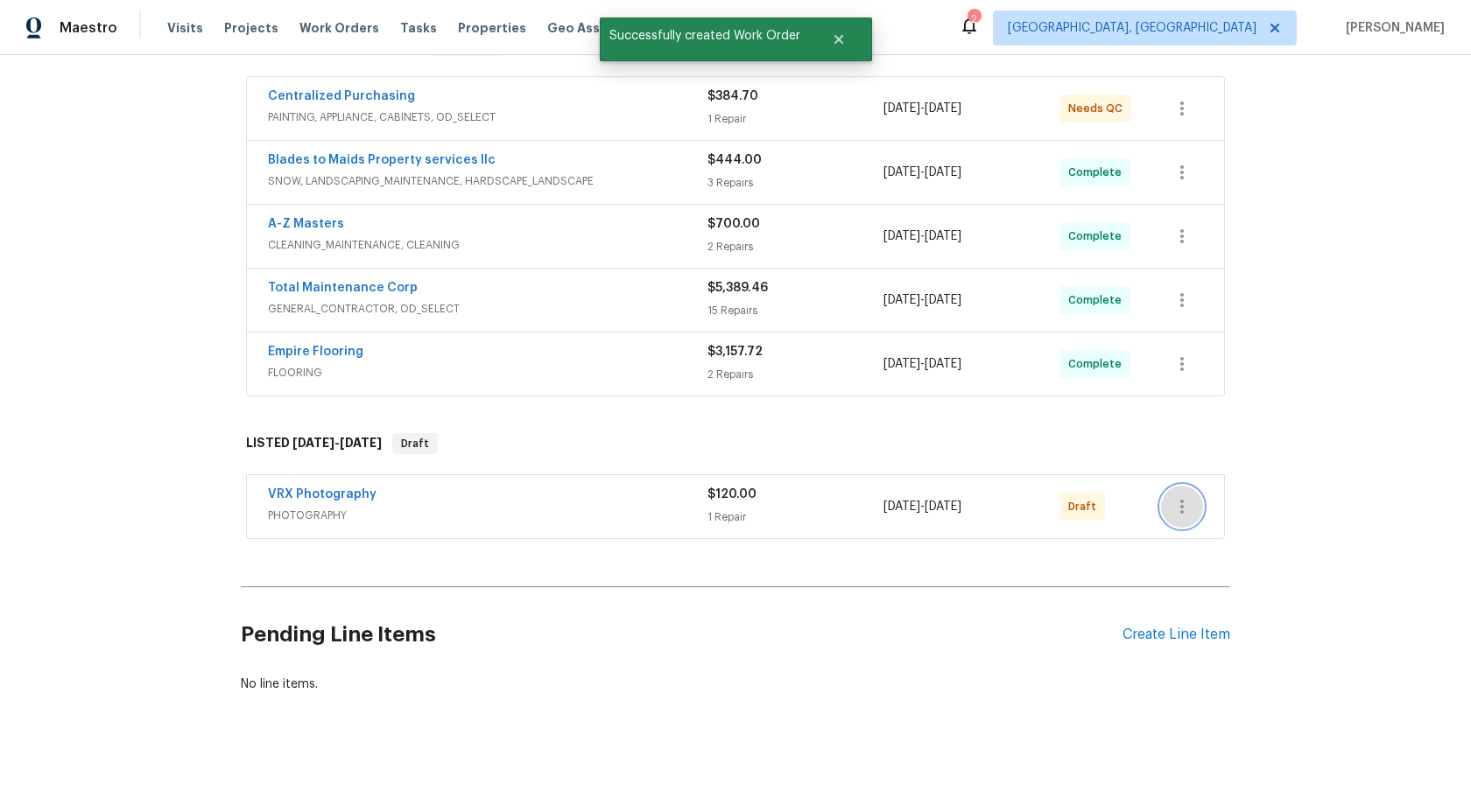
click at [1182, 504] on icon "button" at bounding box center [1182, 506] width 21 height 21
click at [1182, 504] on li "Send to Vendor" at bounding box center [1256, 507] width 189 height 29
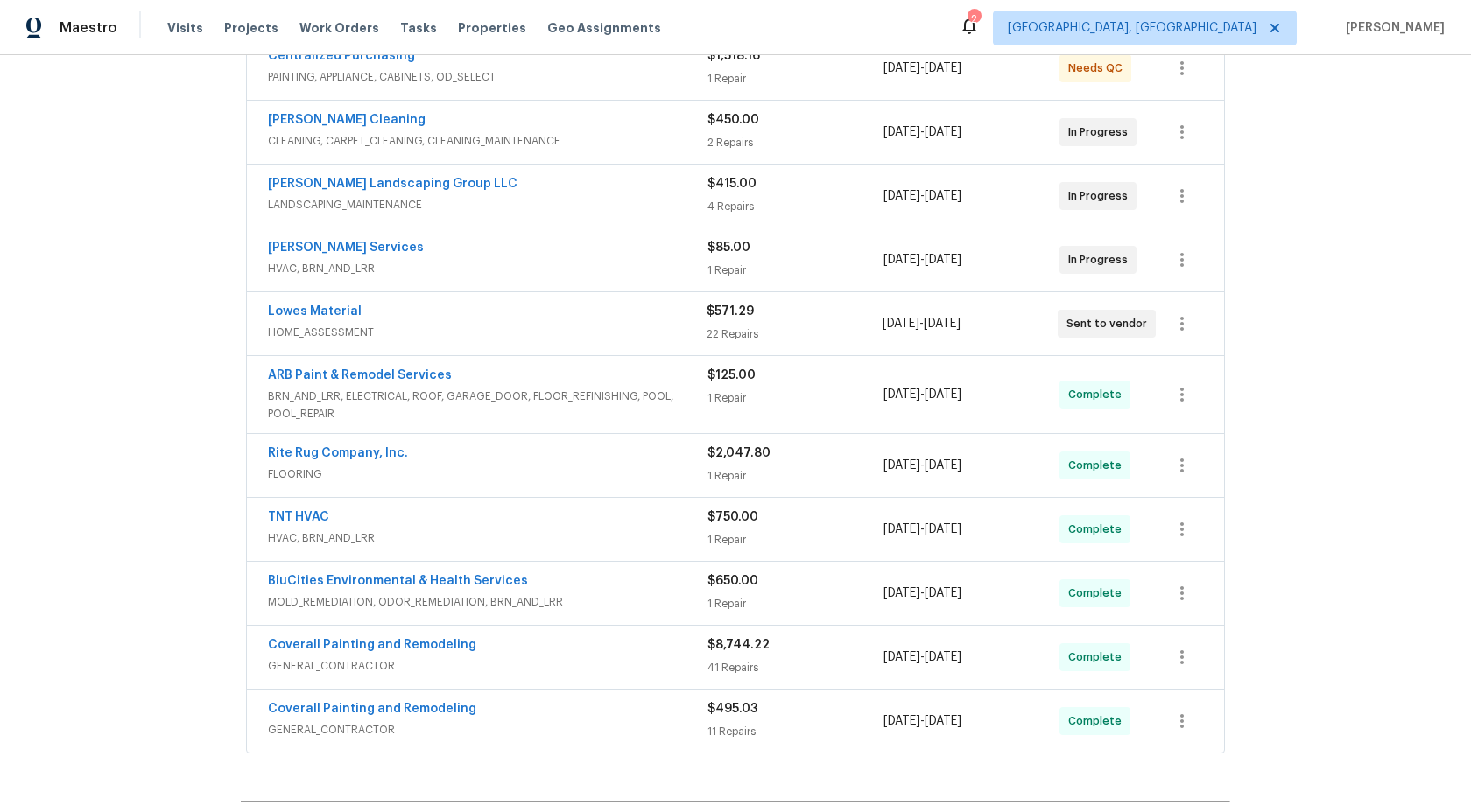
scroll to position [208, 0]
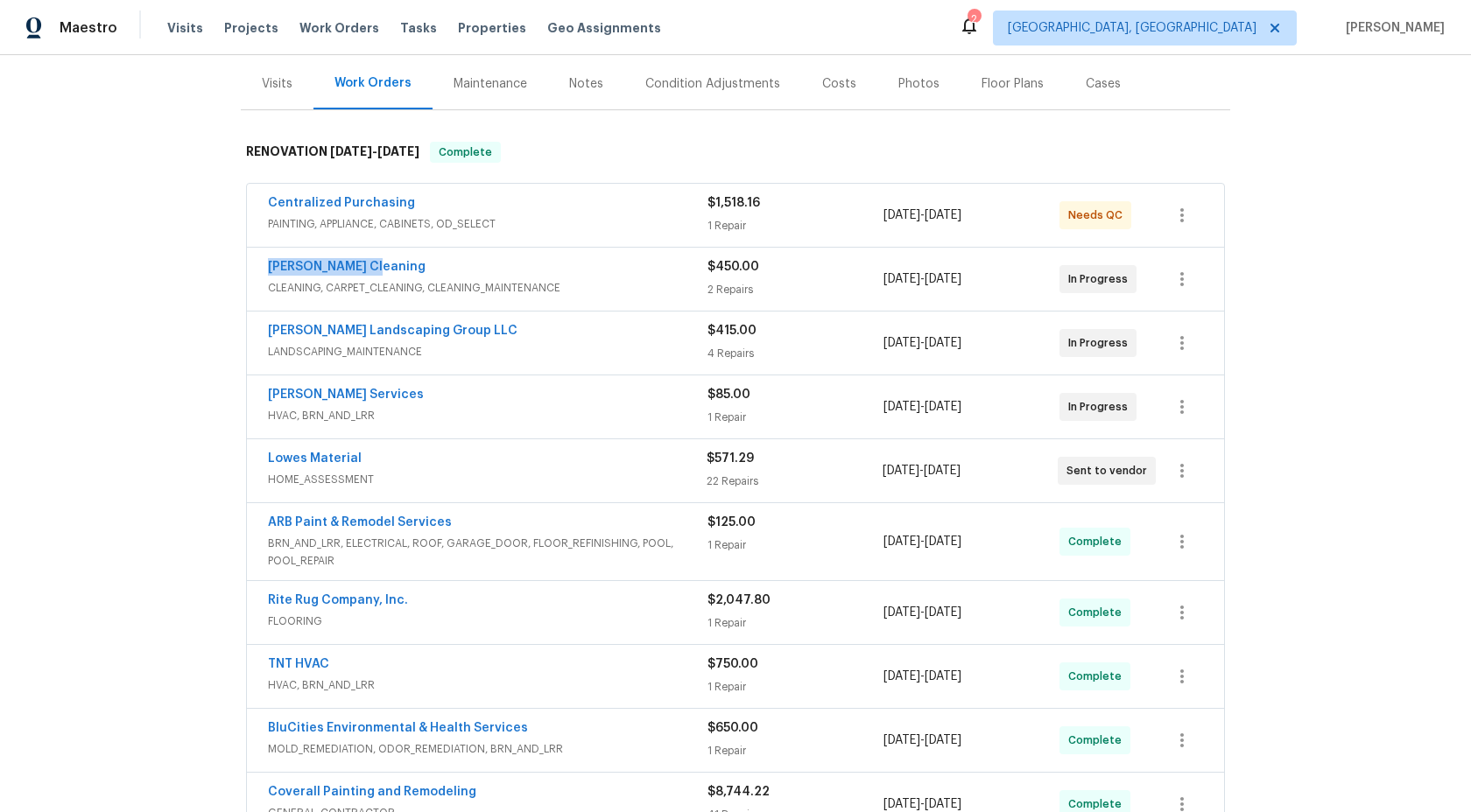
drag, startPoint x: 381, startPoint y: 264, endPoint x: 225, endPoint y: 263, distance: 156.0
click at [225, 263] on div "Back to all projects 133 Kingstons Cv, Clarksville, TN 37042 5 Beds | 3 Baths |…" at bounding box center [735, 434] width 1471 height 757
copy link "Soledad Cleaning"
drag, startPoint x: 475, startPoint y: 330, endPoint x: 269, endPoint y: 330, distance: 206.0
click at [269, 330] on div "Sandoval Landscaping Group LLC" at bounding box center [487, 332] width 440 height 21
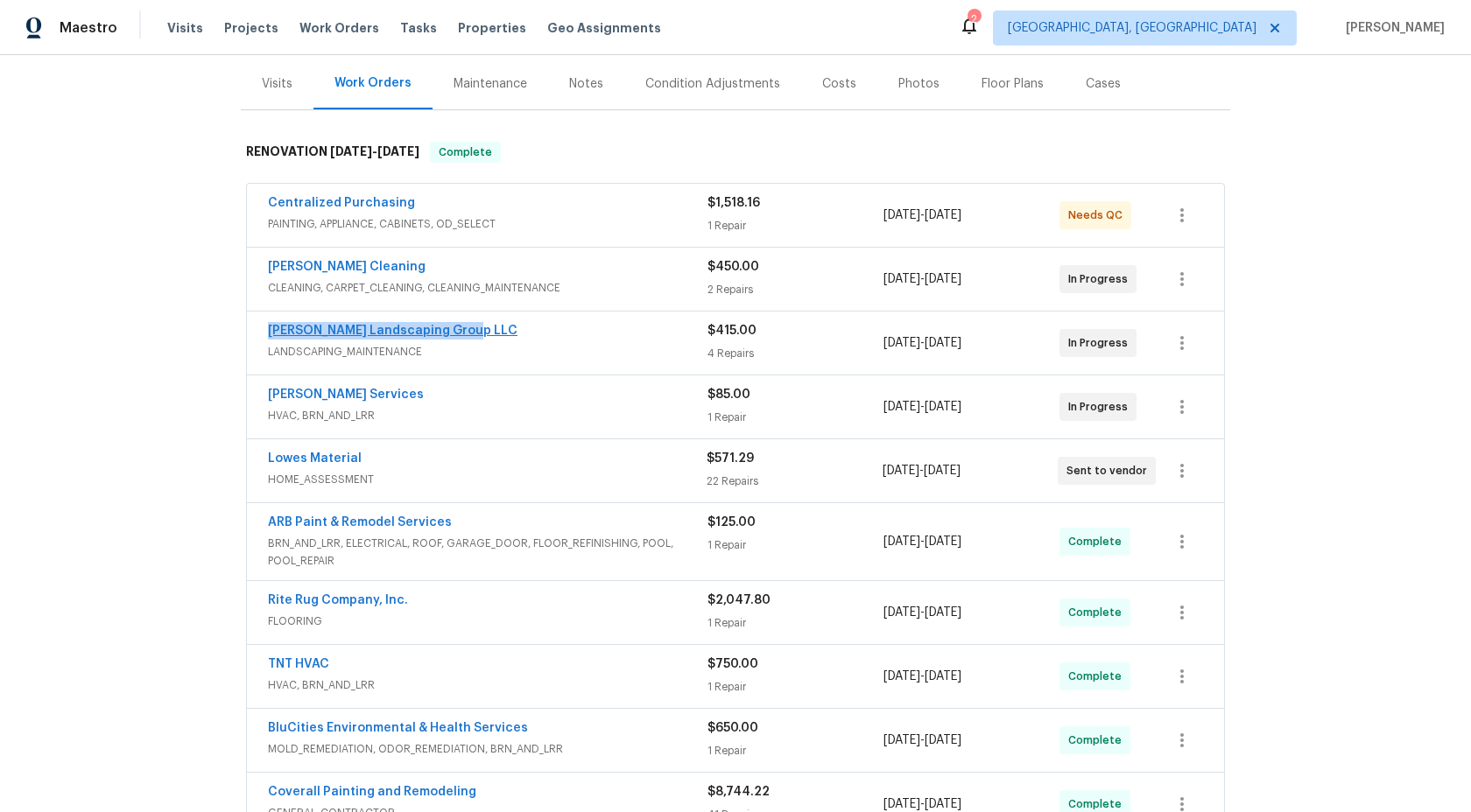
copy link "Sandoval Landscaping Group LLC"
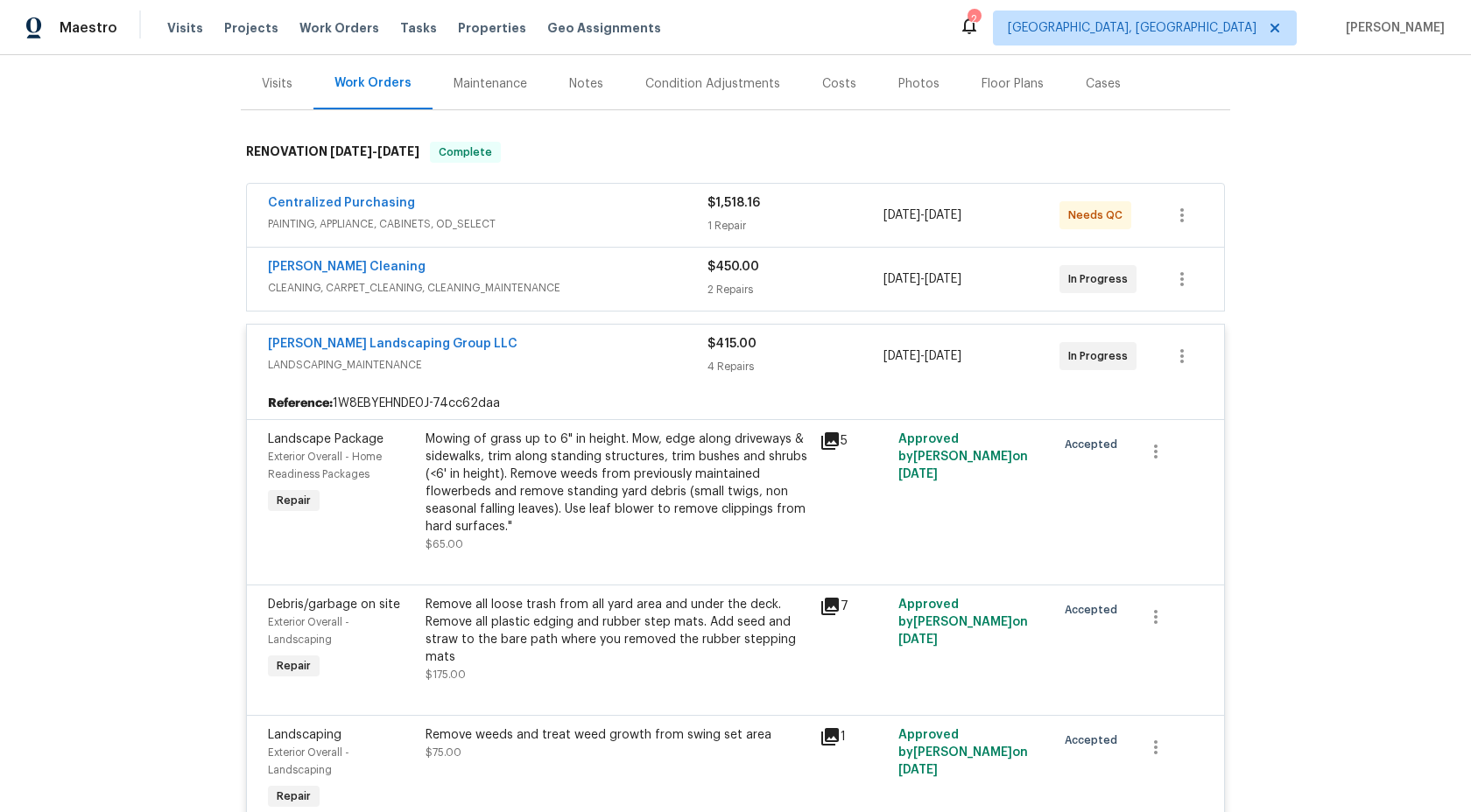
click at [586, 341] on div "Sandoval Landscaping Group LLC" at bounding box center [487, 345] width 440 height 21
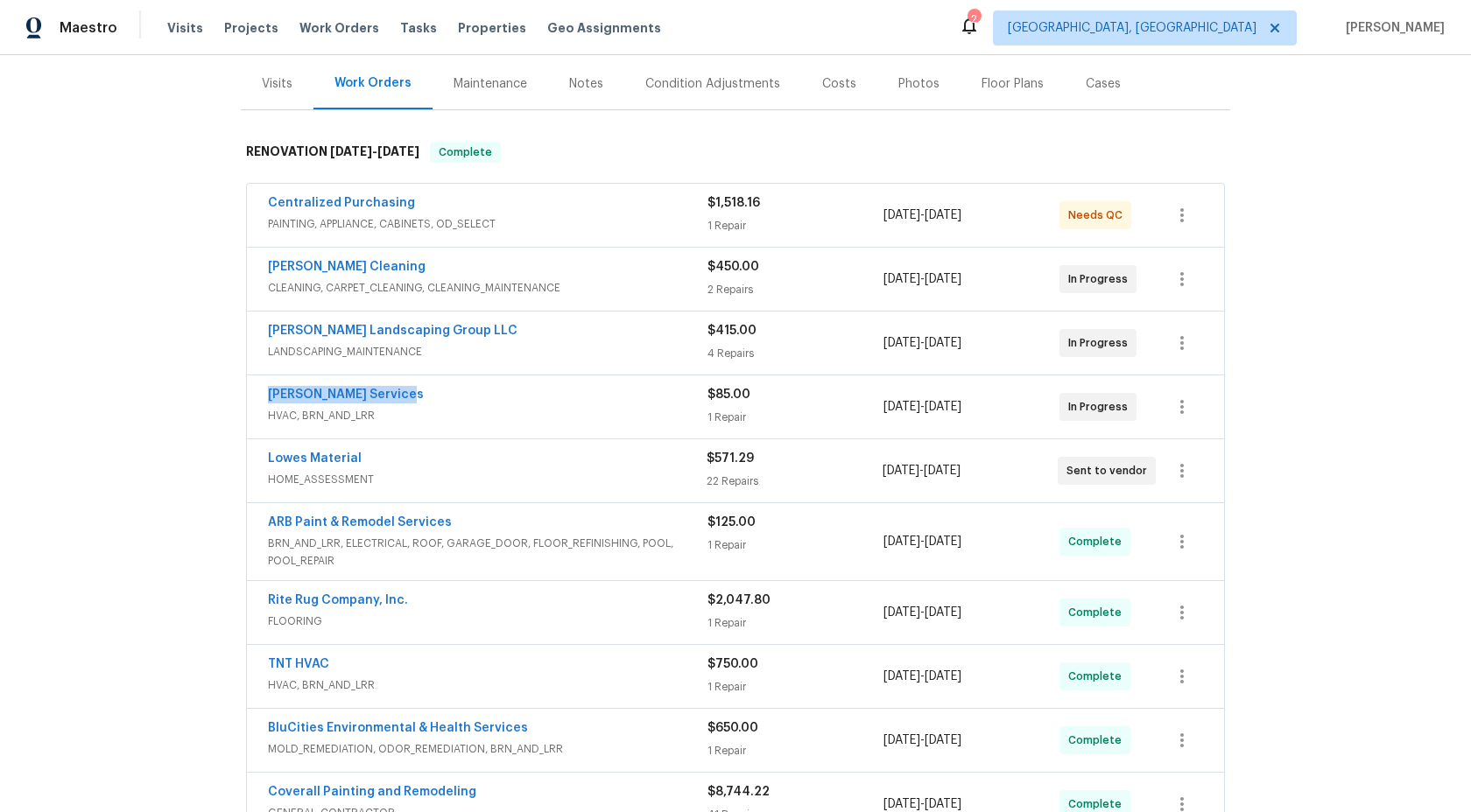
drag, startPoint x: 402, startPoint y: 392, endPoint x: 235, endPoint y: 391, distance: 167.0
click at [235, 391] on div "Back to all projects 133 Kingstons Cv, Clarksville, TN 37042 5 Beds | 3 Baths |…" at bounding box center [735, 434] width 1471 height 757
copy link "Tony Barrett Services"
drag, startPoint x: 366, startPoint y: 455, endPoint x: 239, endPoint y: 455, distance: 127.0
click at [239, 455] on div "Back to all projects 133 Kingstons Cv, Clarksville, TN 37042 5 Beds | 3 Baths |…" at bounding box center [735, 434] width 1471 height 757
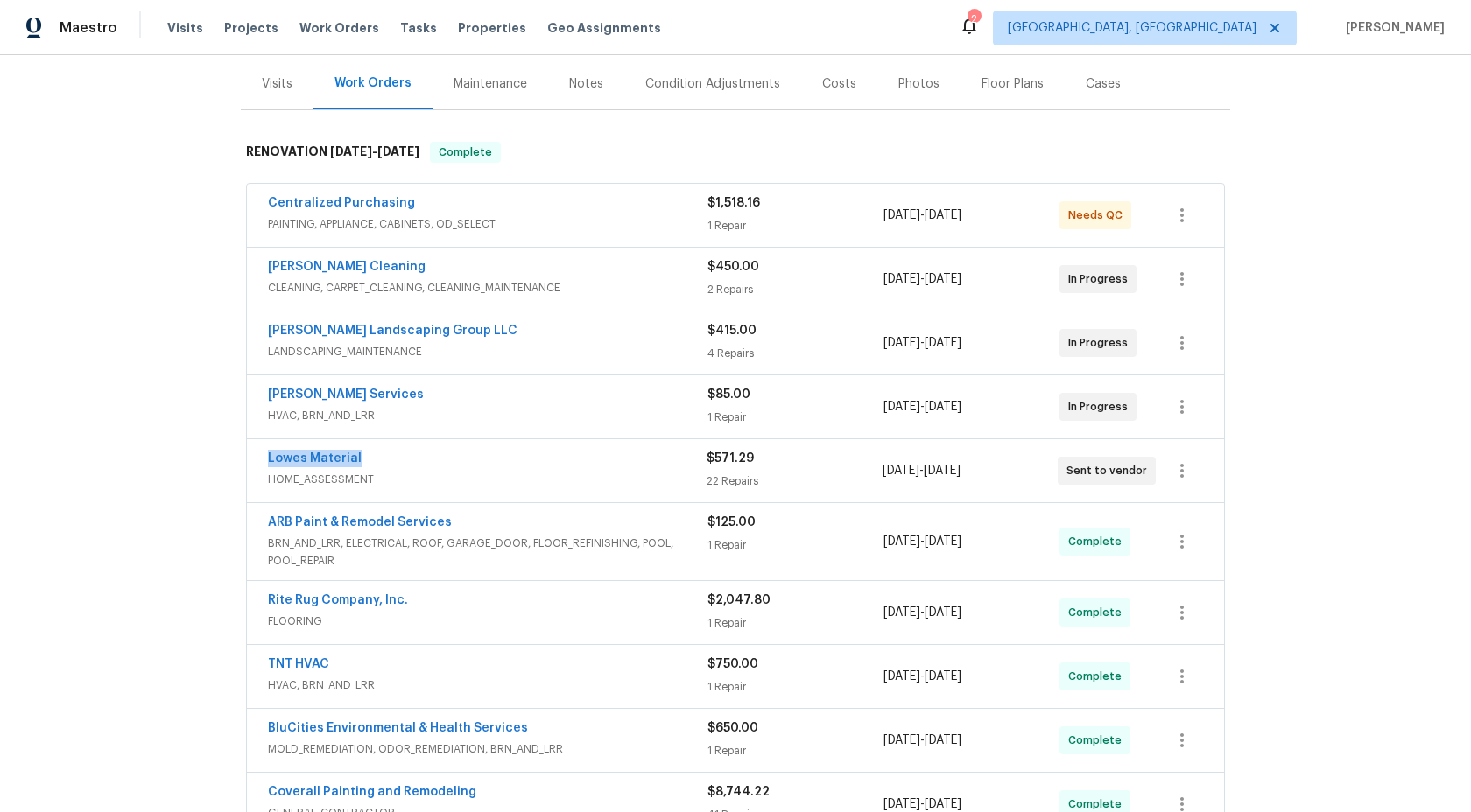
copy link "Lowes Material"
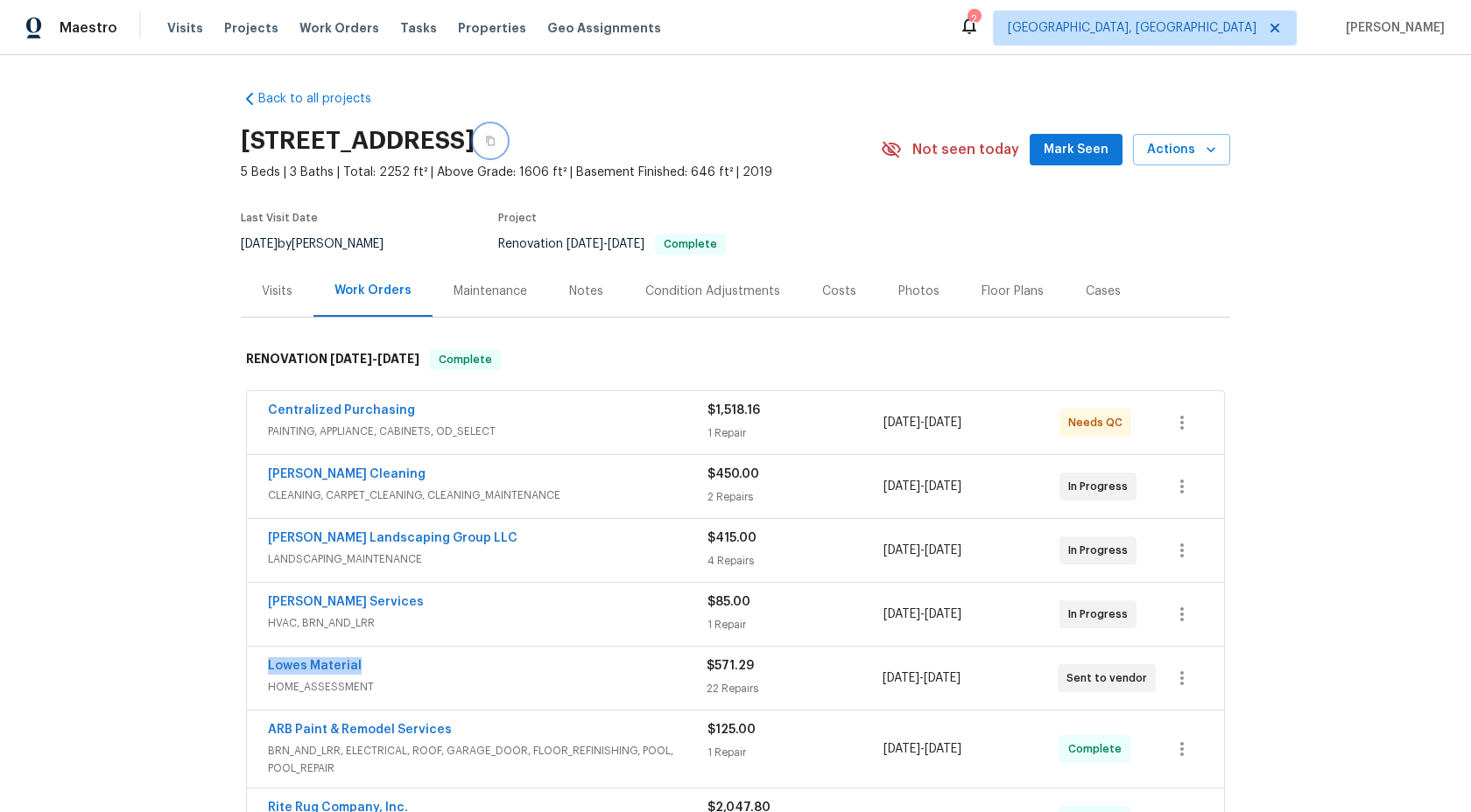
click at [495, 145] on icon "button" at bounding box center [491, 141] width 11 height 11
copy link "Lowes Material"
click at [495, 142] on icon "button" at bounding box center [491, 141] width 11 height 11
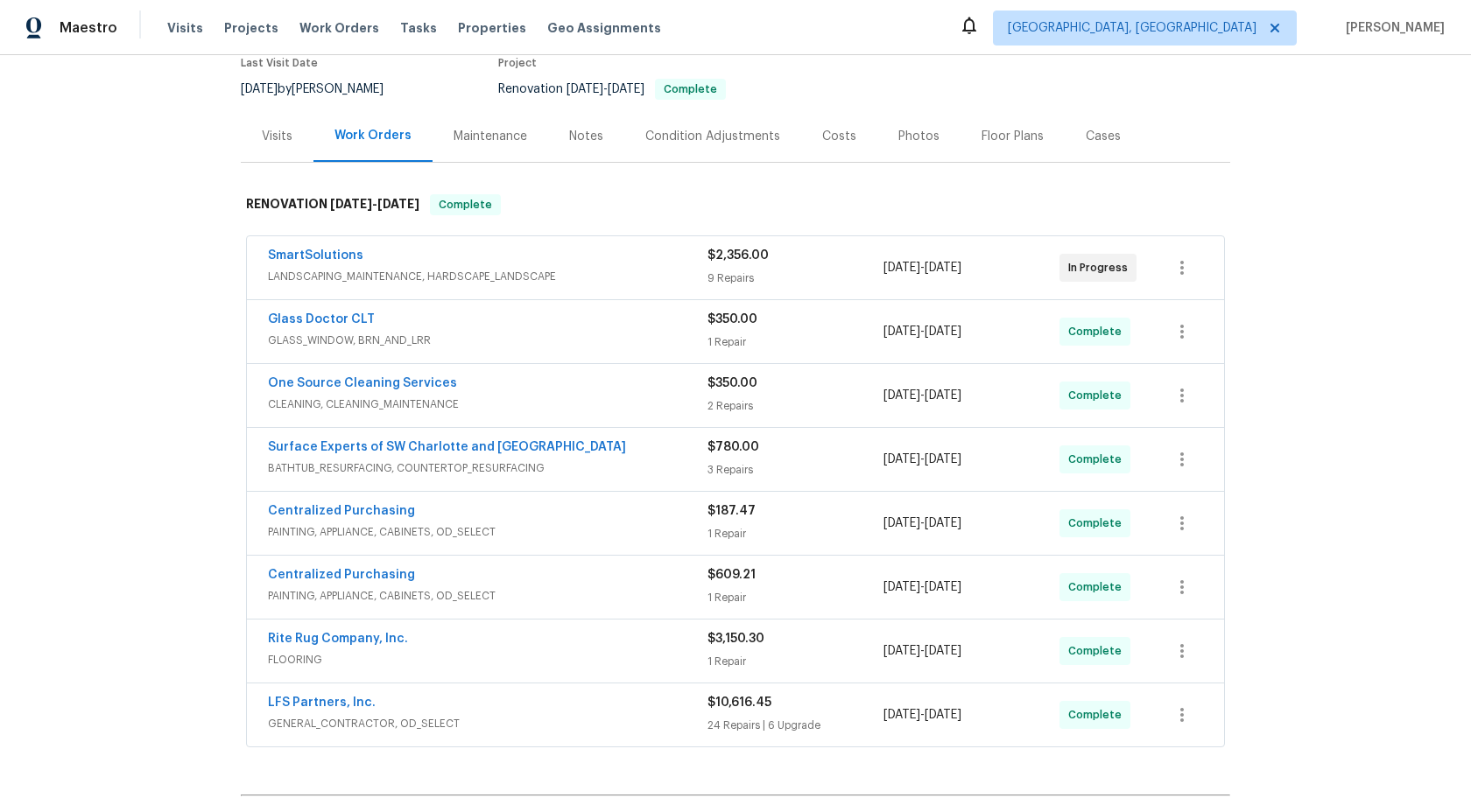
scroll to position [28, 0]
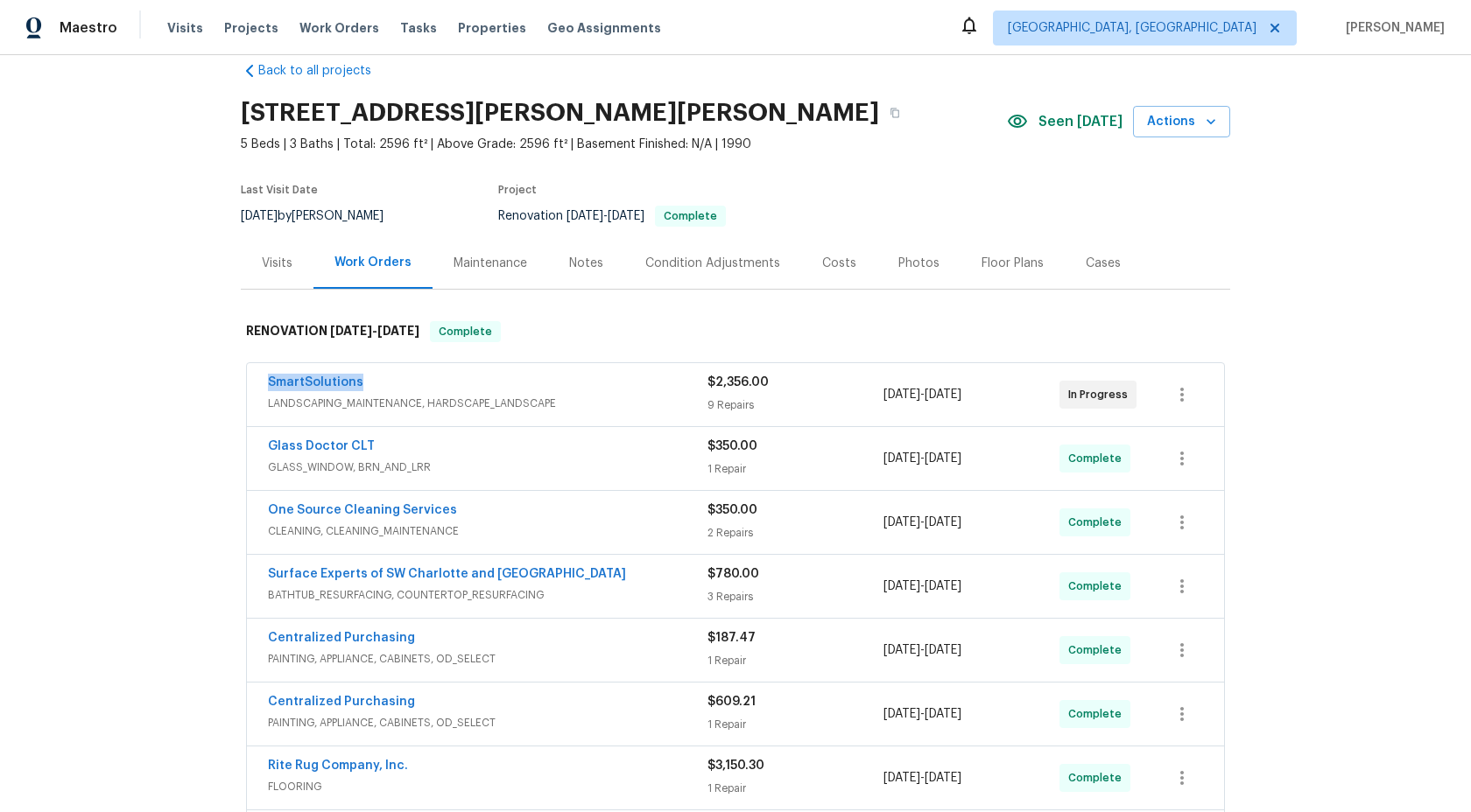
drag, startPoint x: 373, startPoint y: 379, endPoint x: 233, endPoint y: 379, distance: 140.0
click at [233, 379] on div "Back to all projects [STREET_ADDRESS][PERSON_NAME][PERSON_NAME] 5 Beds | 3 Bath…" at bounding box center [735, 434] width 1471 height 757
copy link "SmartSolutions"
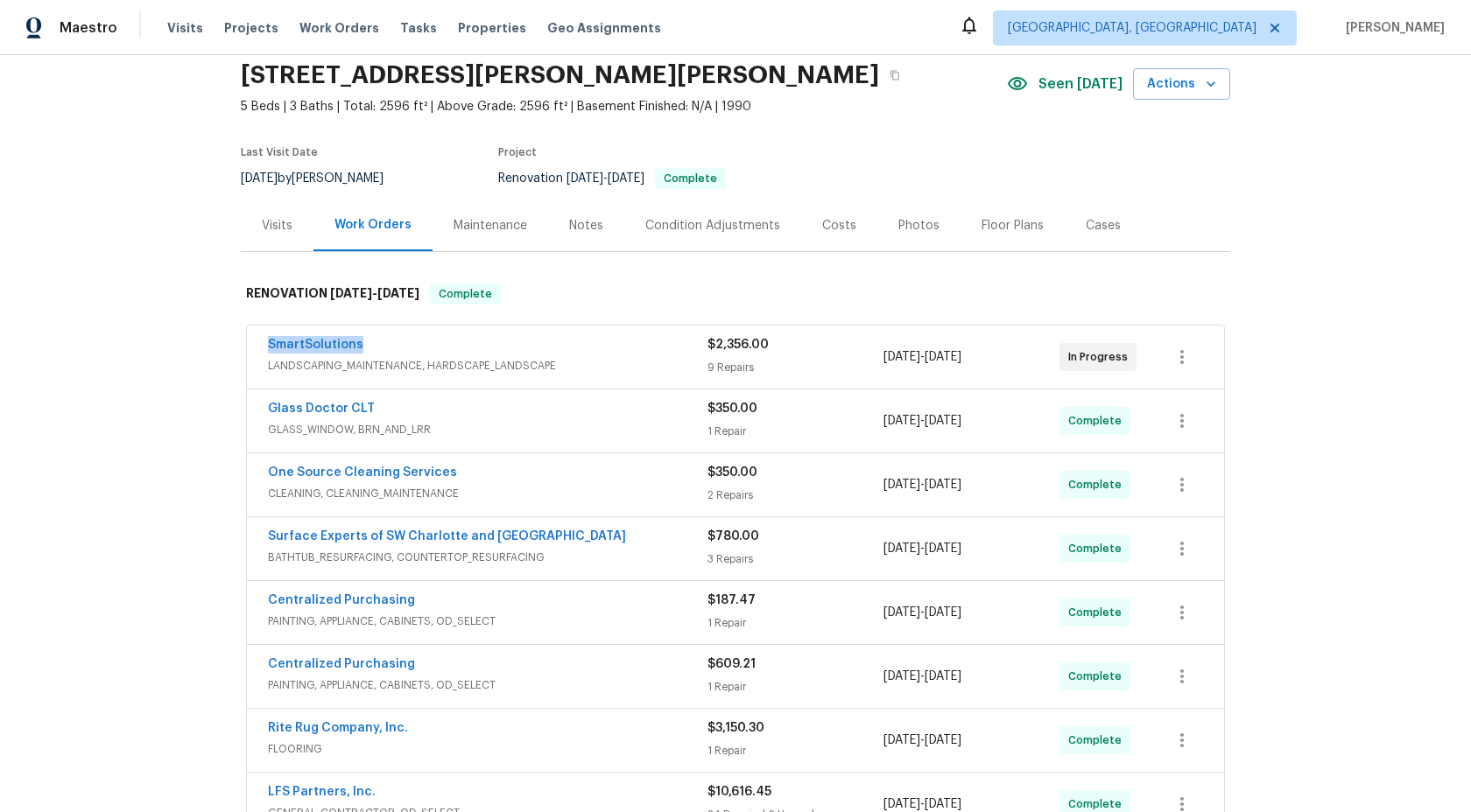
scroll to position [71, 0]
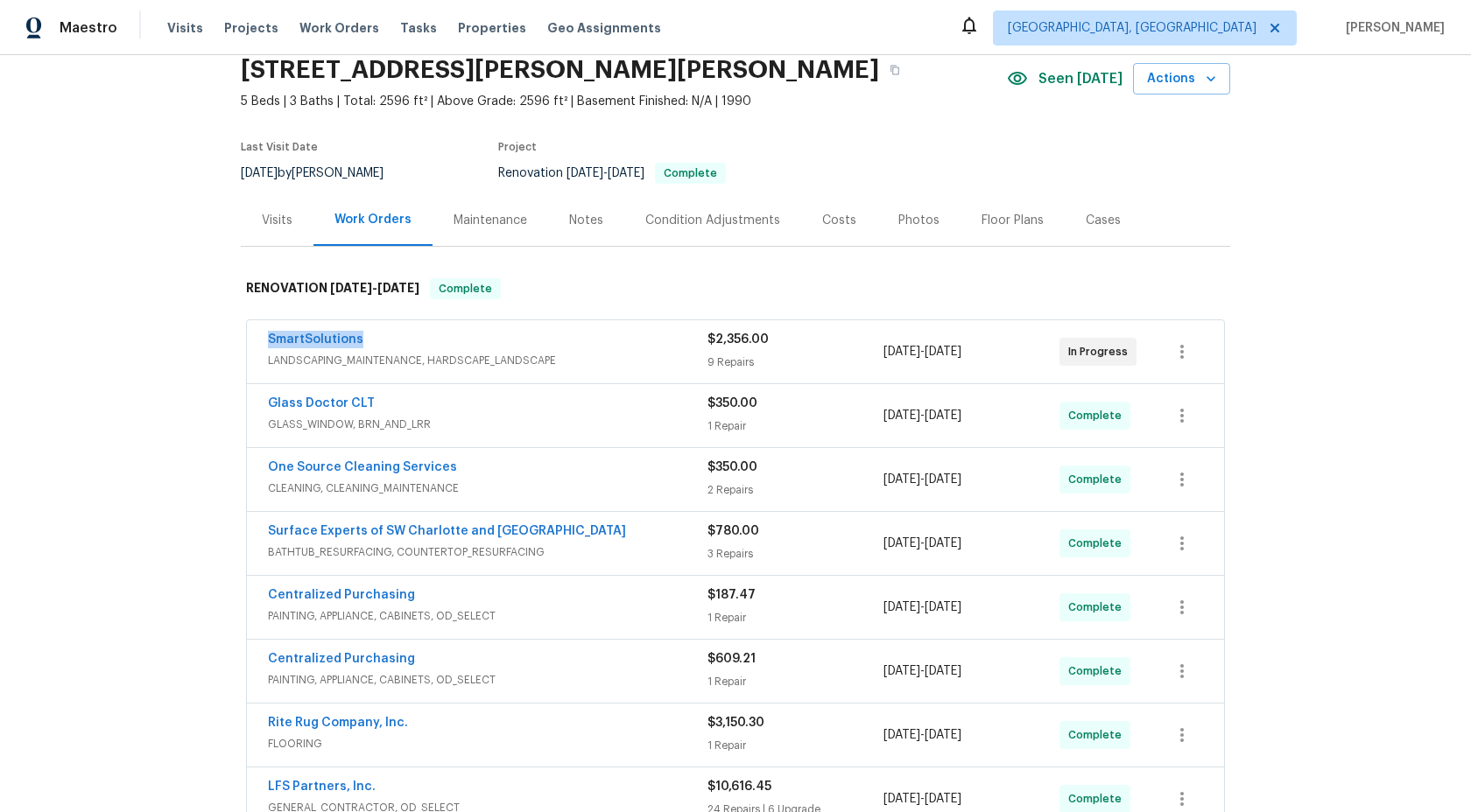
copy link "SmartSolutions"
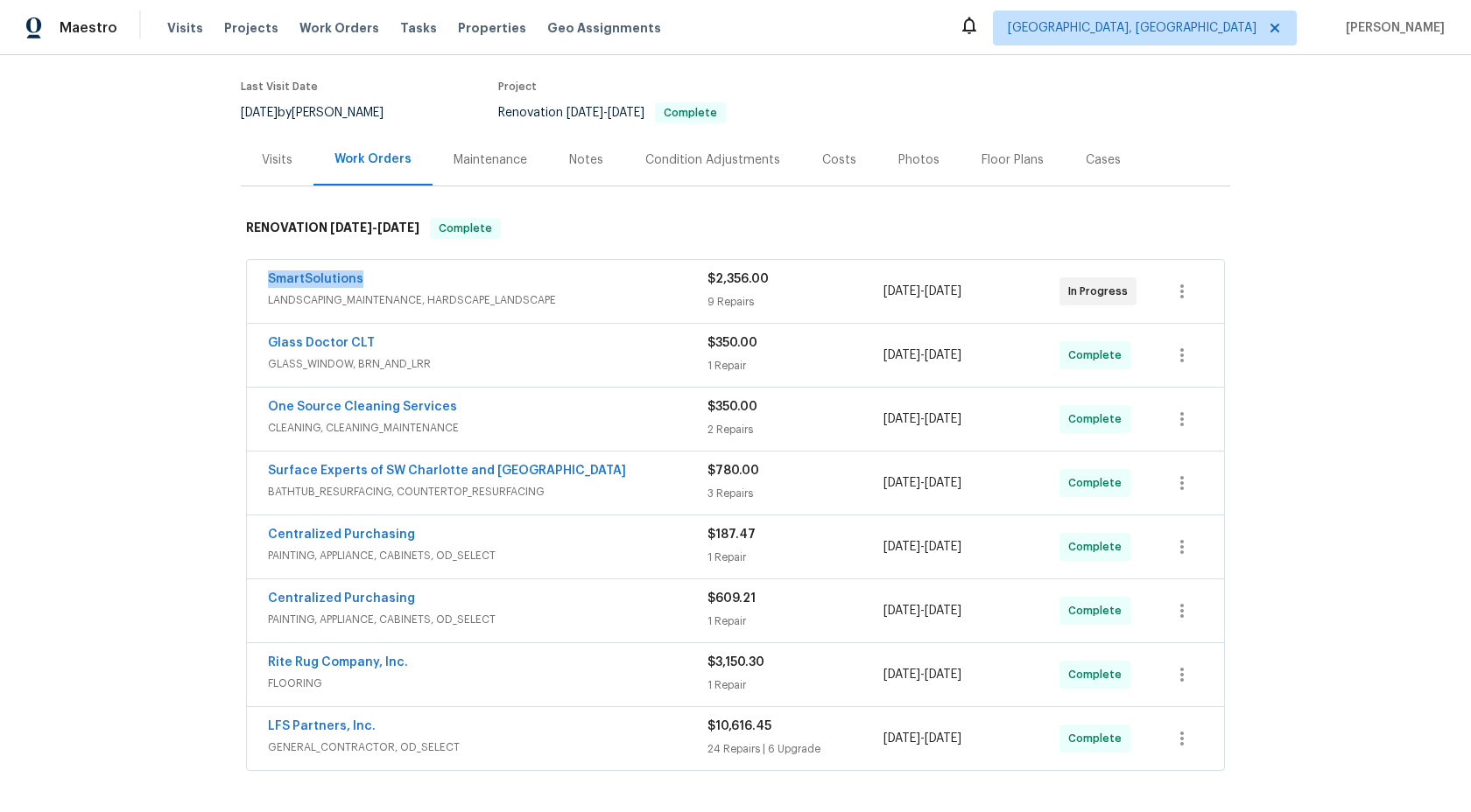
scroll to position [0, 0]
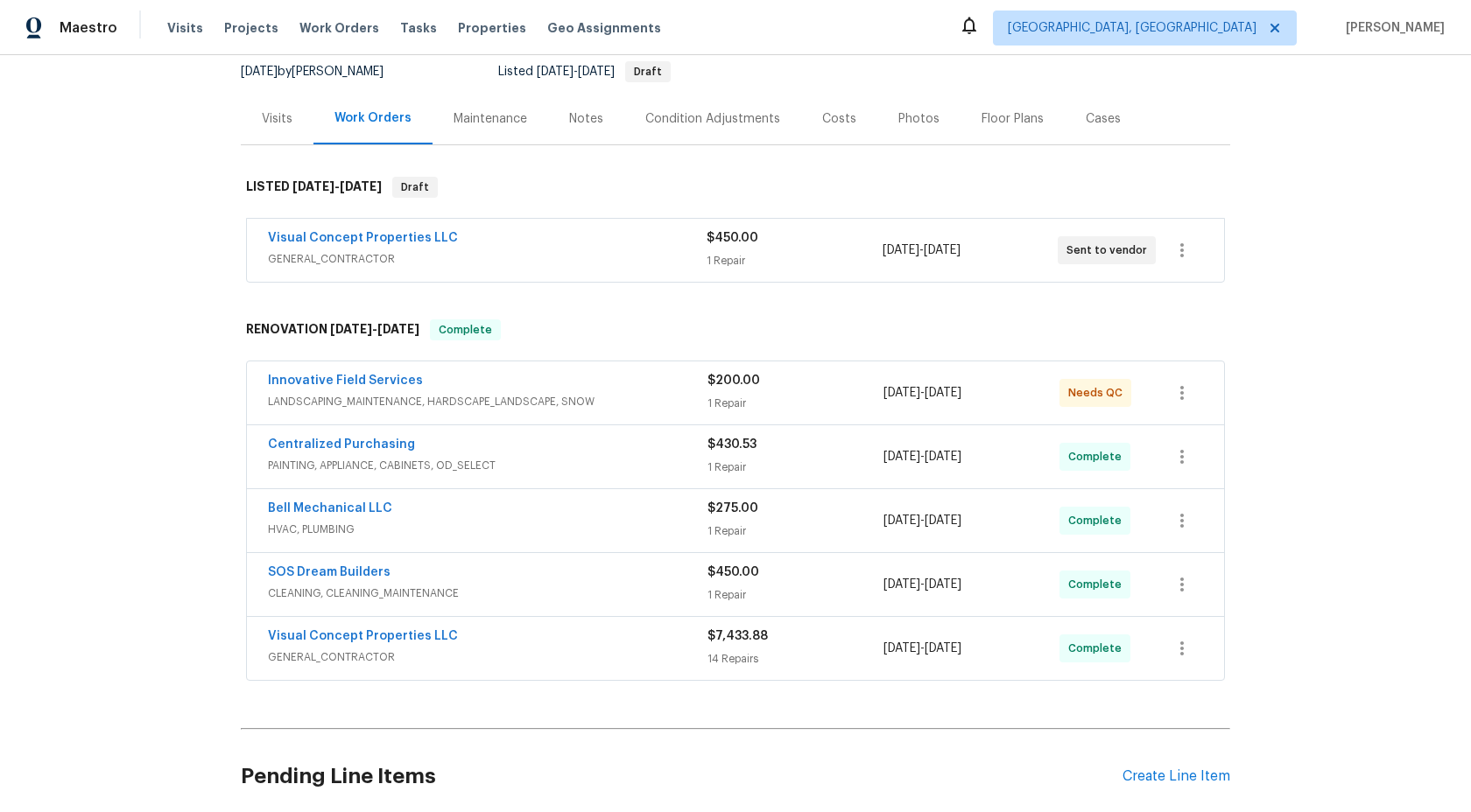
scroll to position [150, 0]
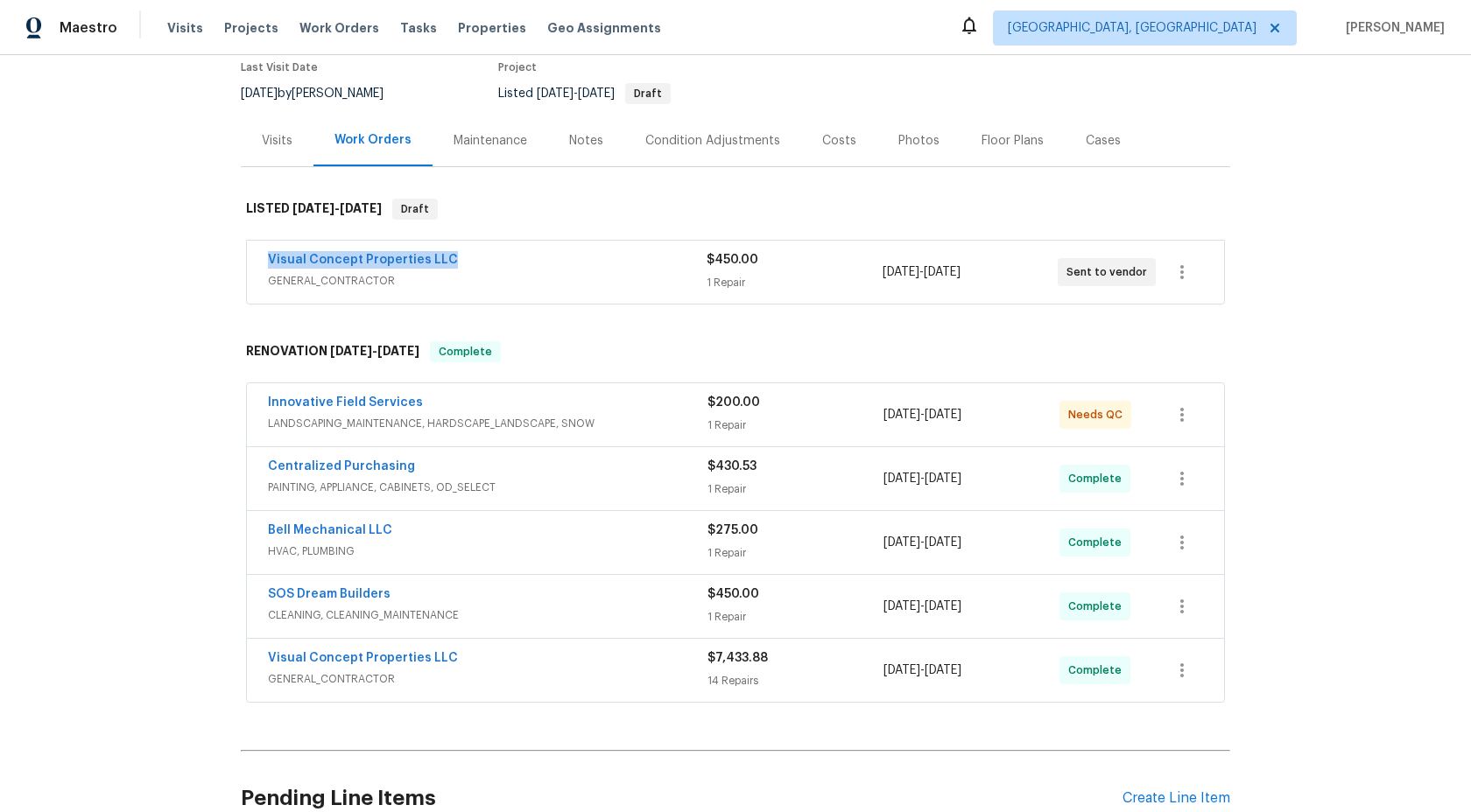
drag, startPoint x: 469, startPoint y: 263, endPoint x: 233, endPoint y: 263, distance: 236.0
click at [233, 263] on div "Back to all projects [STREET_ADDRESS][PERSON_NAME] 3 Beds | 2 1/2 Baths | Total…" at bounding box center [735, 434] width 1471 height 757
copy link "Visual Concept Properties LLC"
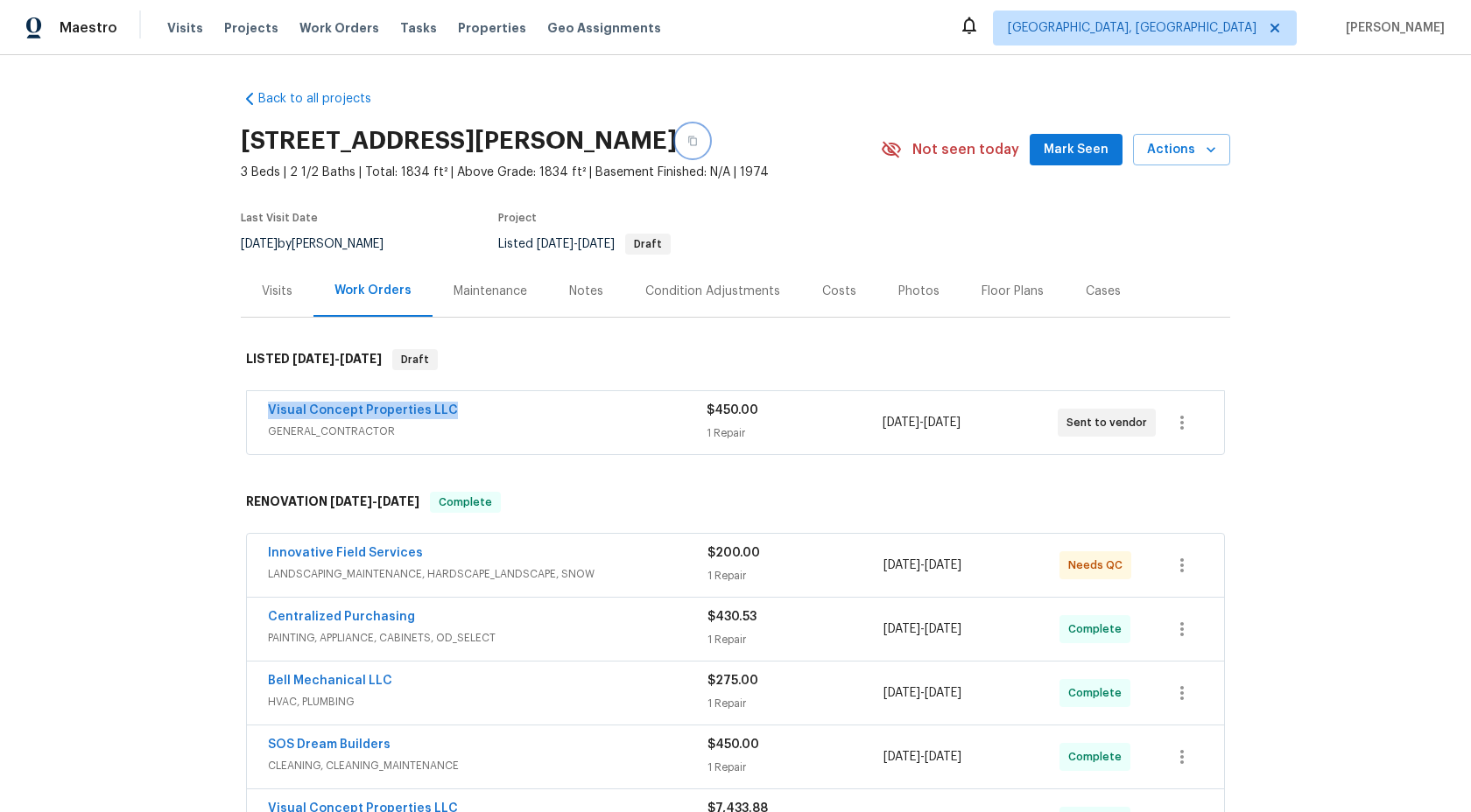
click at [693, 139] on icon "button" at bounding box center [693, 141] width 11 height 11
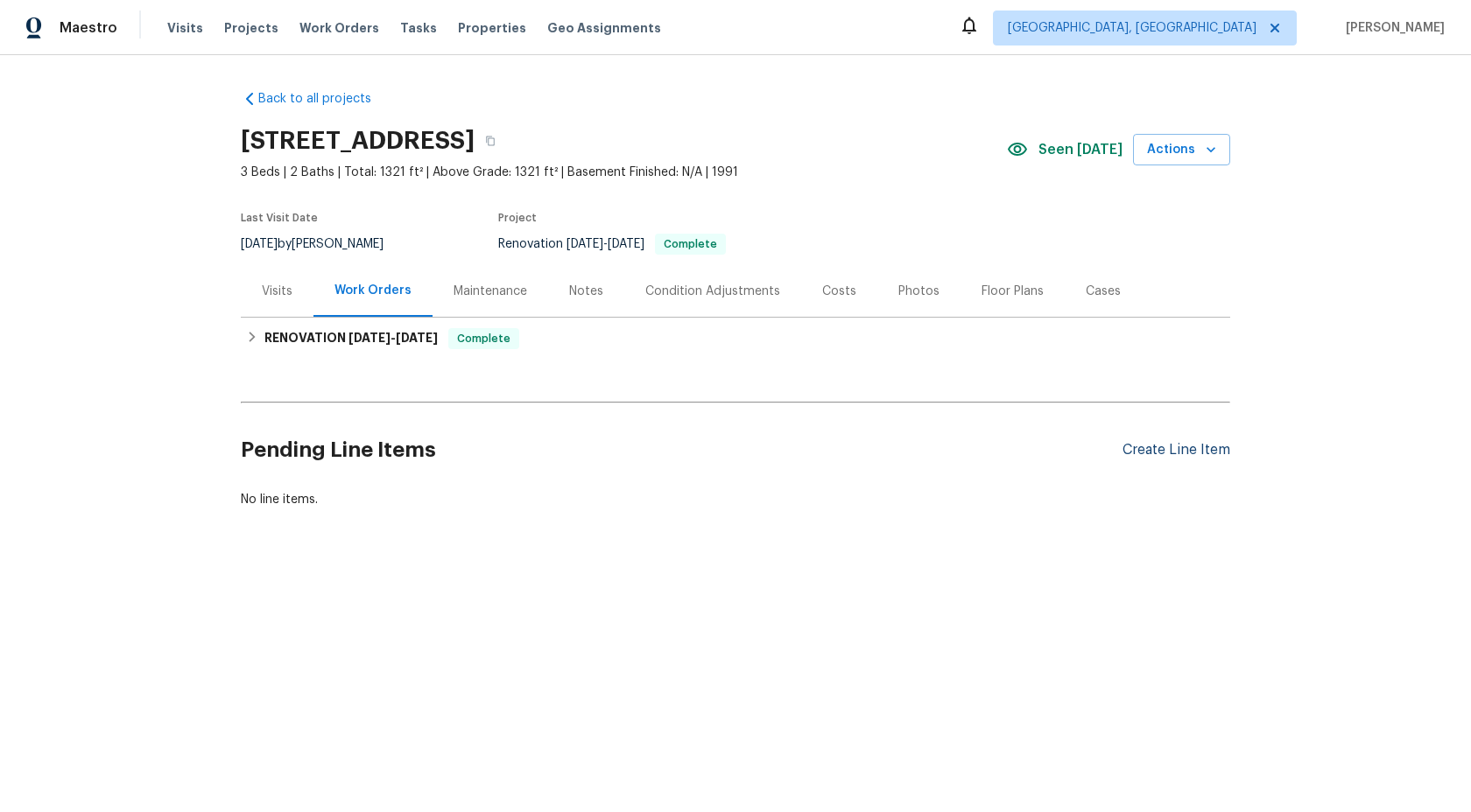
click at [1164, 447] on div "Create Line Item" at bounding box center [1177, 451] width 107 height 16
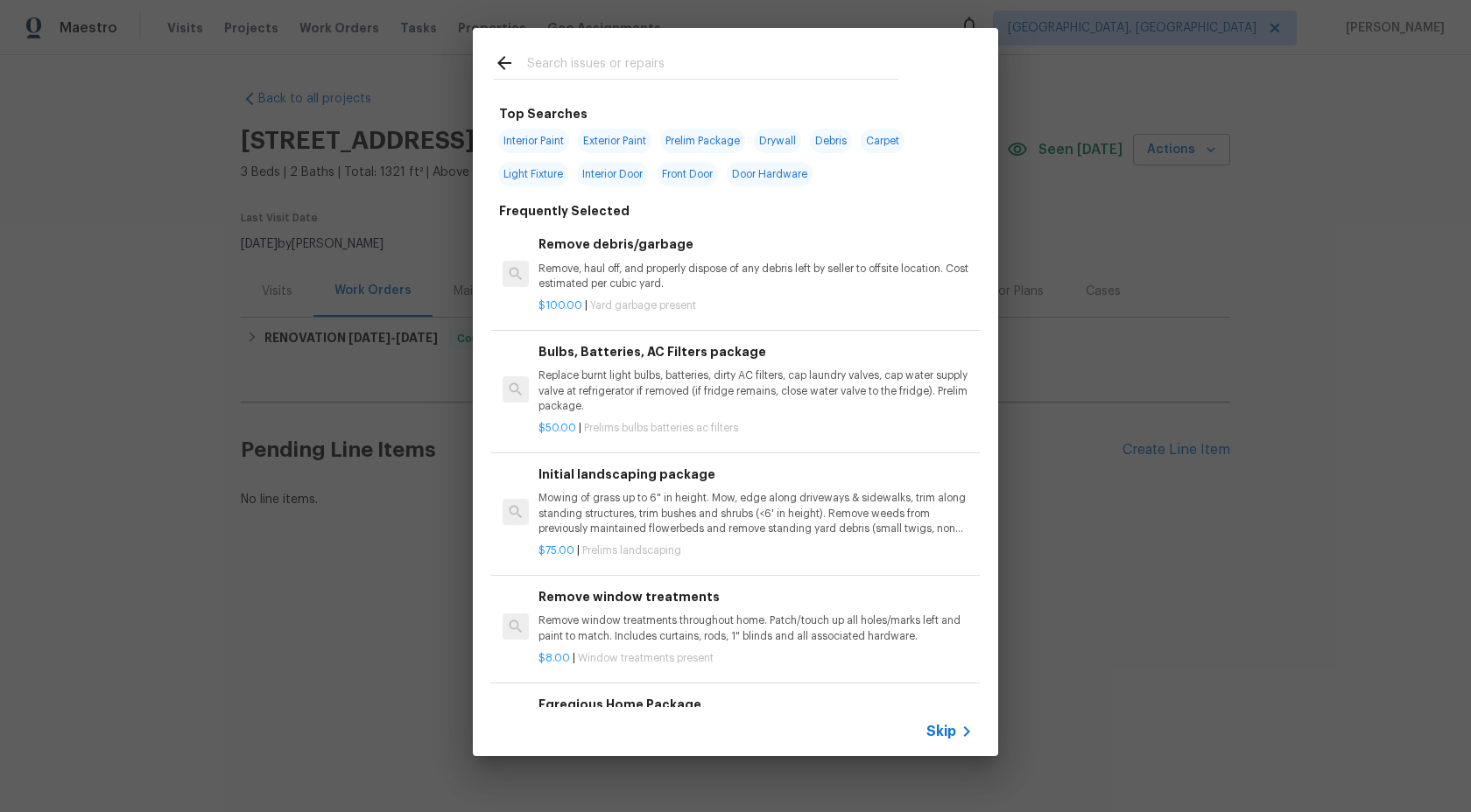
click at [946, 728] on span "Skip" at bounding box center [941, 731] width 30 height 17
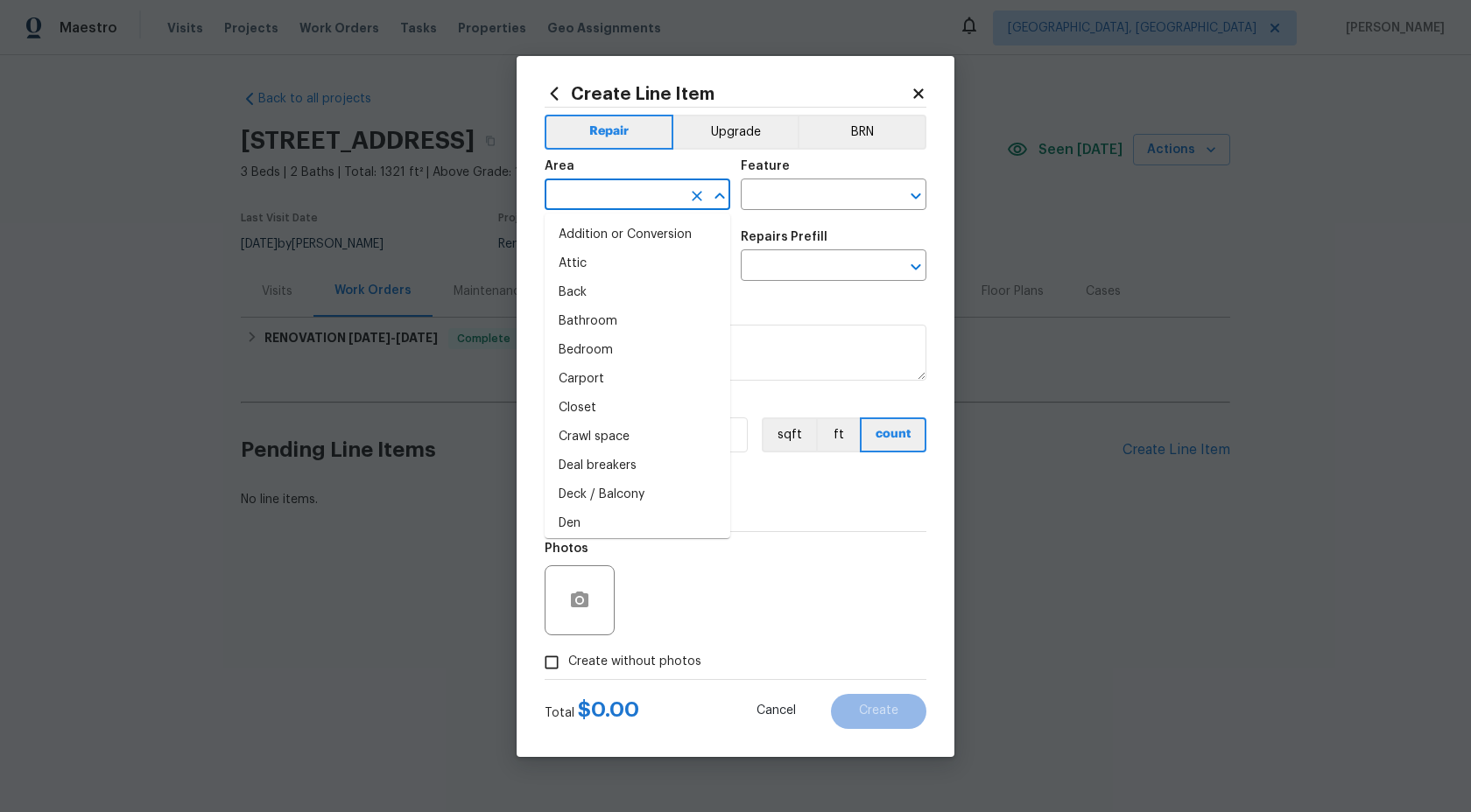
click at [629, 196] on input "text" at bounding box center [613, 197] width 137 height 27
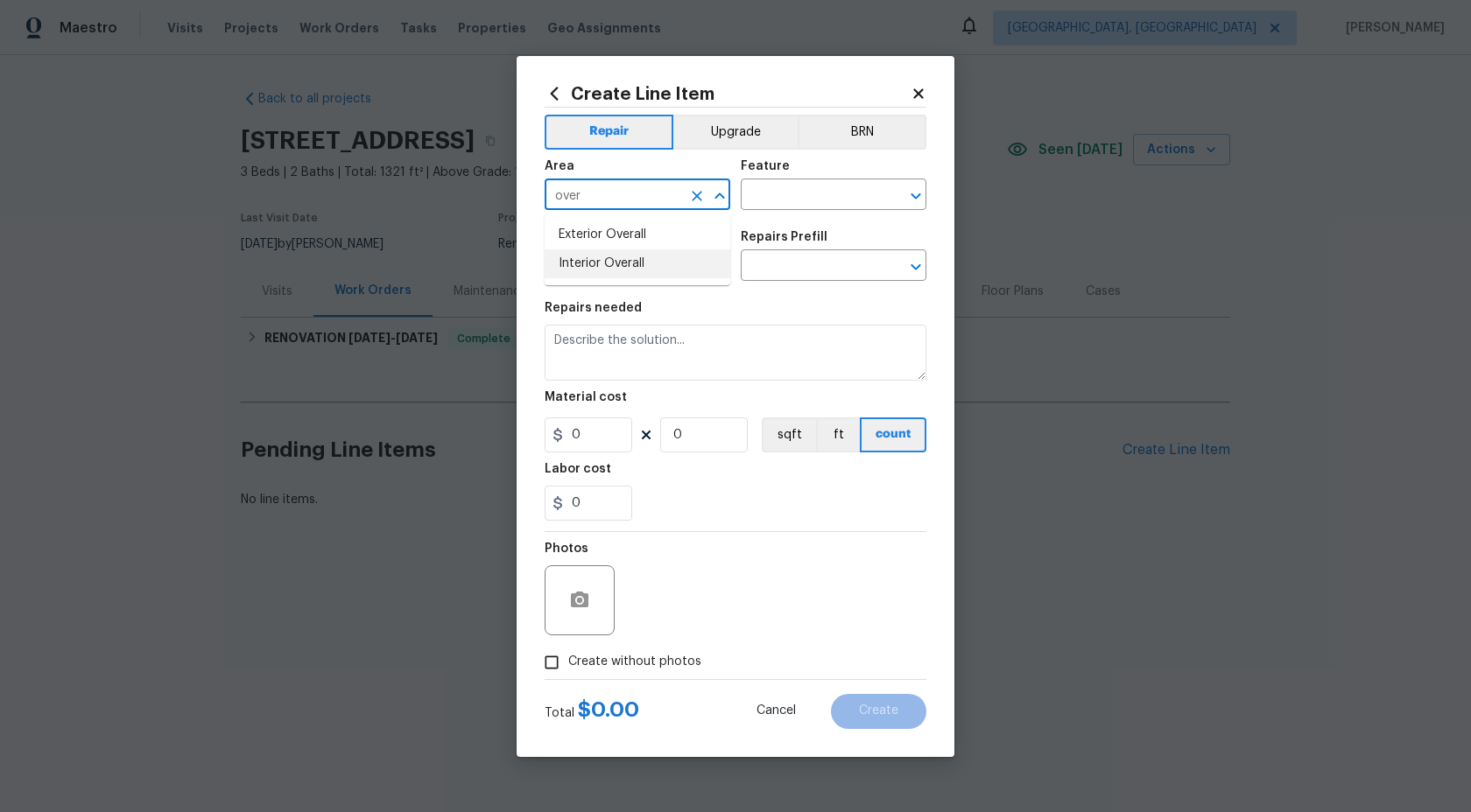
click at [597, 271] on li "Interior Overall" at bounding box center [638, 264] width 186 height 29
type input "Interior Overall"
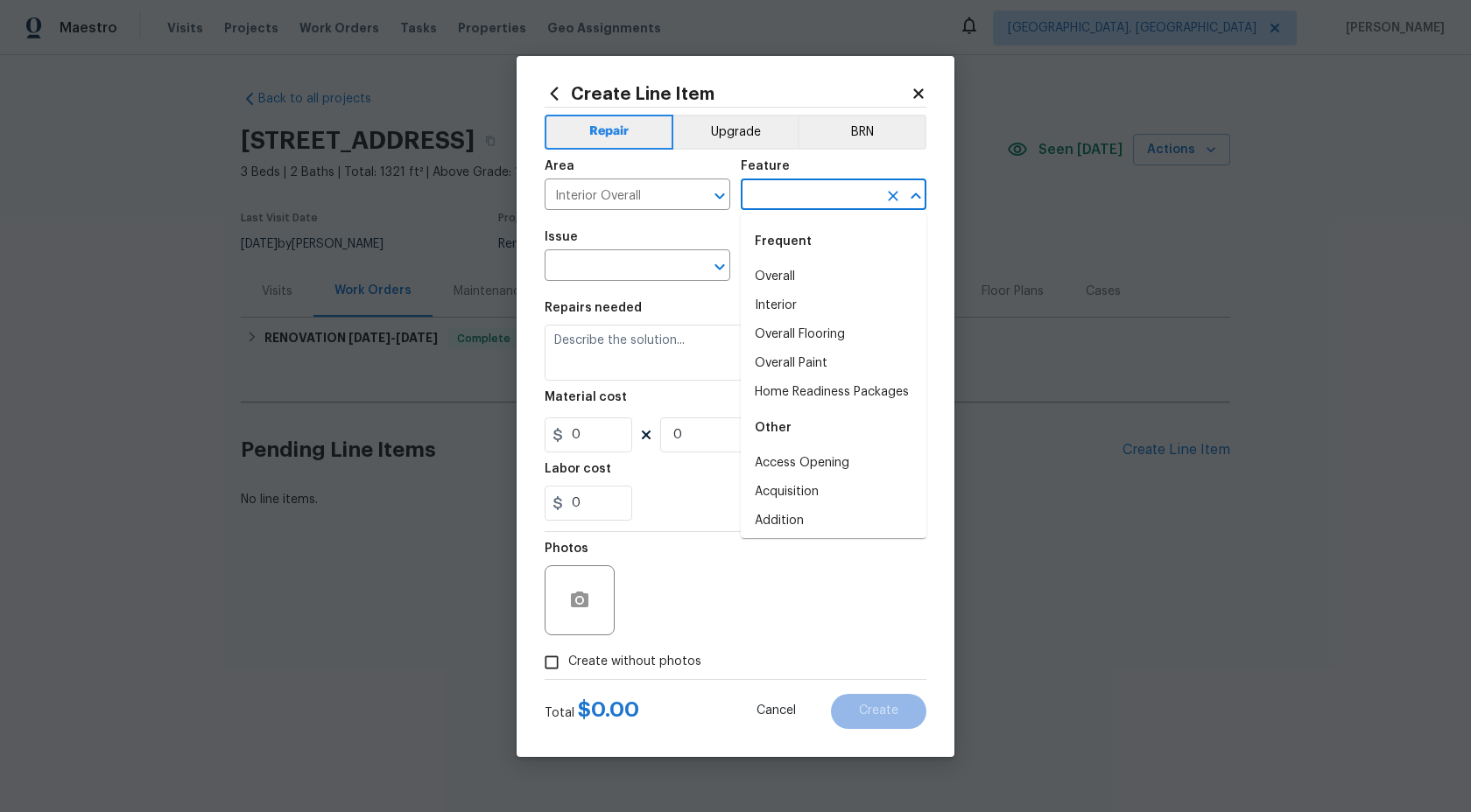
click at [792, 203] on input "text" at bounding box center [809, 197] width 137 height 27
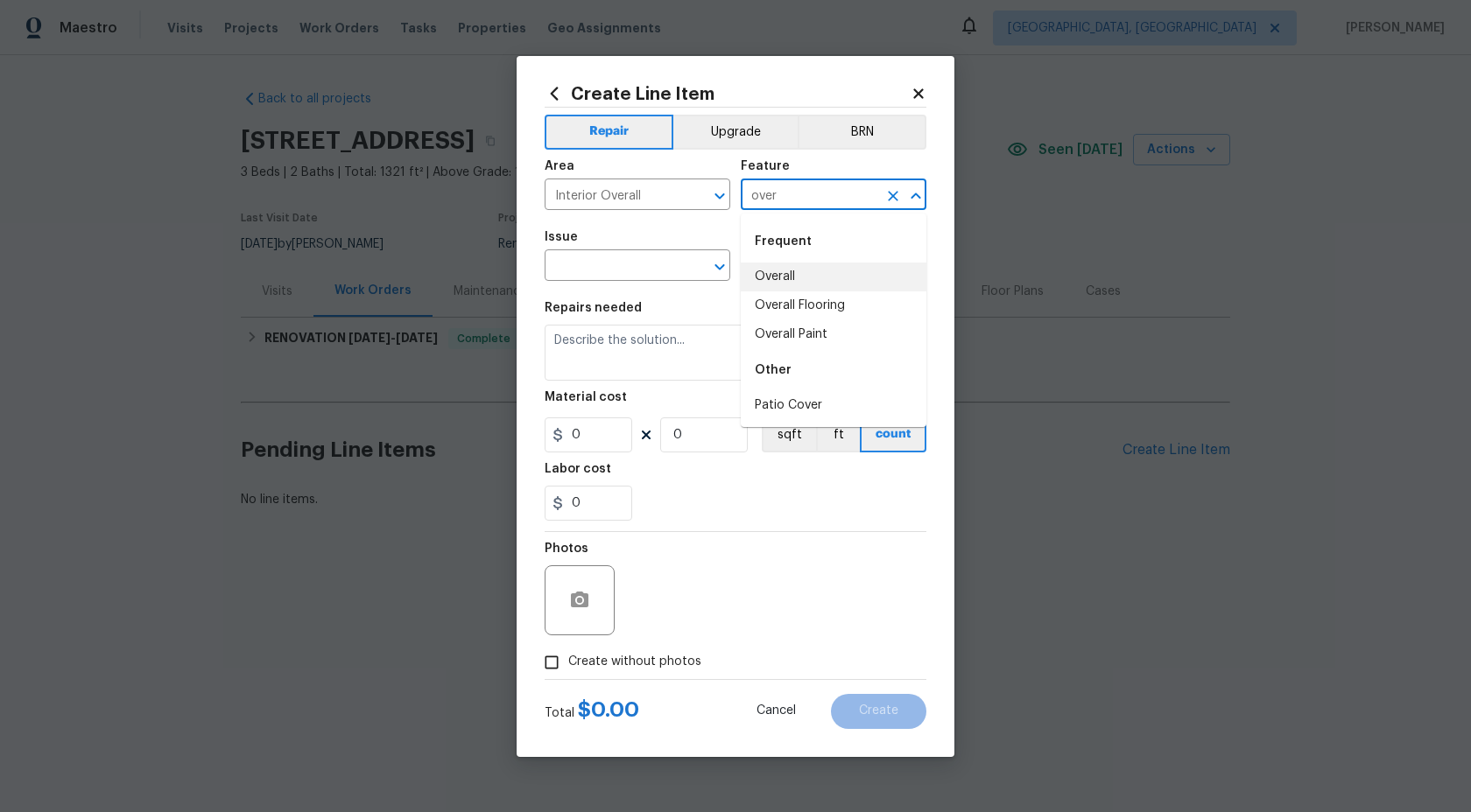
click at [783, 285] on li "Overall" at bounding box center [833, 277] width 186 height 29
type input "Overall"
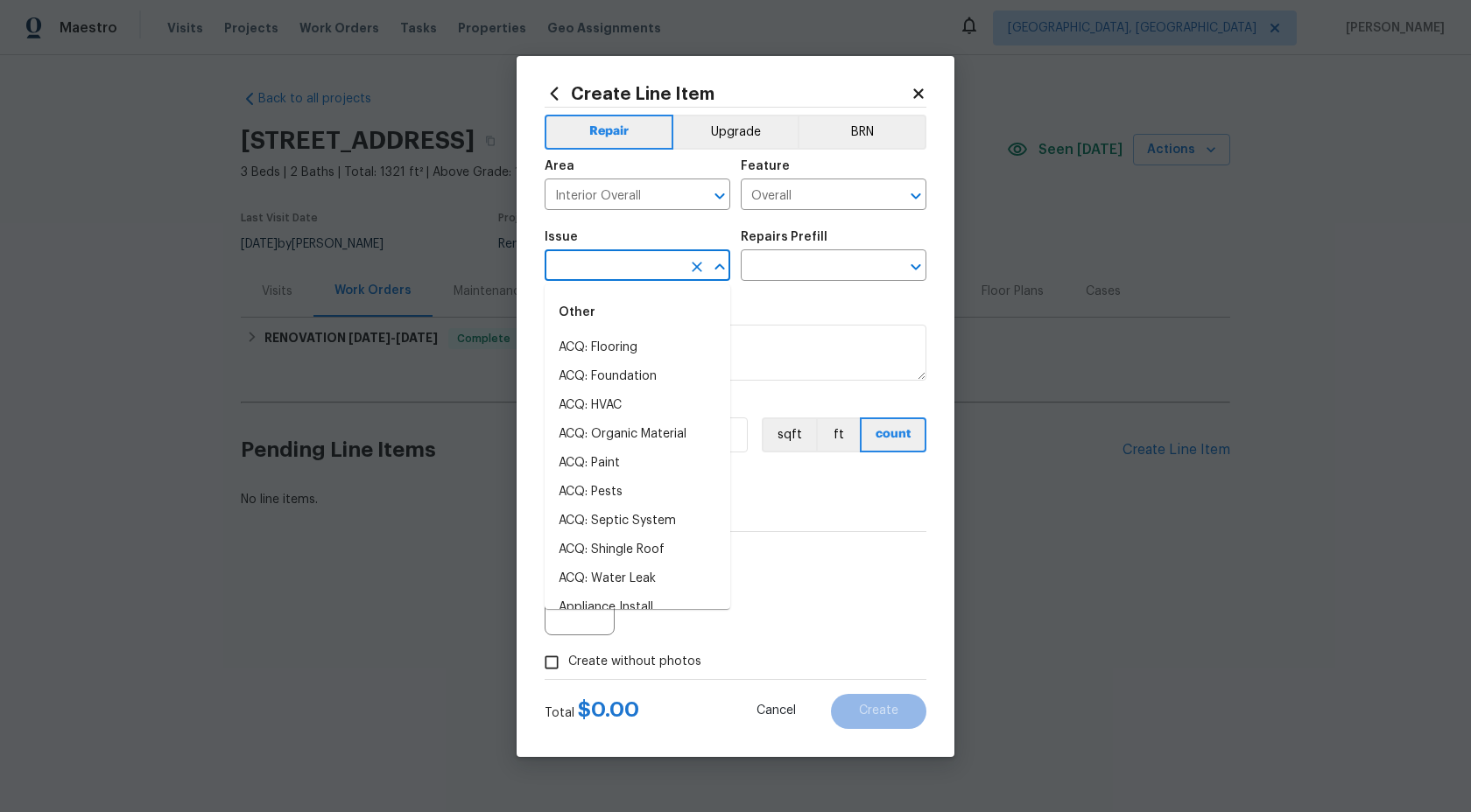
click at [624, 268] on input "text" at bounding box center [613, 268] width 137 height 27
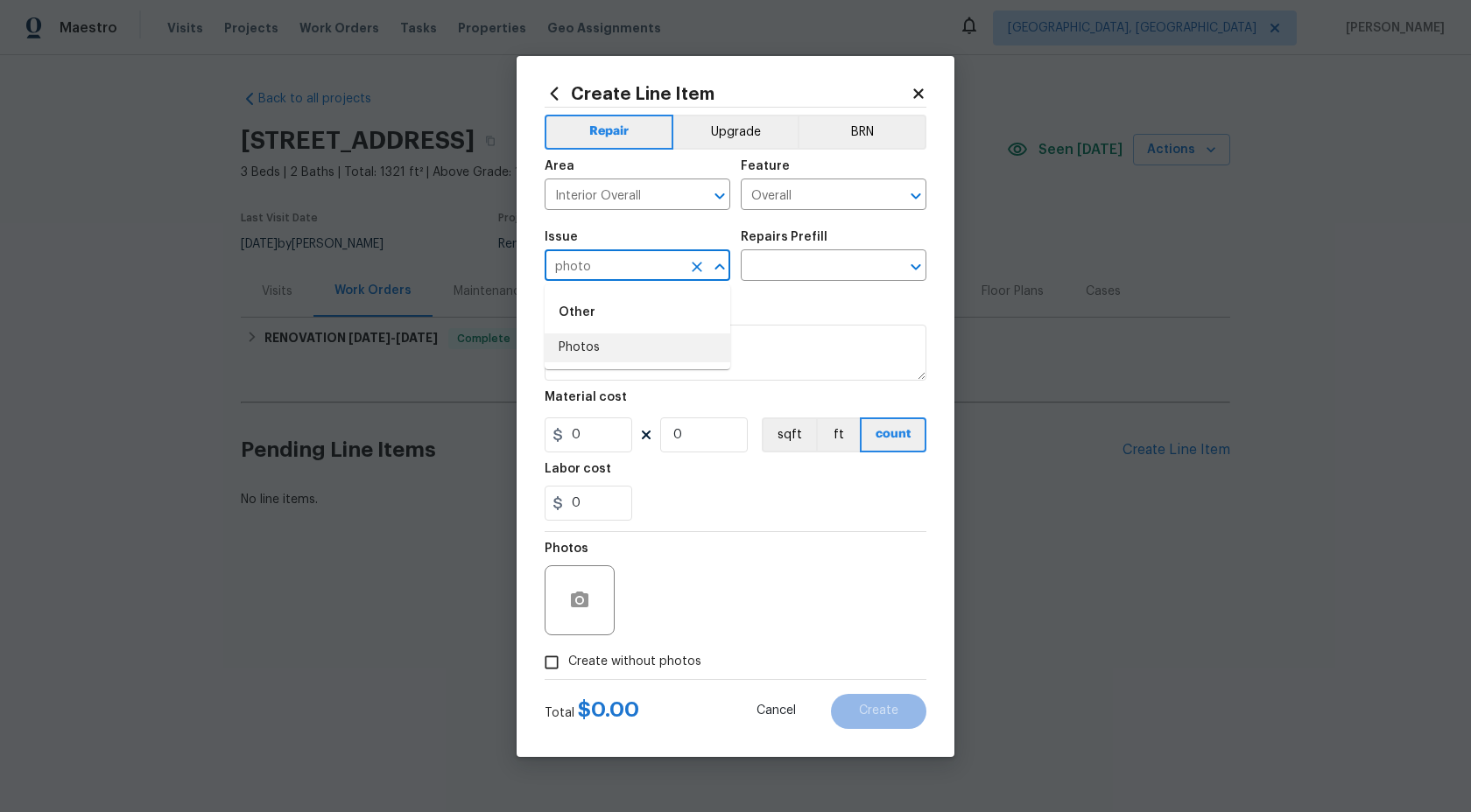
click at [618, 343] on li "Photos" at bounding box center [638, 348] width 186 height 29
type input "Photos"
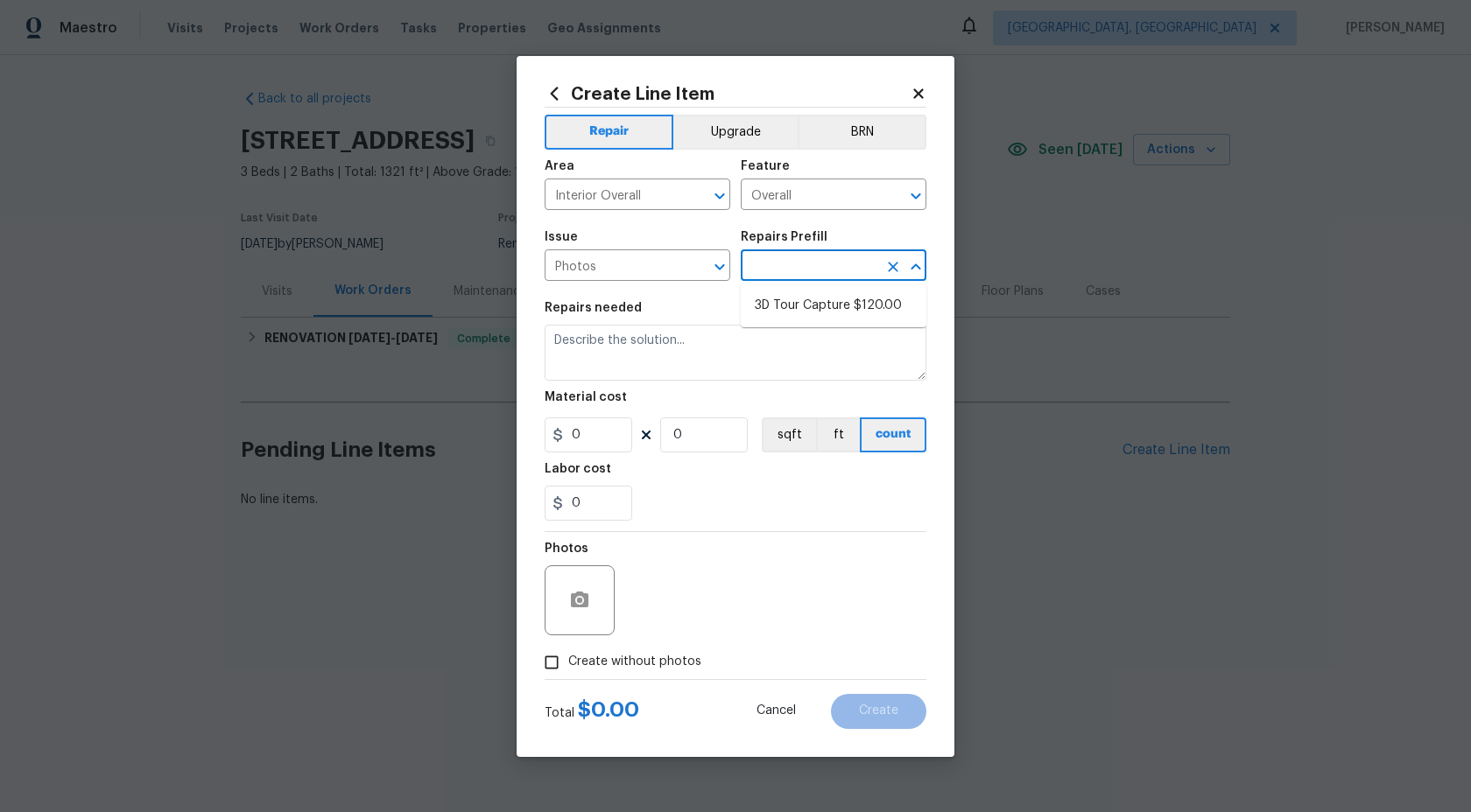
click at [758, 275] on input "text" at bounding box center [809, 268] width 137 height 27
click at [766, 308] on li "3D Tour Capture $120.00" at bounding box center [833, 306] width 186 height 29
type input "3D Tour Capture $120.00"
type textarea "Capture 3D tour of home"
type input "1"
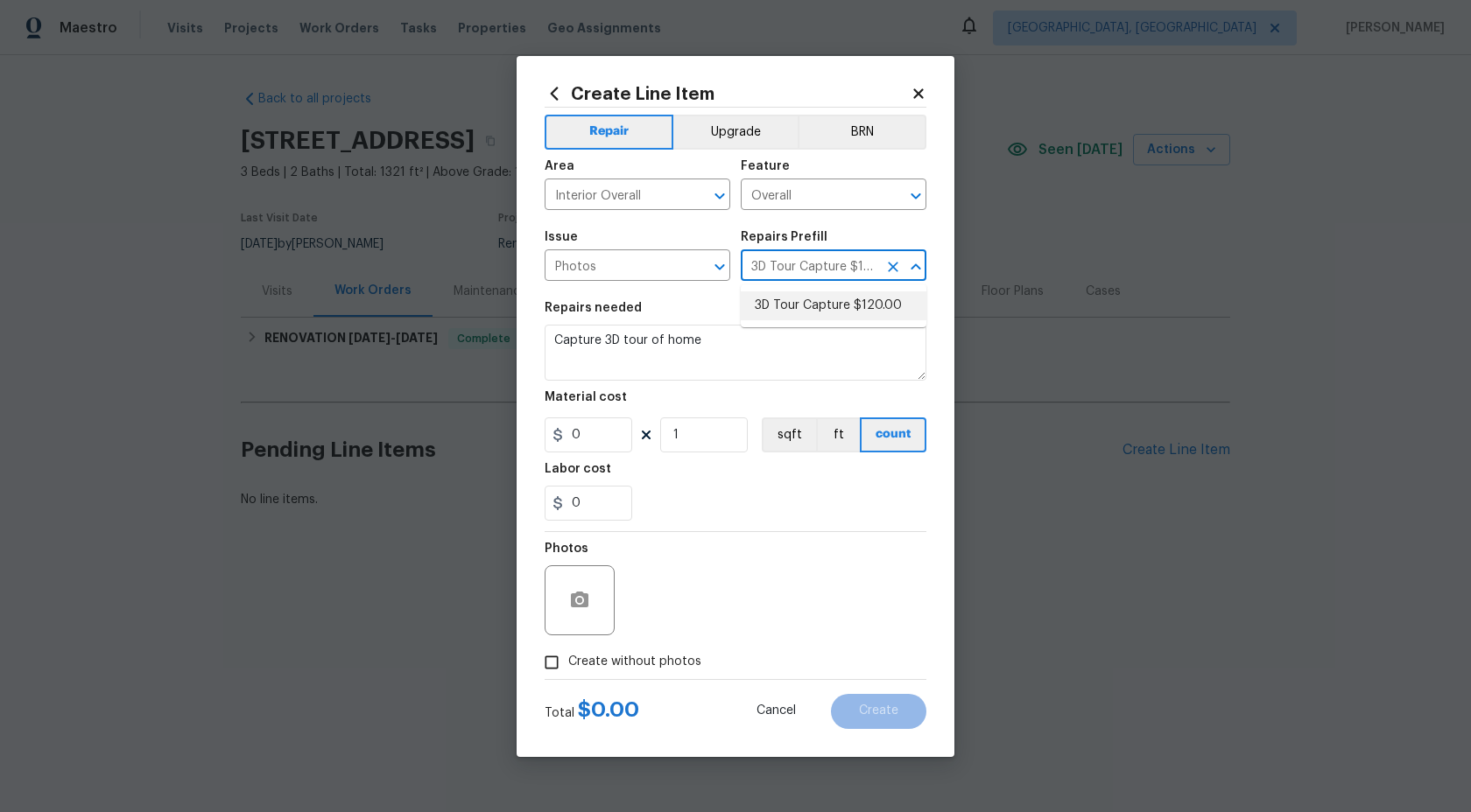
type input "120"
click at [560, 659] on input "Create without photos" at bounding box center [552, 663] width 34 height 34
checkbox input "true"
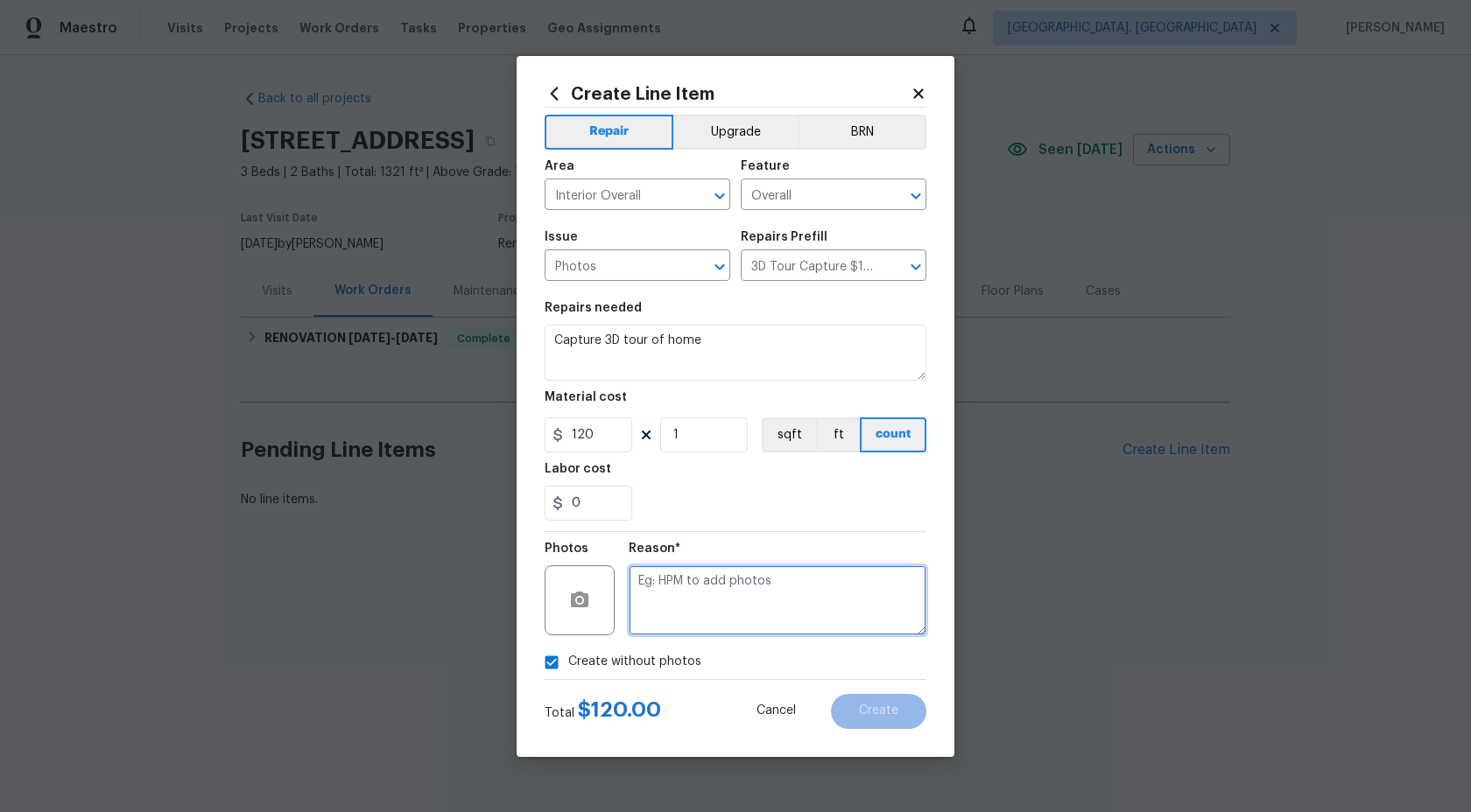
click at [660, 589] on textarea at bounding box center [777, 600] width 298 height 70
type textarea "."
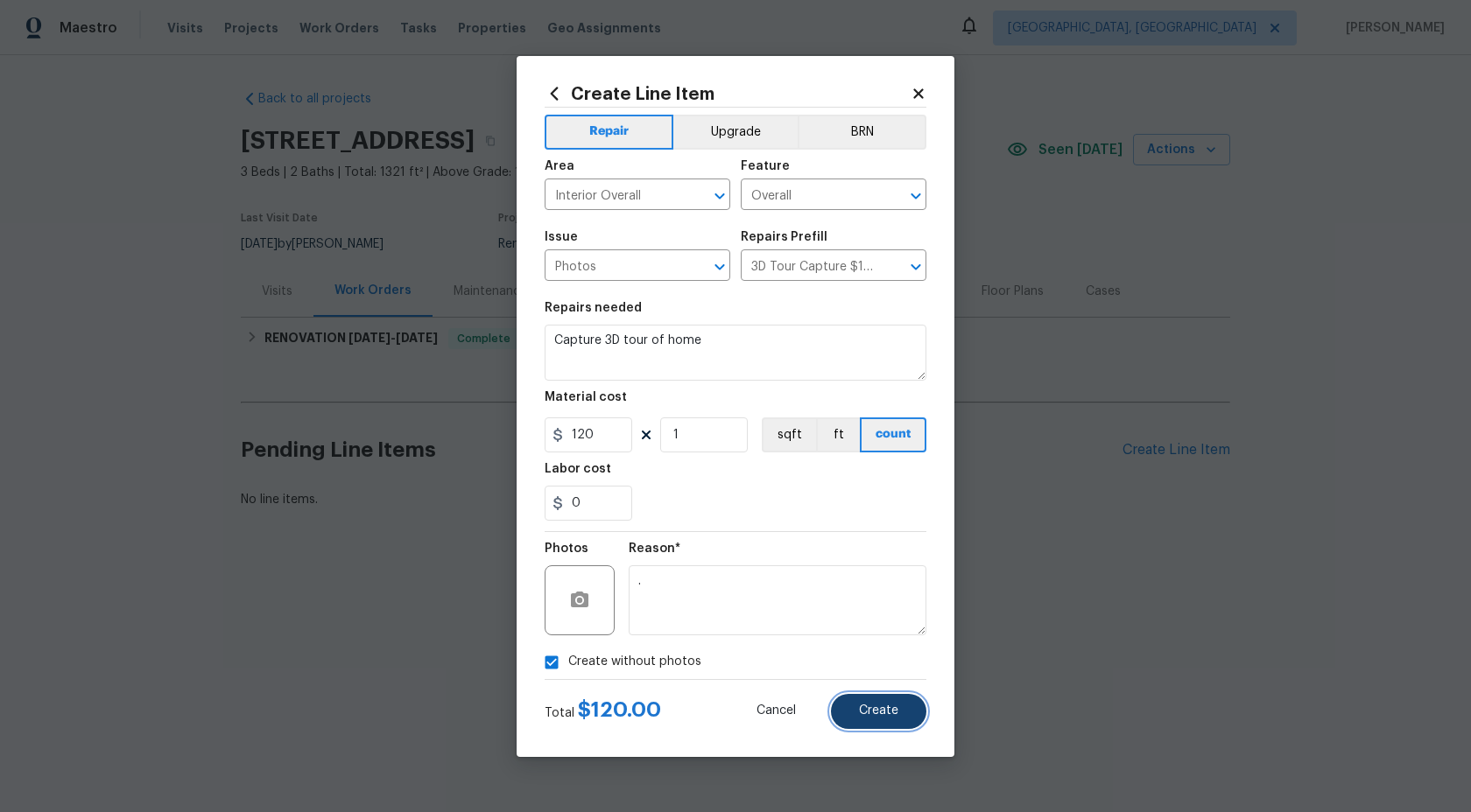
click at [871, 703] on button "Create" at bounding box center [879, 712] width 96 height 35
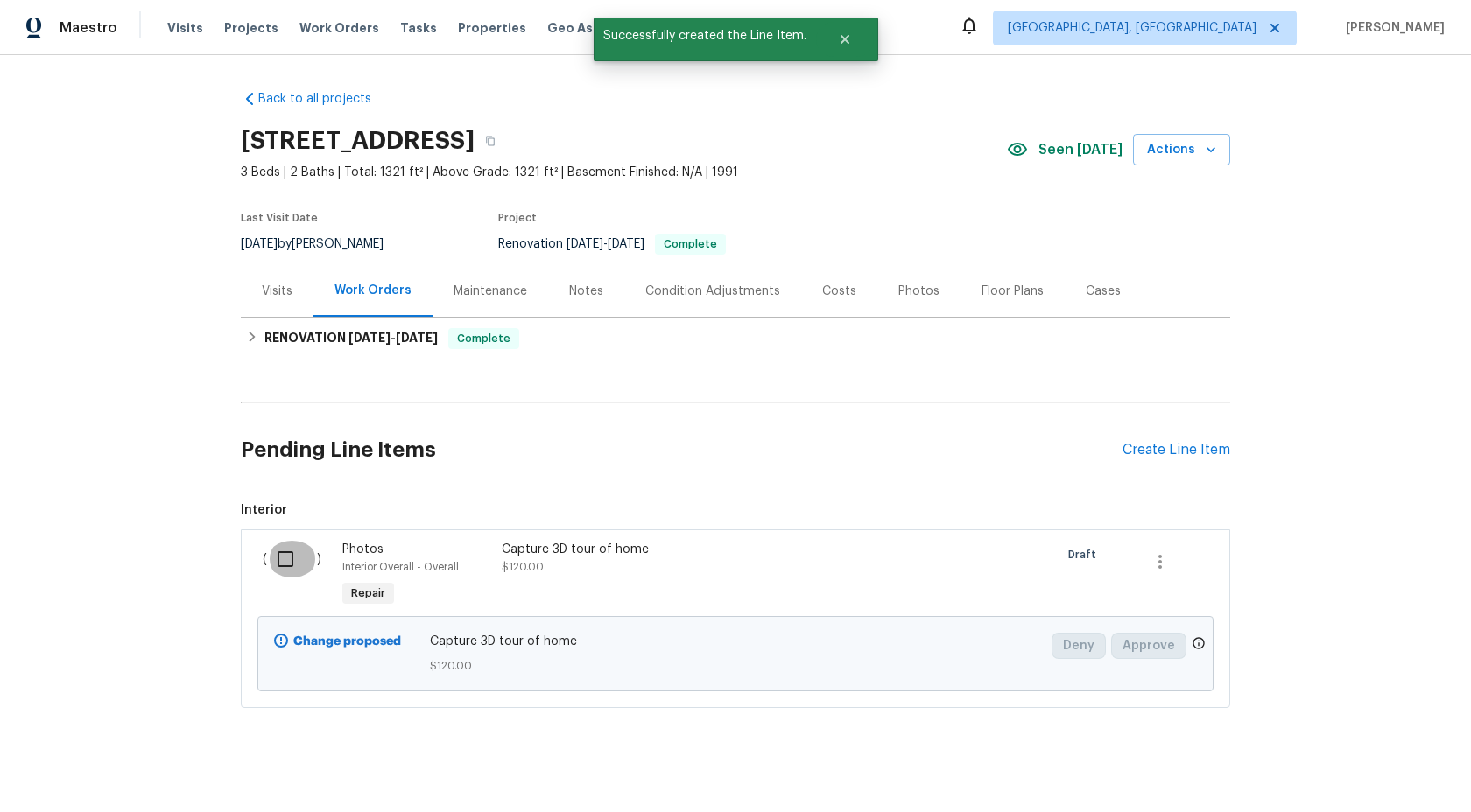
click at [284, 565] on input "checkbox" at bounding box center [291, 559] width 50 height 36
checkbox input "true"
click at [1333, 762] on span "Create Work Order" at bounding box center [1371, 769] width 117 height 22
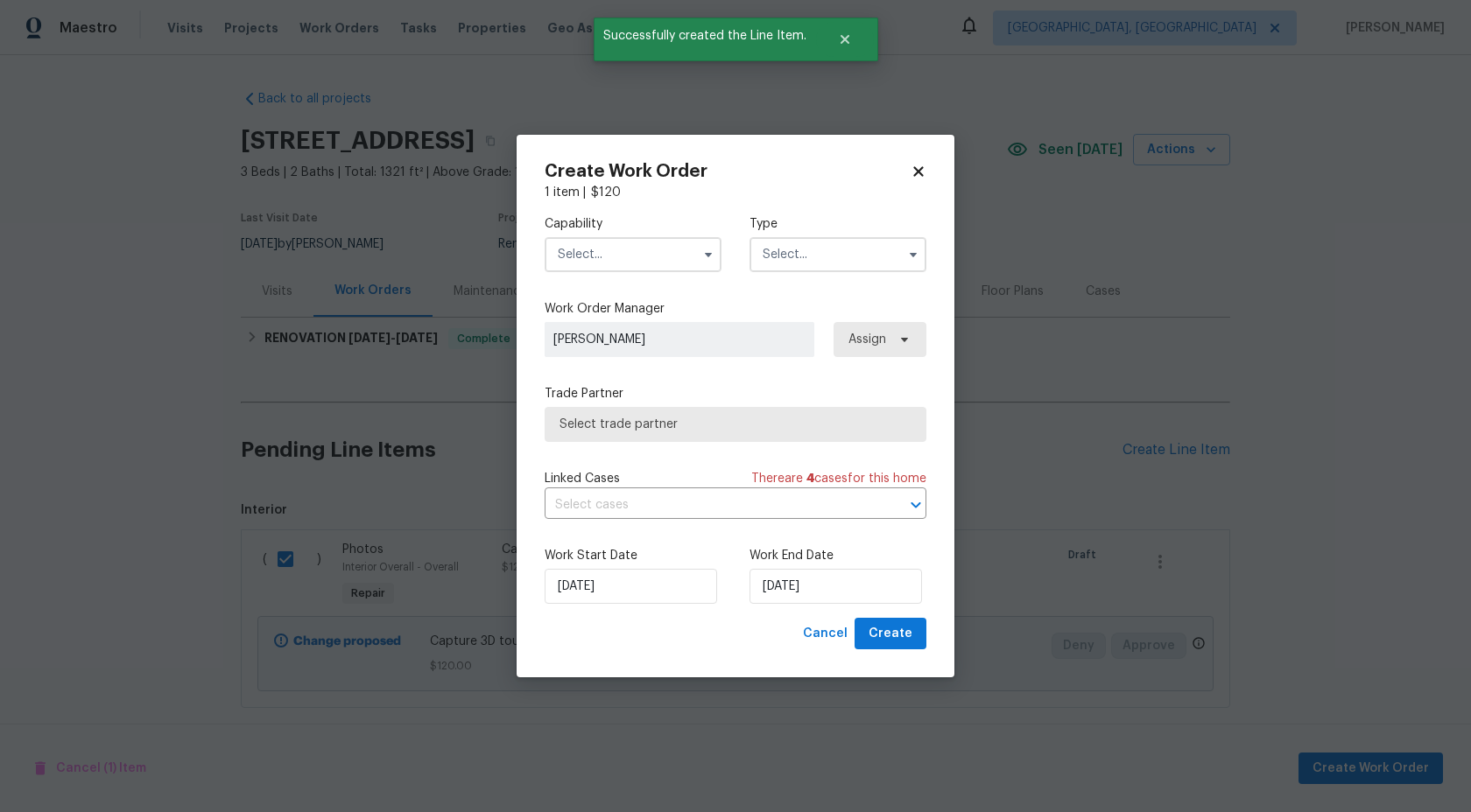
click at [627, 261] on input "text" at bounding box center [633, 255] width 177 height 35
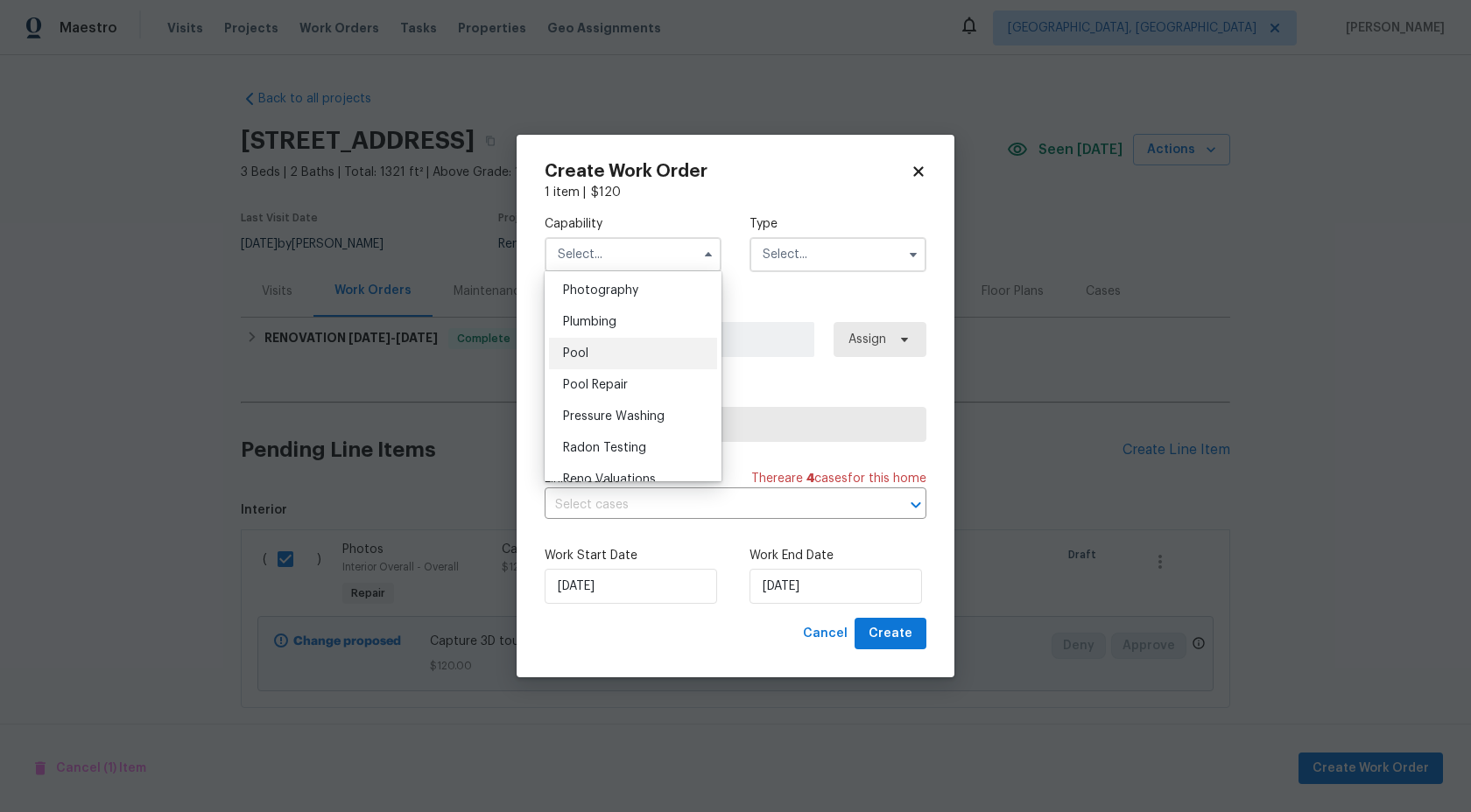
scroll to position [1524, 0]
click at [658, 299] on div "Photography" at bounding box center [633, 300] width 169 height 32
type input "Photography"
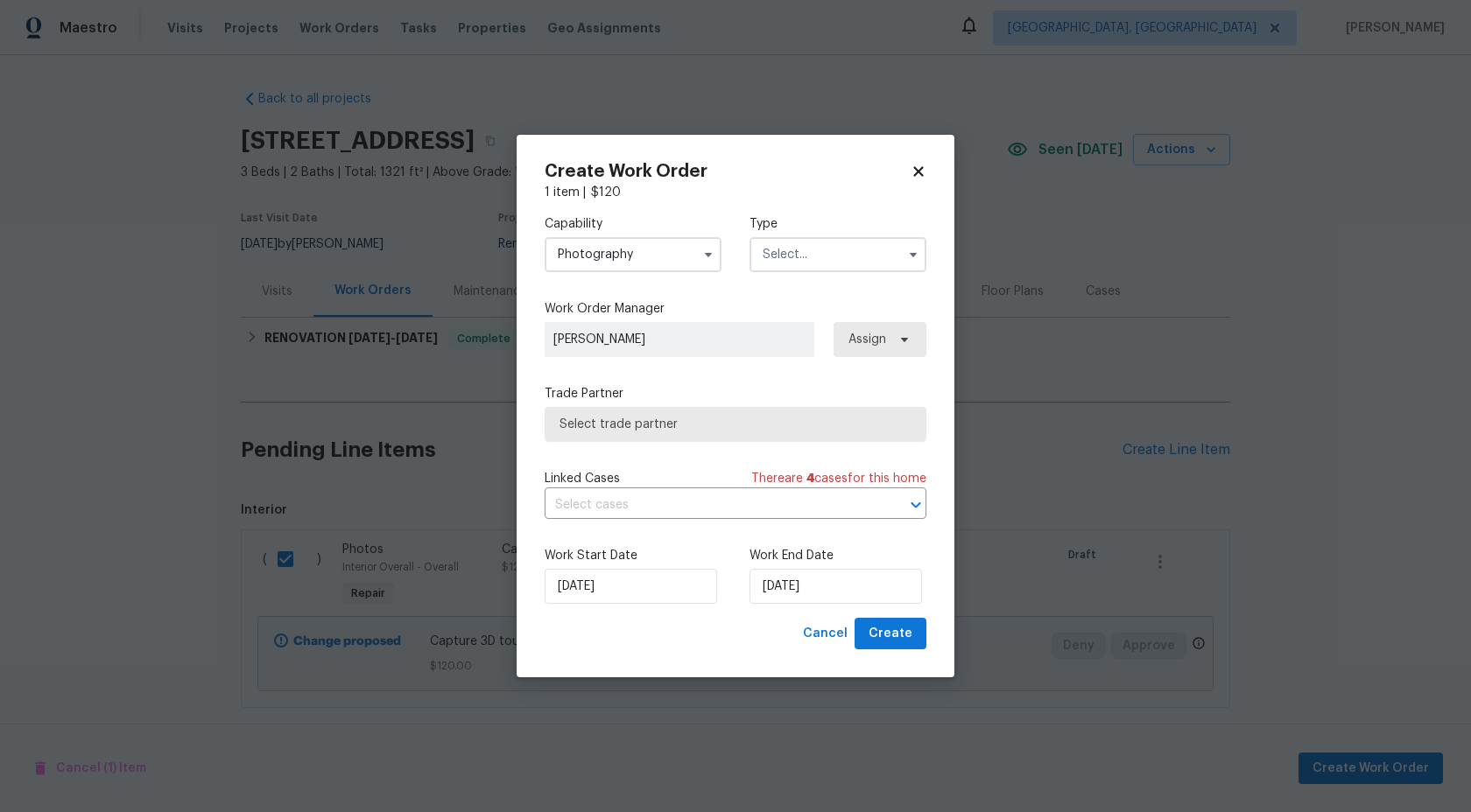
click at [802, 248] on input "text" at bounding box center [838, 255] width 177 height 35
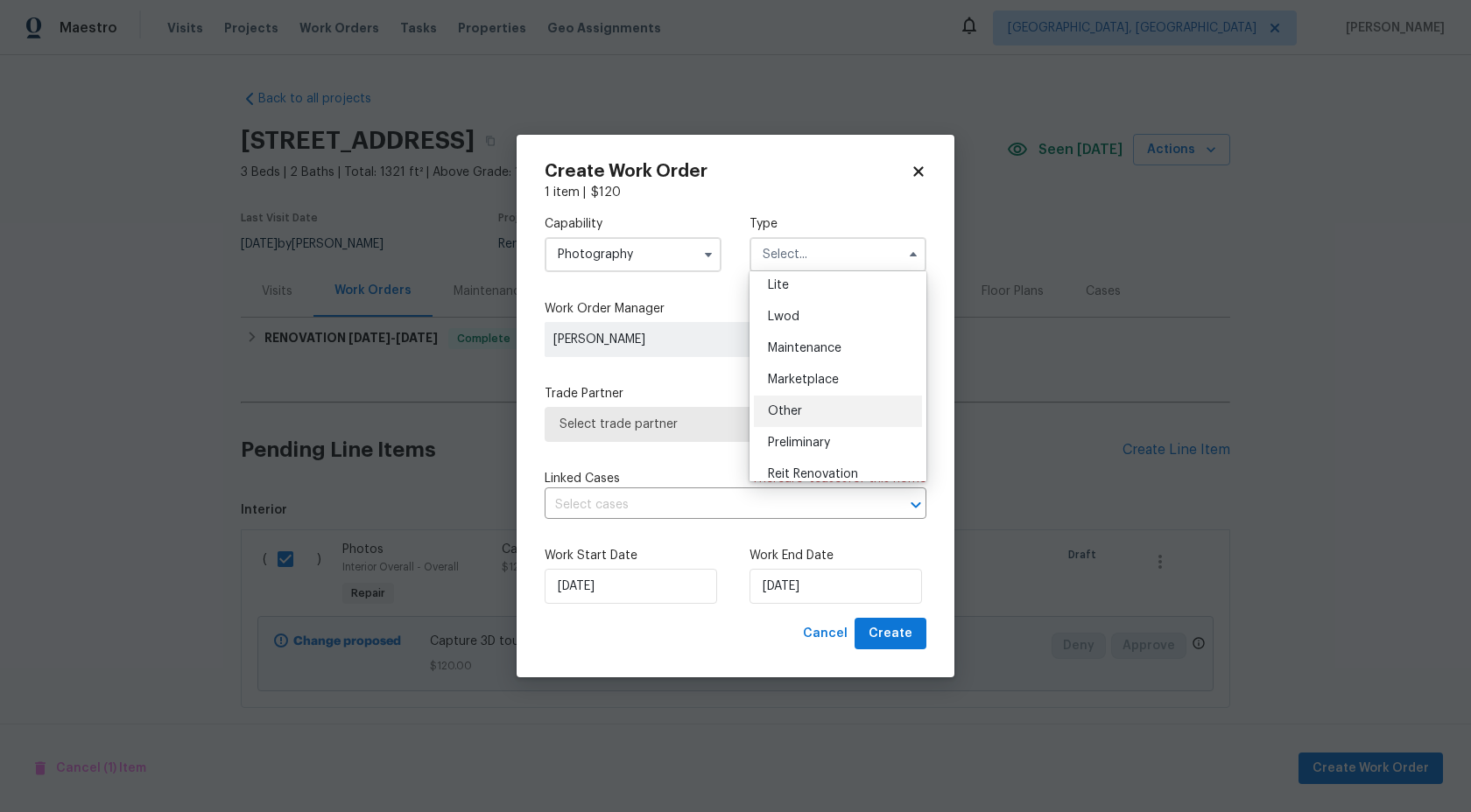
scroll to position [222, 0]
click at [793, 423] on div "Other" at bounding box center [838, 415] width 169 height 32
type input "Other"
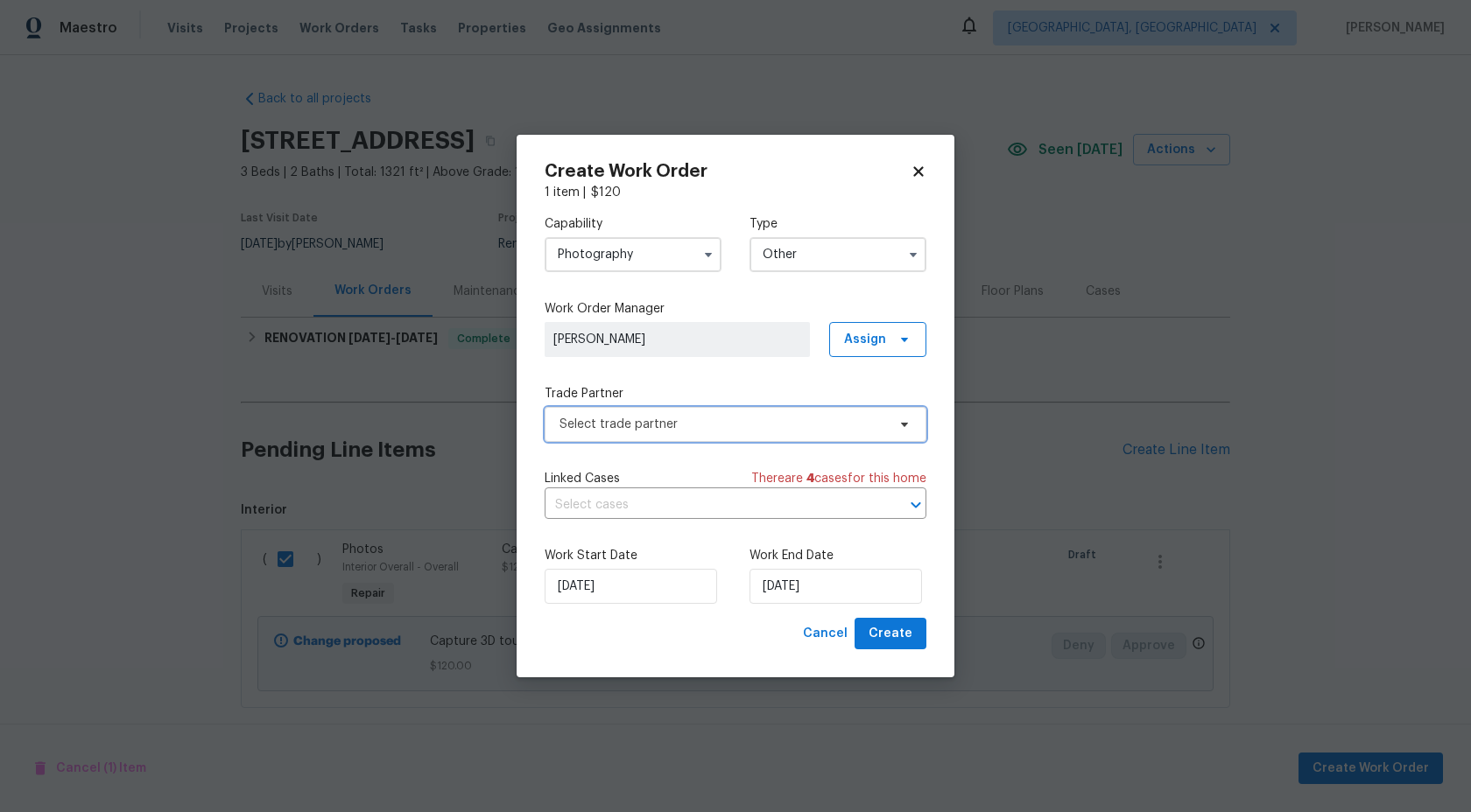
click at [671, 422] on span "Select trade partner" at bounding box center [722, 424] width 327 height 17
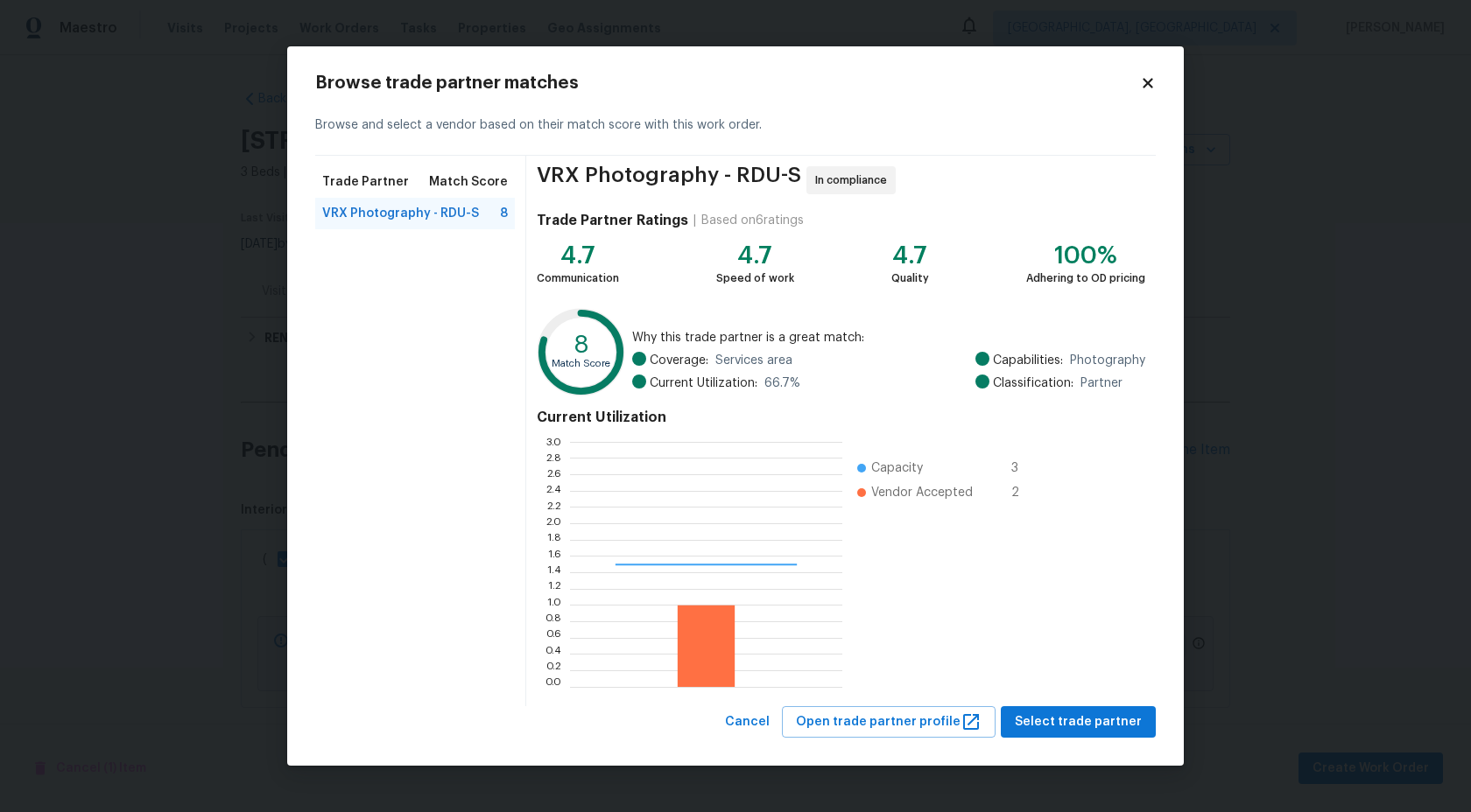
scroll to position [245, 272]
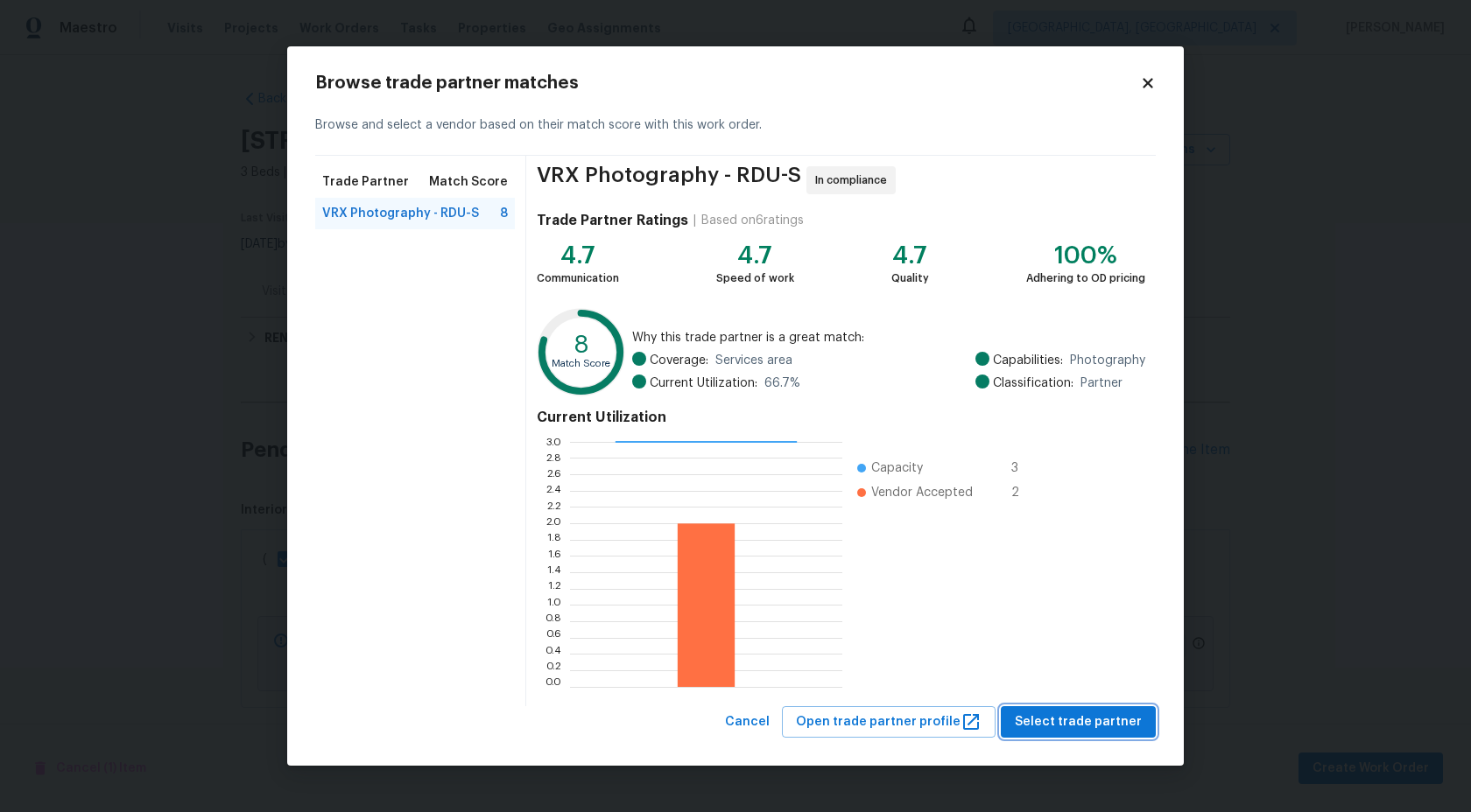
click at [1110, 718] on span "Select trade partner" at bounding box center [1078, 723] width 127 height 22
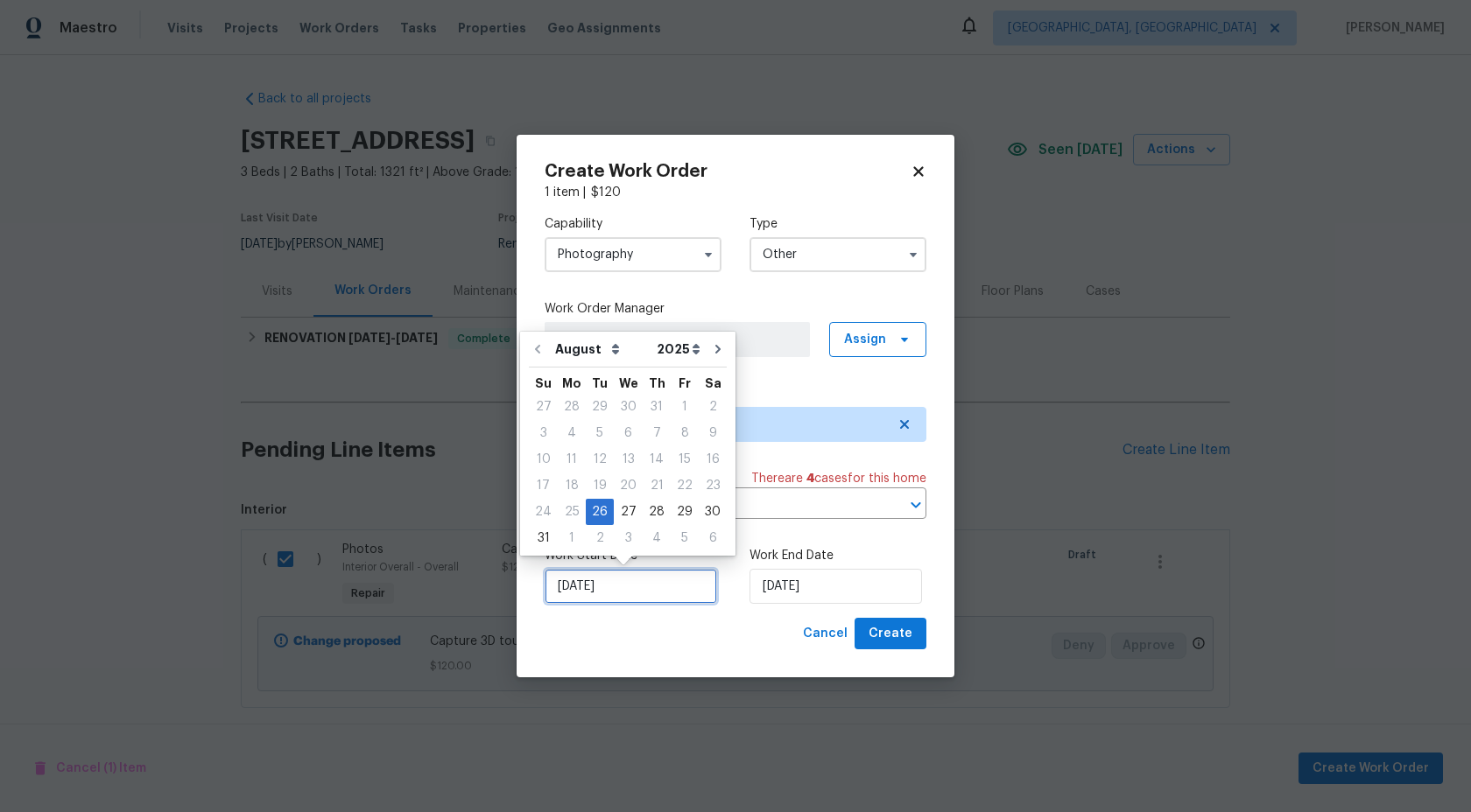
click at [661, 581] on input "26/08/2025" at bounding box center [630, 586] width 172 height 35
click at [617, 514] on div "27" at bounding box center [628, 512] width 29 height 25
type input "27/08/2025"
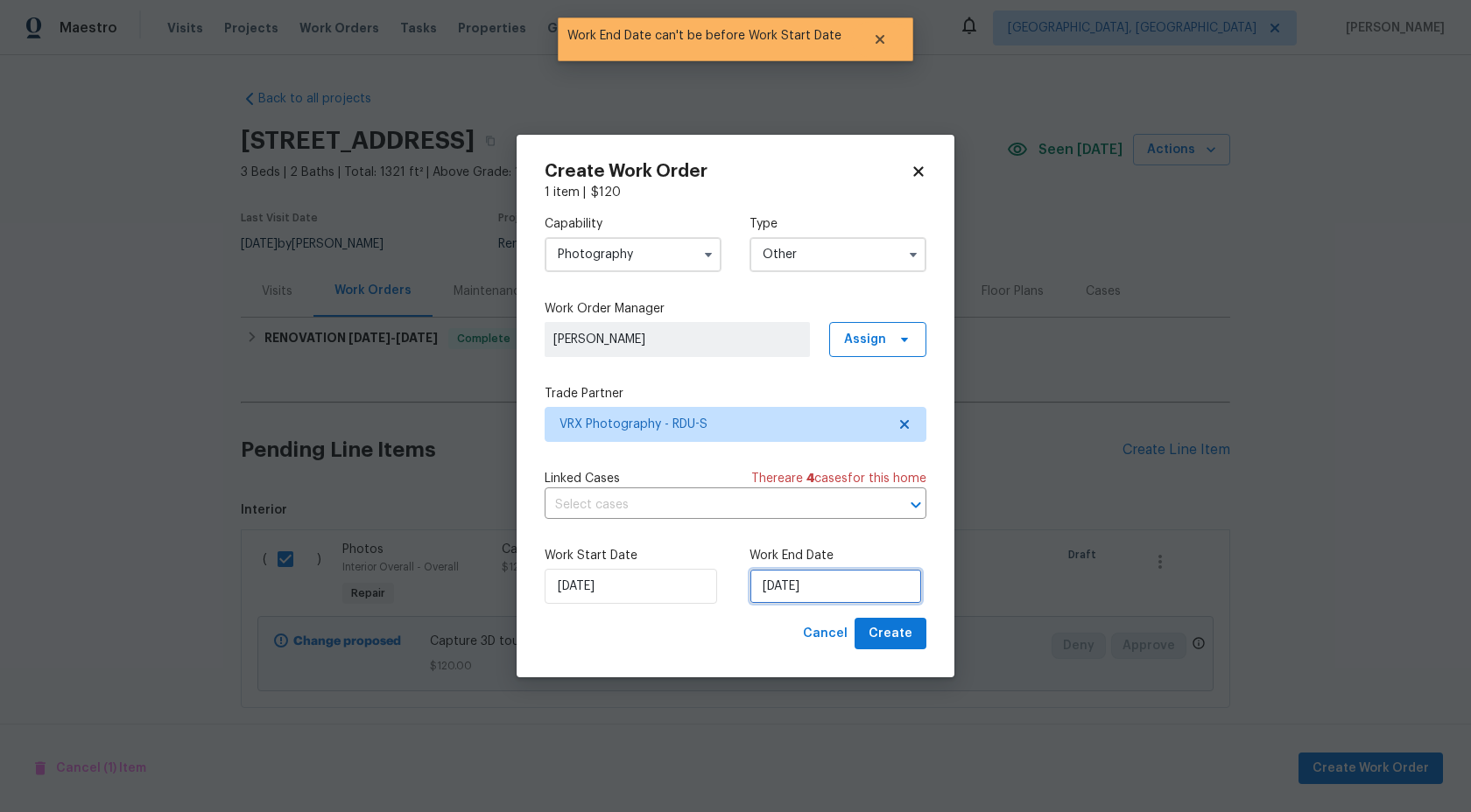
click at [865, 584] on input "27/08/2025" at bounding box center [835, 586] width 172 height 35
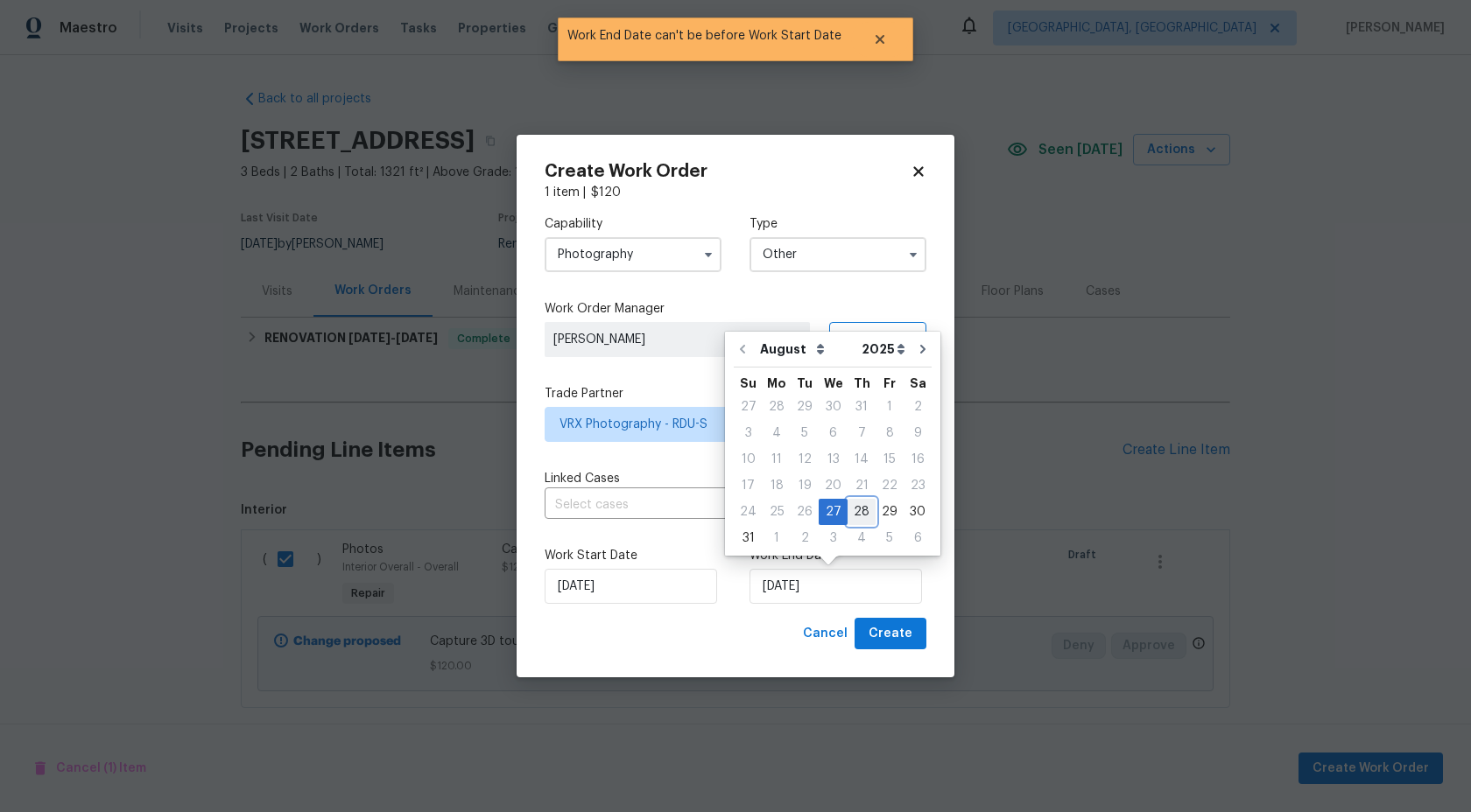
click at [851, 511] on div "28" at bounding box center [862, 512] width 28 height 25
type input "28/08/2025"
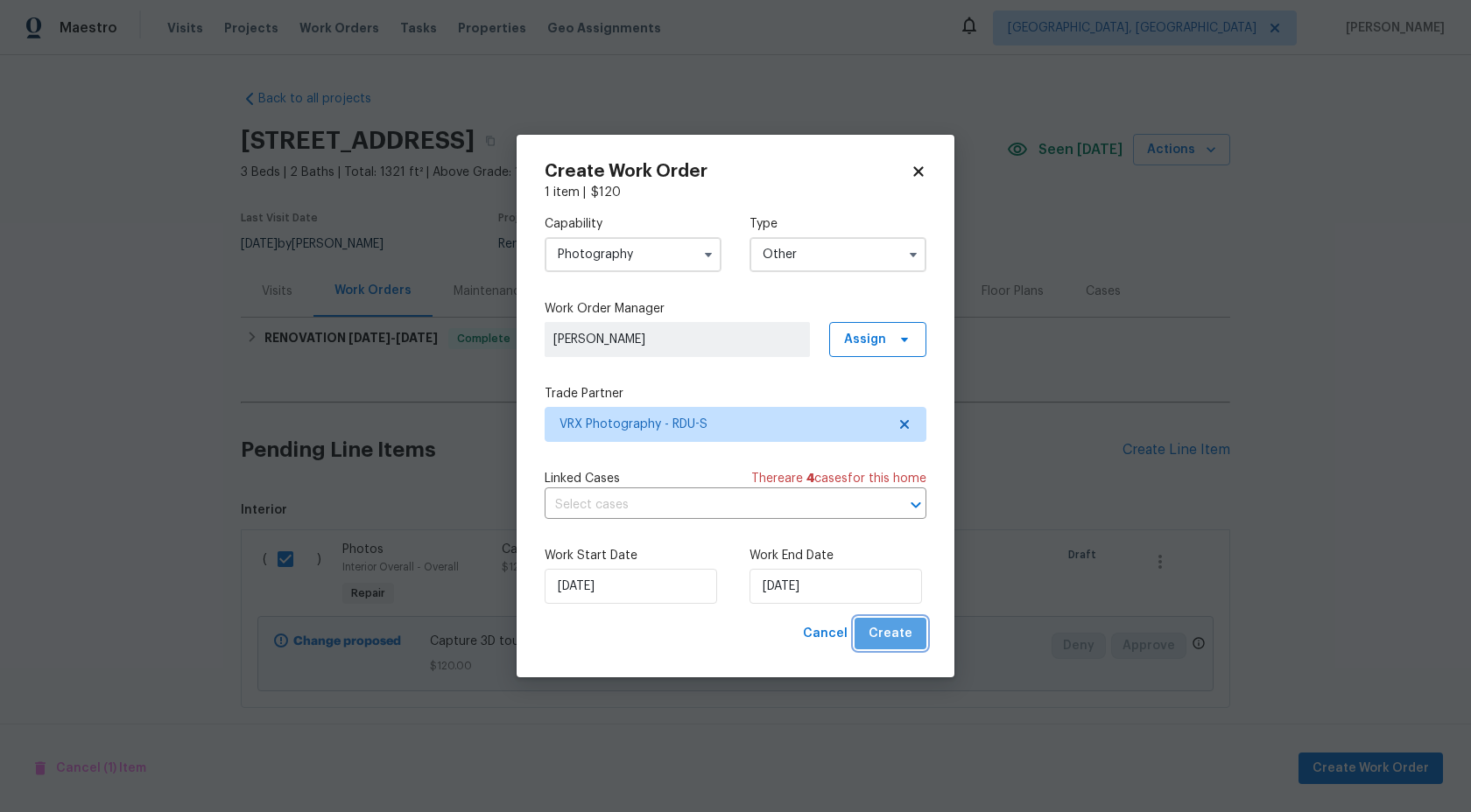
click at [904, 635] on span "Create" at bounding box center [891, 634] width 44 height 22
checkbox input "false"
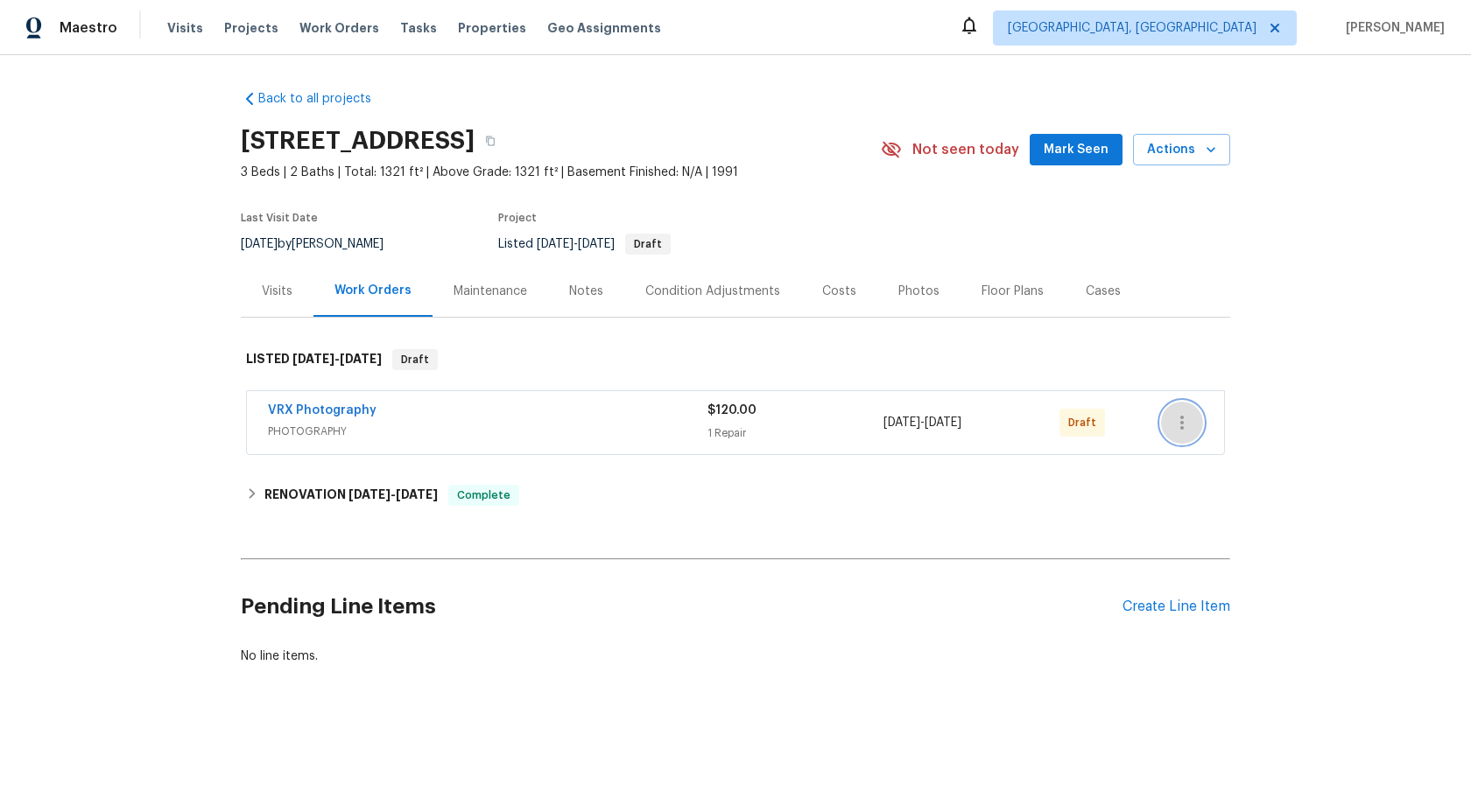
click at [1180, 420] on icon "button" at bounding box center [1182, 422] width 21 height 21
click at [1180, 420] on li "Send to Vendor" at bounding box center [1256, 423] width 189 height 29
